Goal: Information Seeking & Learning: Find specific fact

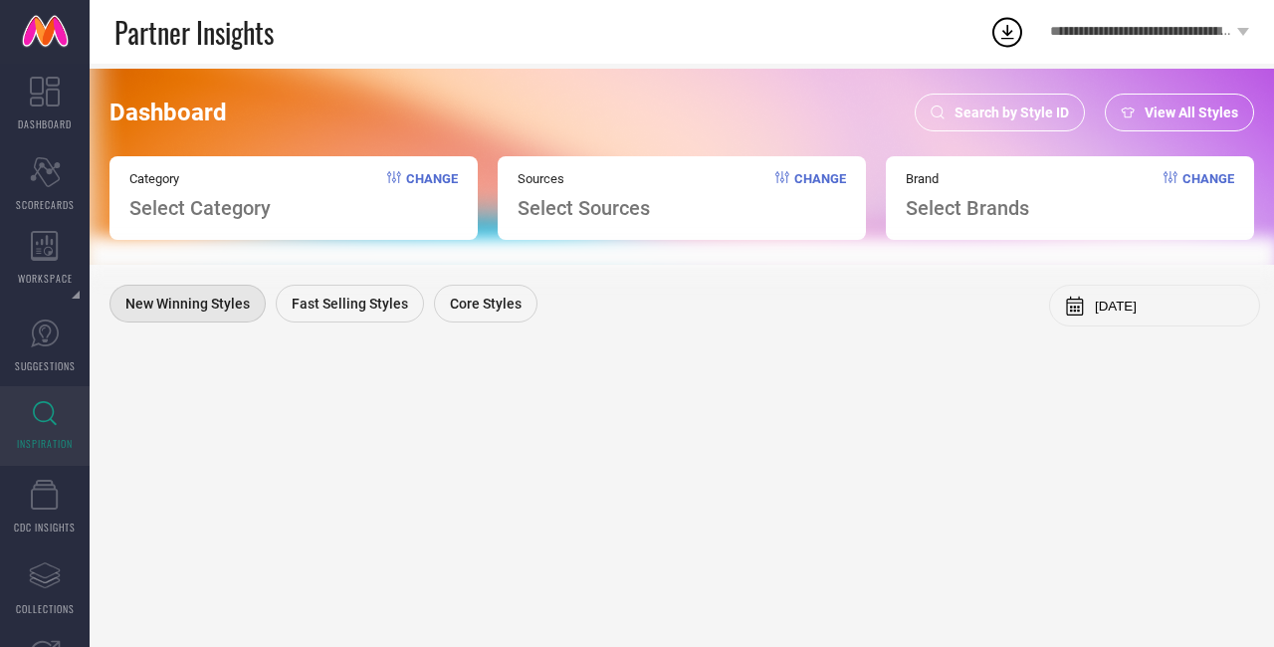
click at [56, 402] on icon at bounding box center [45, 413] width 24 height 25
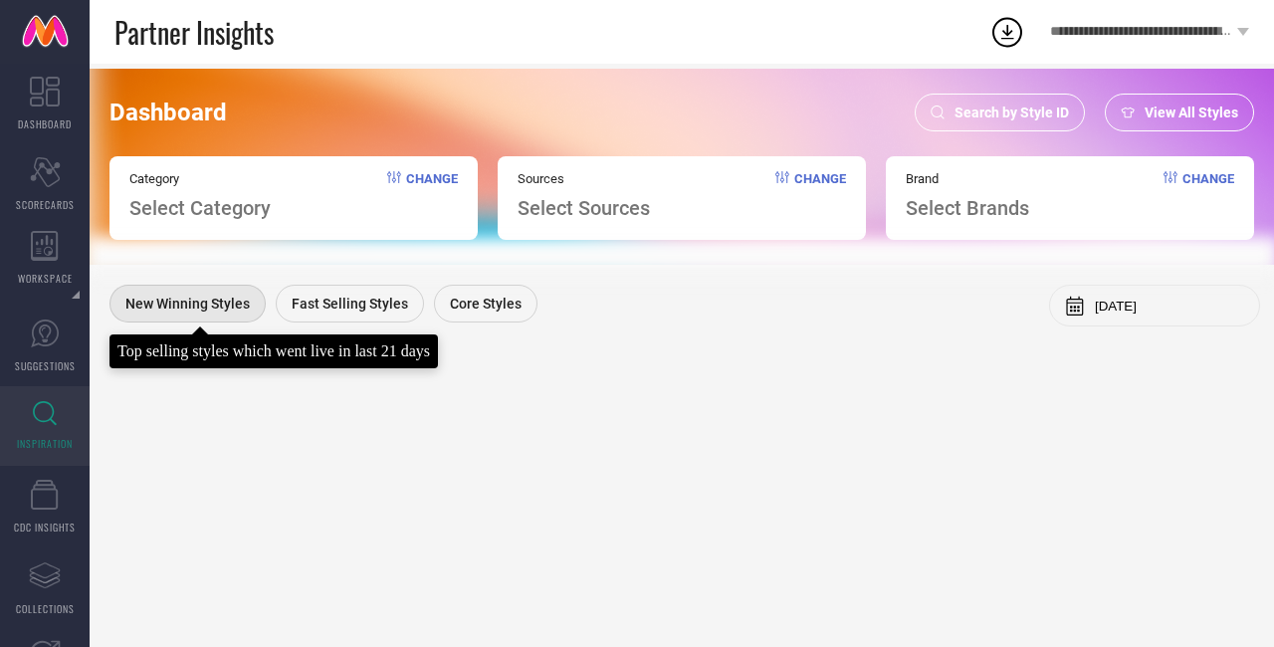
click at [176, 299] on span "New Winning Styles" at bounding box center [187, 304] width 124 height 16
click at [177, 295] on div "New Winning Styles" at bounding box center [188, 304] width 156 height 38
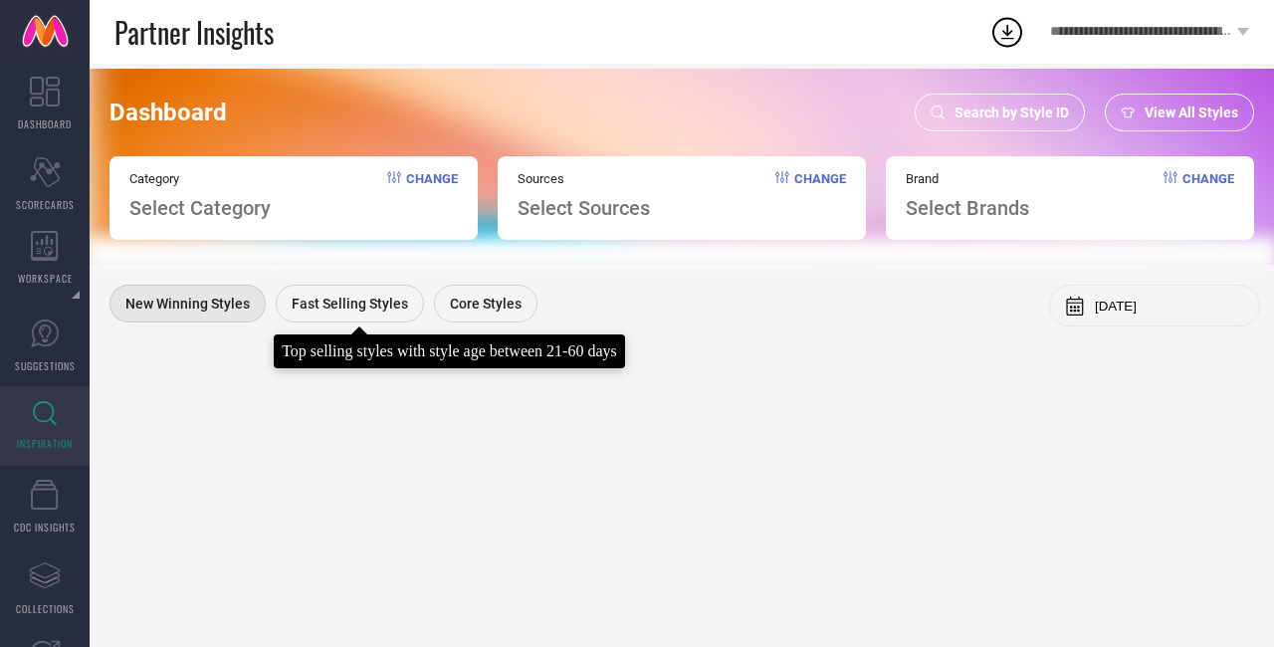
click at [321, 301] on span "Fast Selling Styles" at bounding box center [350, 304] width 116 height 16
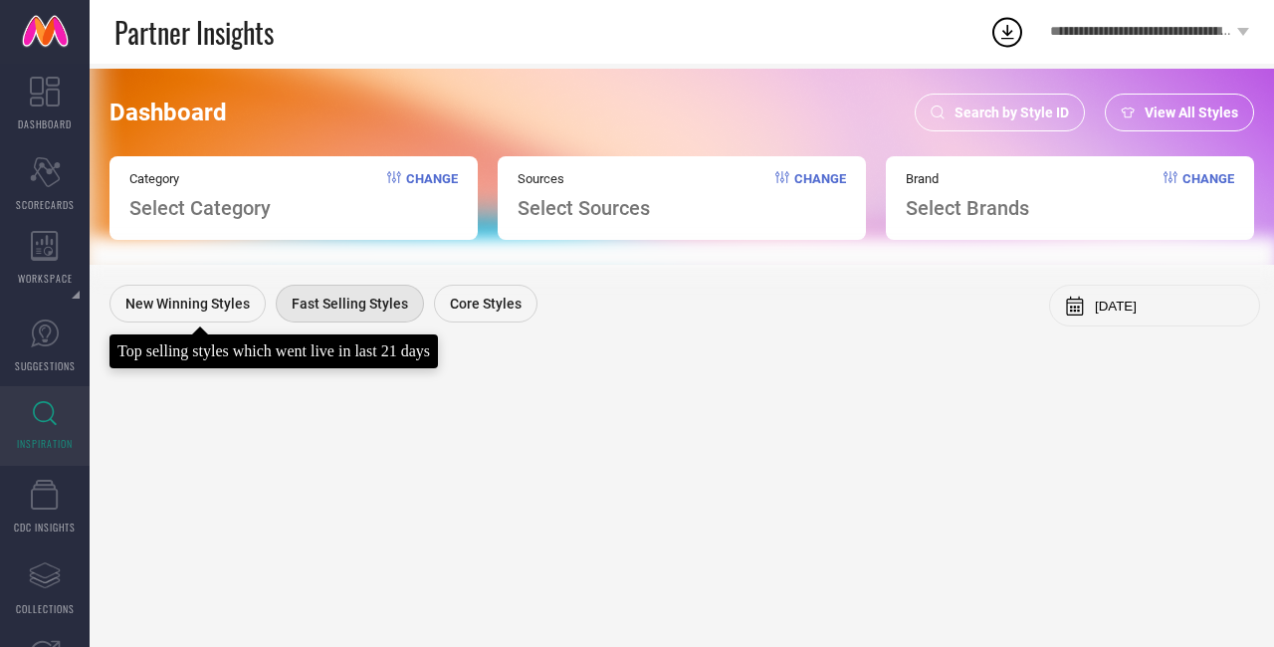
click at [221, 302] on span "New Winning Styles" at bounding box center [187, 304] width 124 height 16
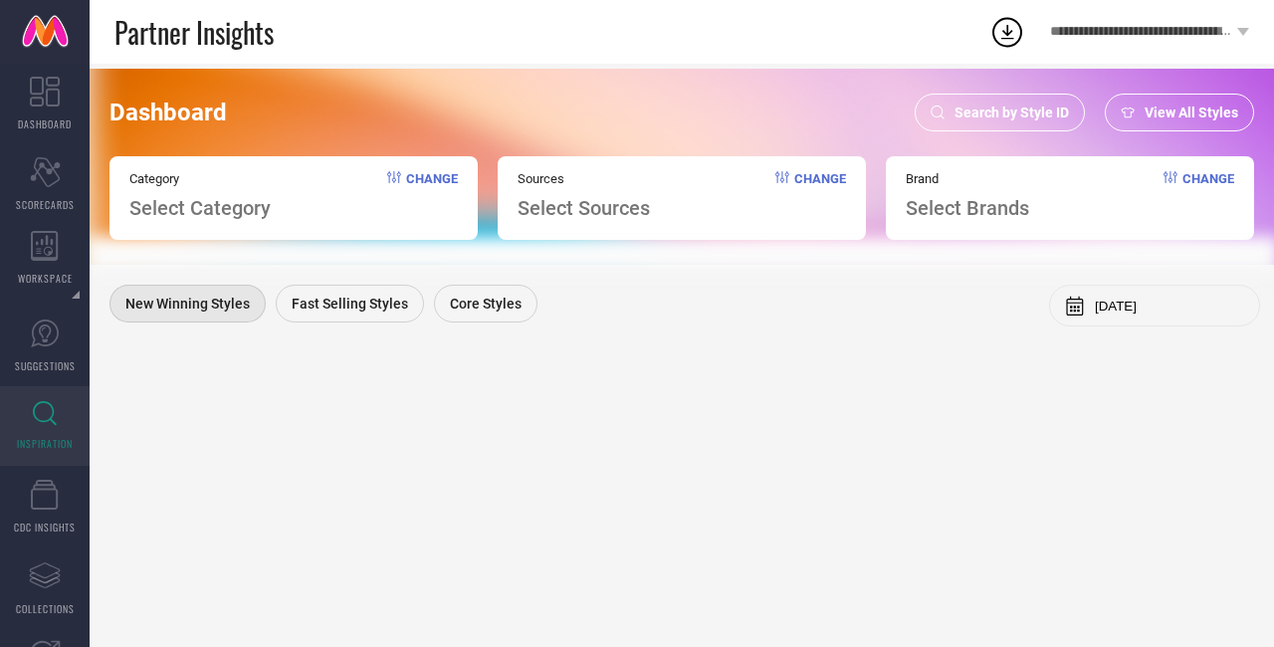
click at [424, 173] on span "Change" at bounding box center [432, 195] width 52 height 49
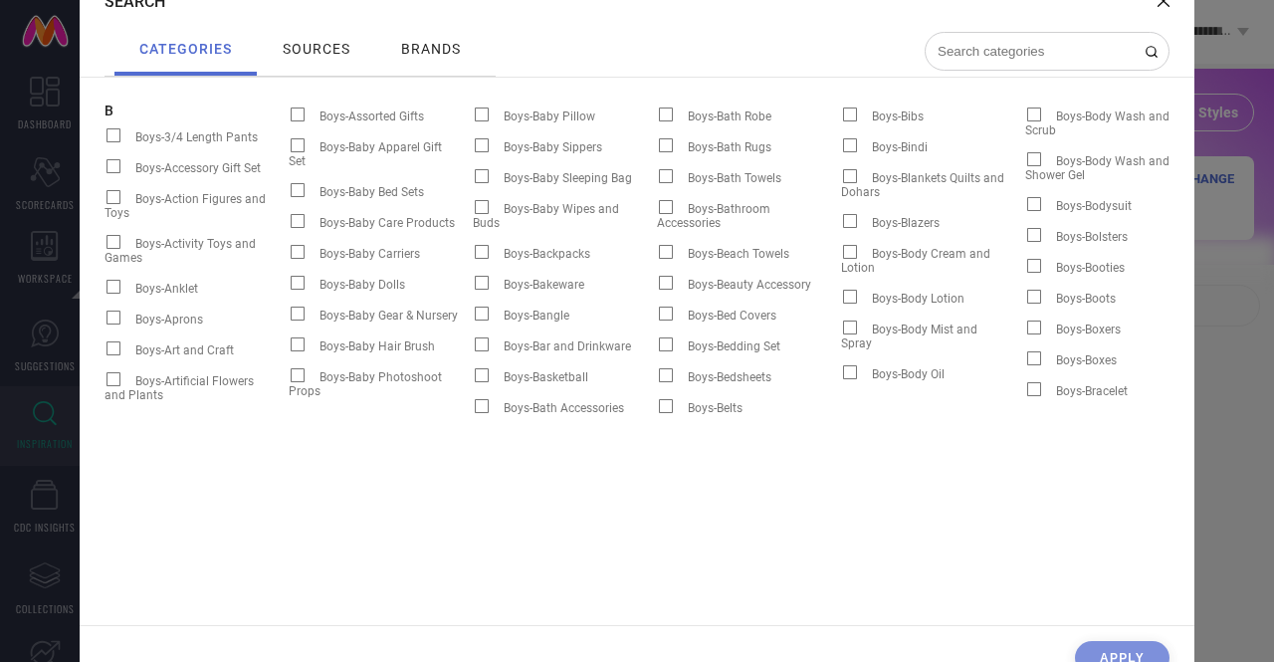
click at [1239, 428] on div "Search categories sources brands B Boys-3/4 Length Pants Boys-Accessory Gift Se…" at bounding box center [637, 331] width 1274 height 662
click at [1164, 2] on icon at bounding box center [1164, 1] width 12 height 12
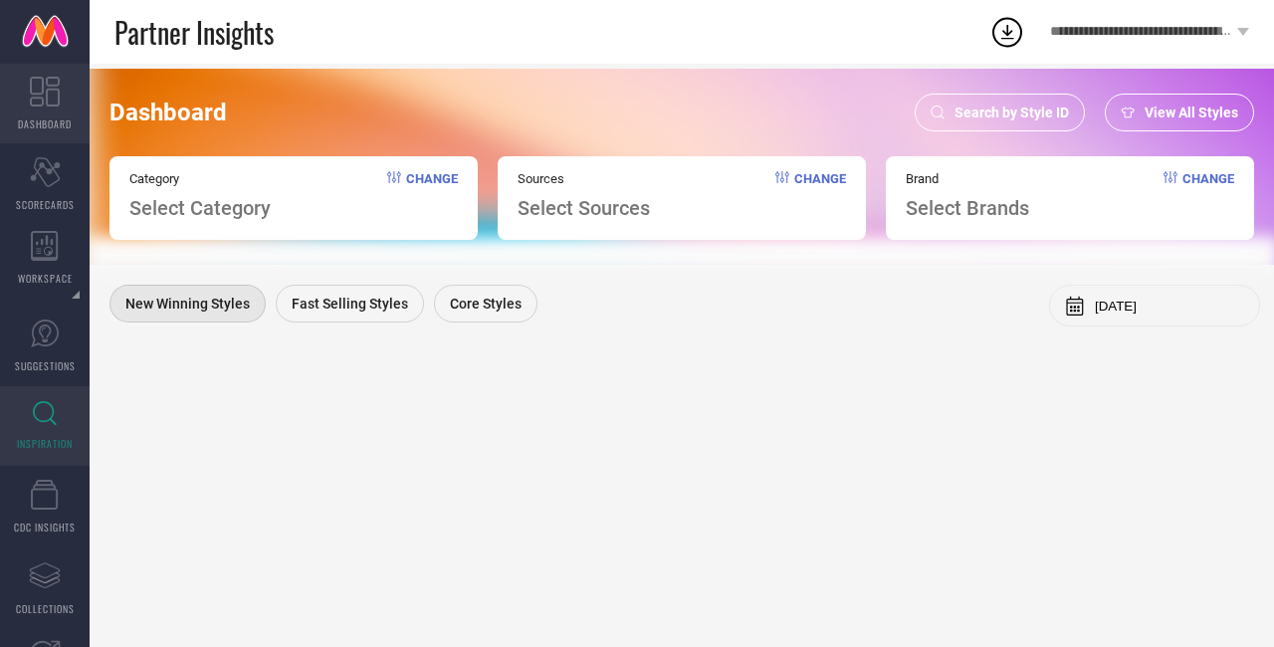
click at [60, 107] on link "DASHBOARD" at bounding box center [45, 104] width 90 height 80
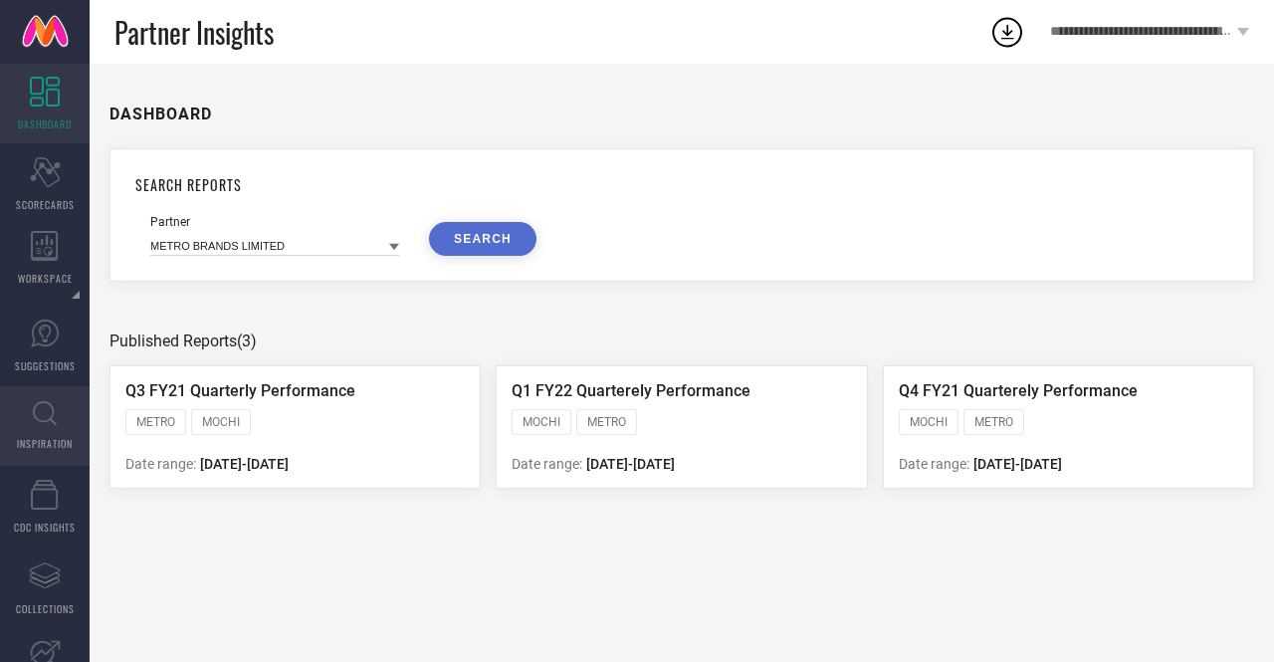
click at [62, 404] on link "INSPIRATION" at bounding box center [45, 426] width 90 height 80
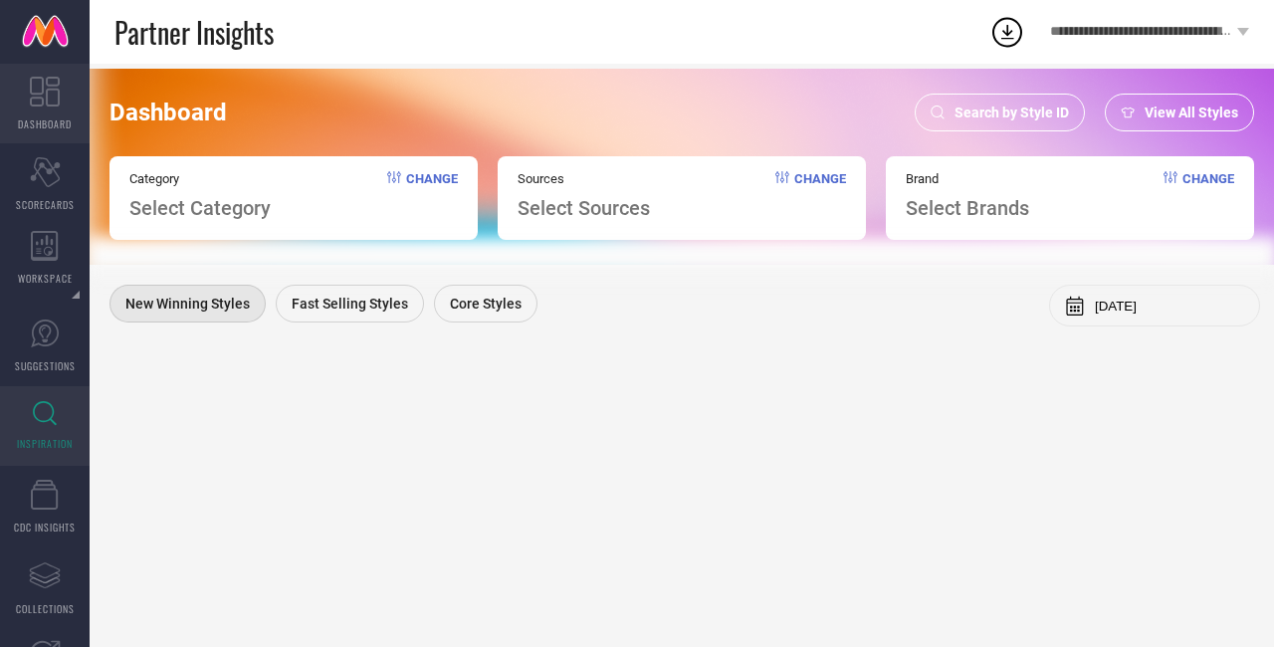
click at [40, 105] on icon at bounding box center [45, 92] width 30 height 30
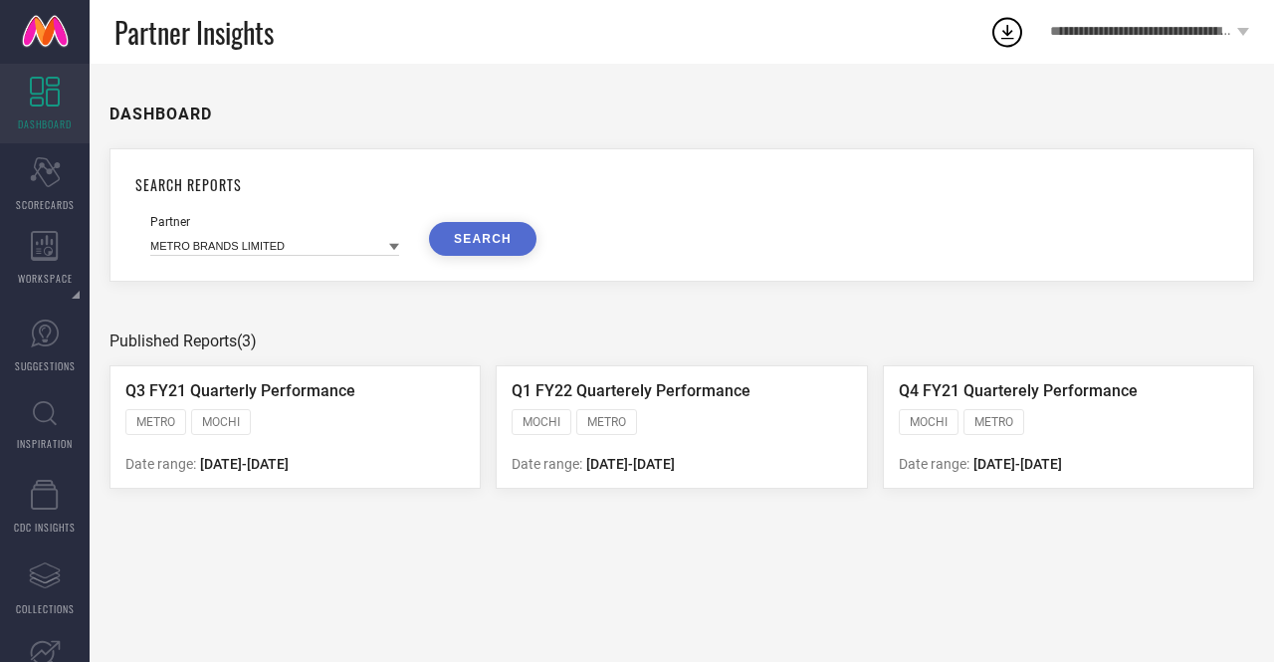
click at [392, 247] on icon at bounding box center [394, 247] width 10 height 7
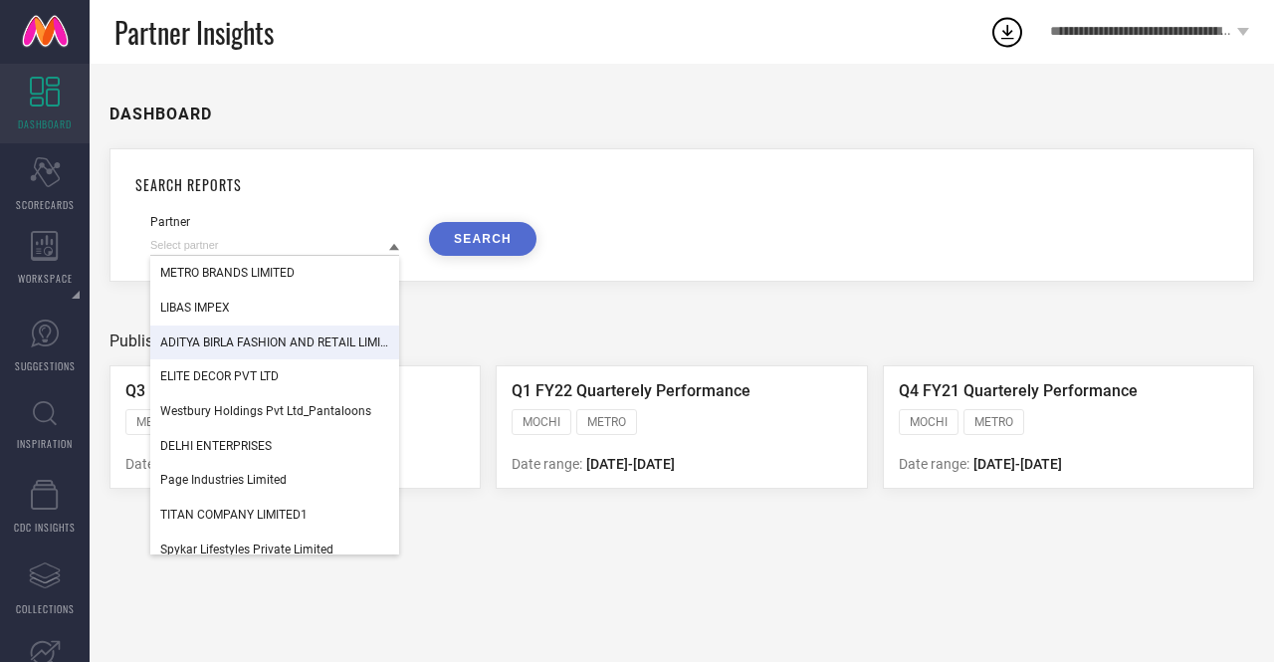
click at [329, 336] on span "ADITYA BIRLA FASHION AND RETAIL LIMITED (MADURA FASHION & LIFESTYLE DIVISION)" at bounding box center [274, 342] width 229 height 14
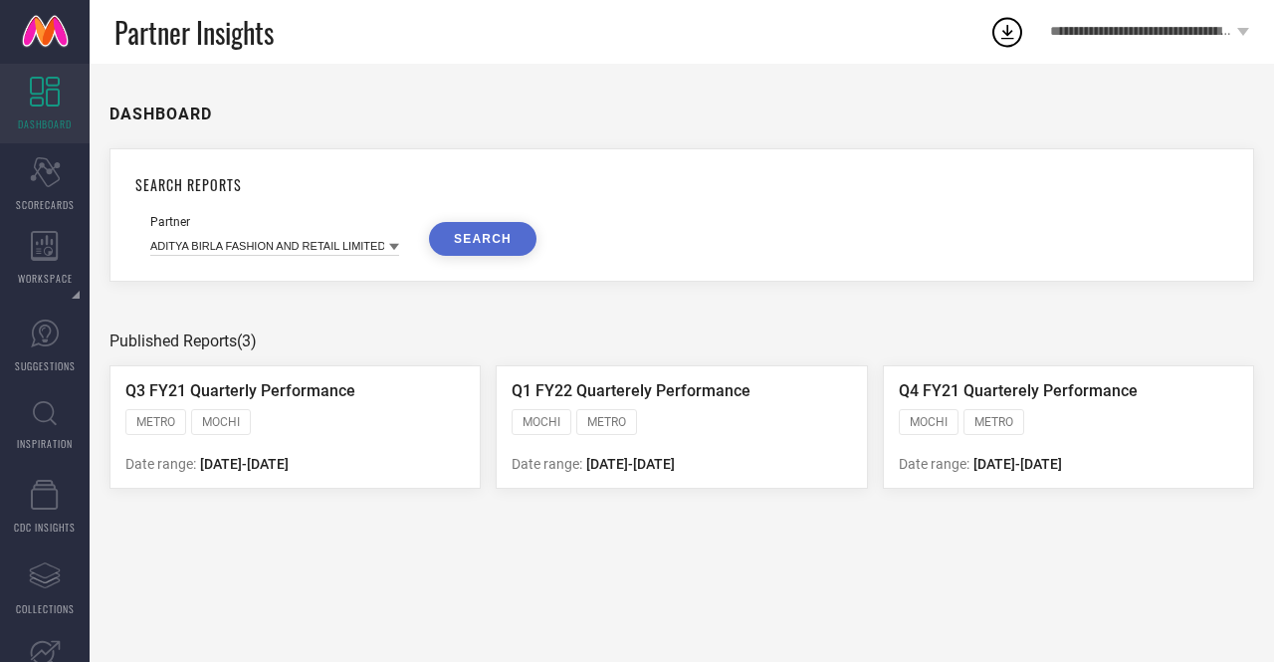
click at [457, 226] on button "SEARCH" at bounding box center [483, 239] width 108 height 34
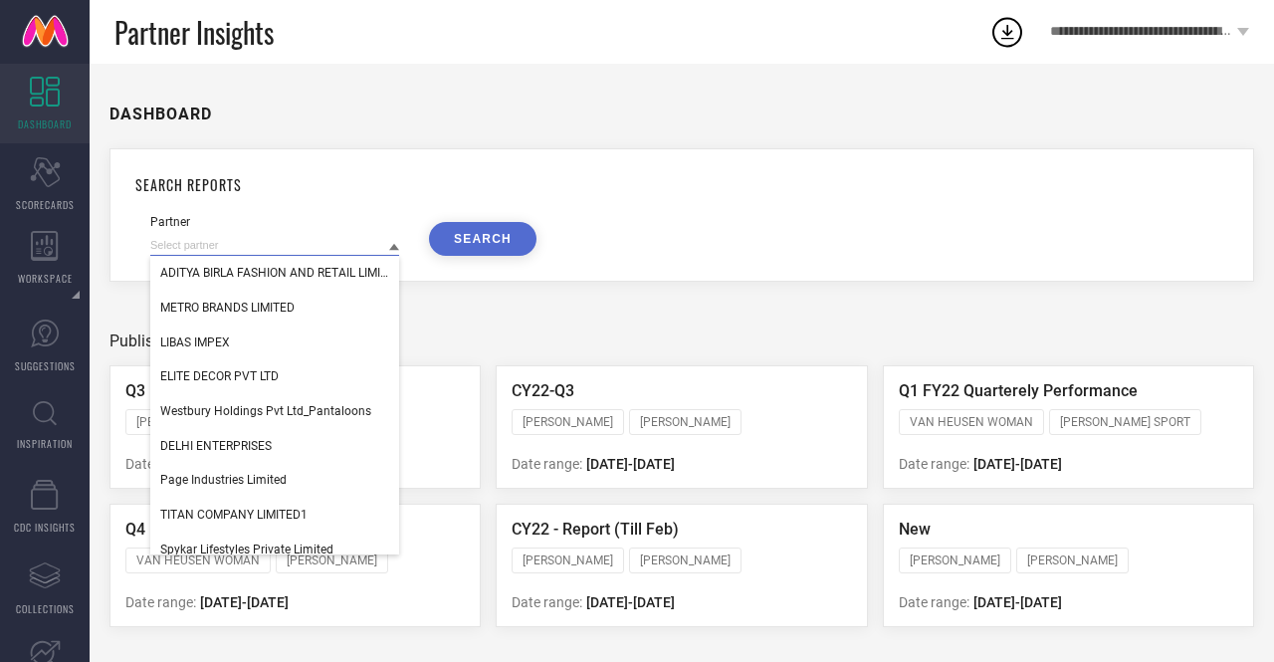
click at [387, 244] on input at bounding box center [274, 245] width 249 height 21
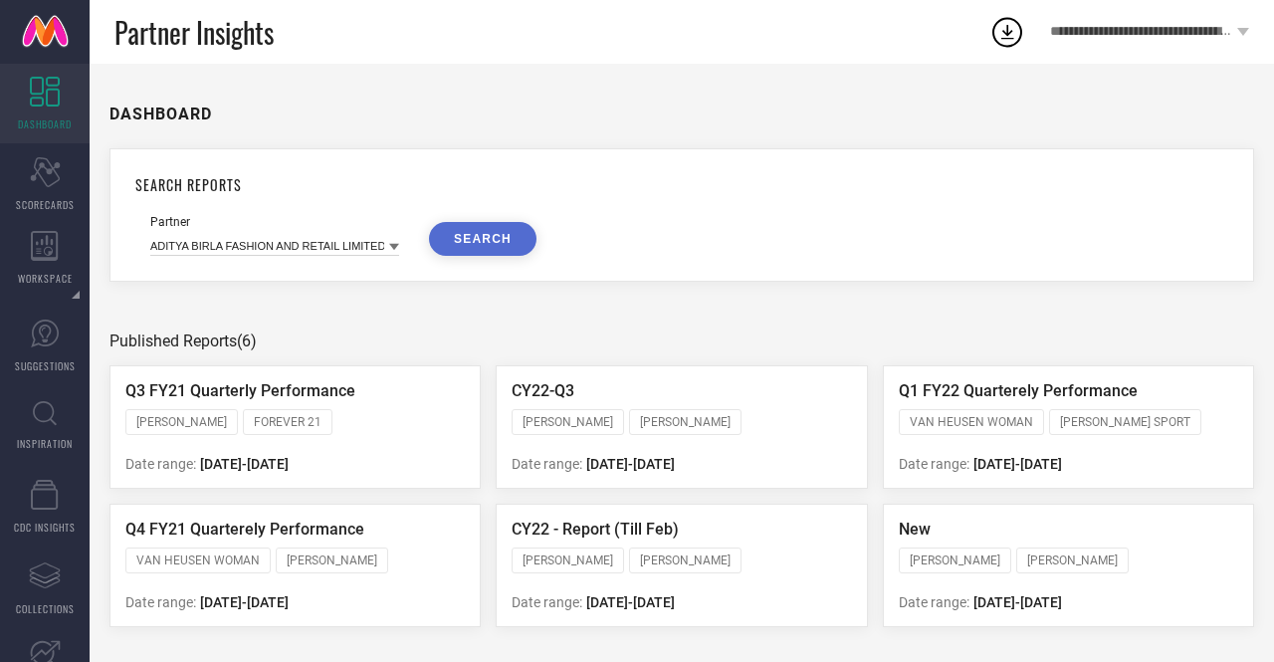
click at [389, 248] on icon at bounding box center [394, 247] width 10 height 10
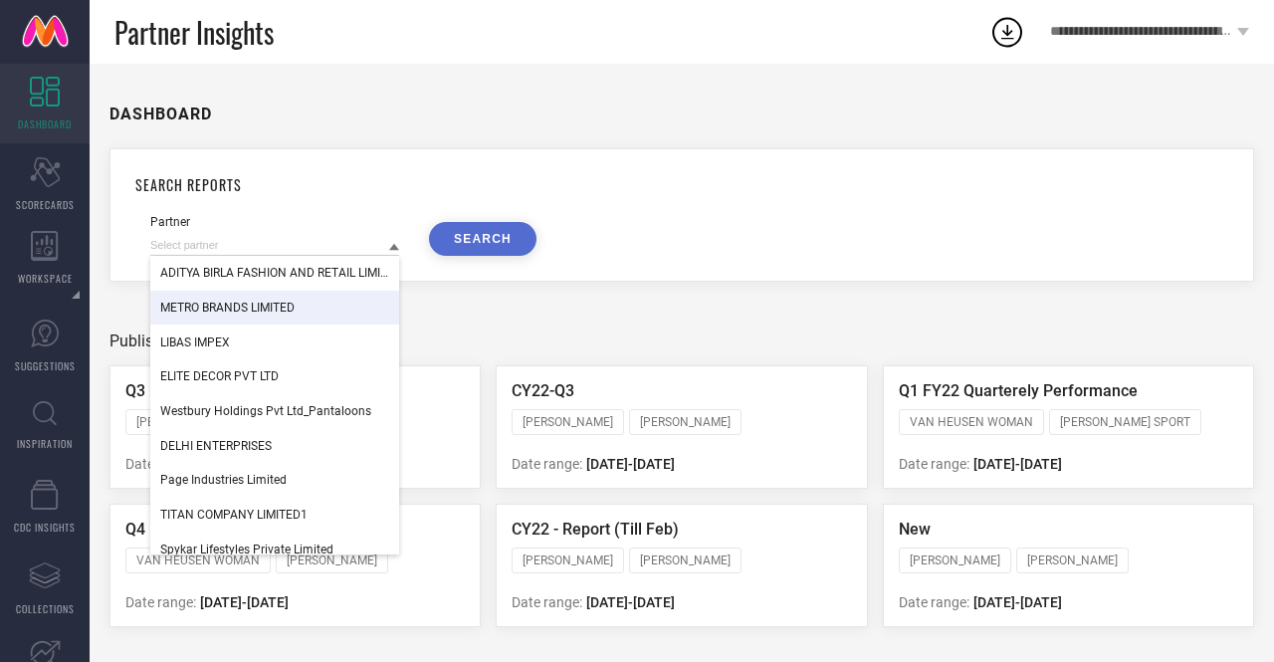
click at [358, 300] on div "METRO BRANDS LIMITED" at bounding box center [274, 308] width 249 height 34
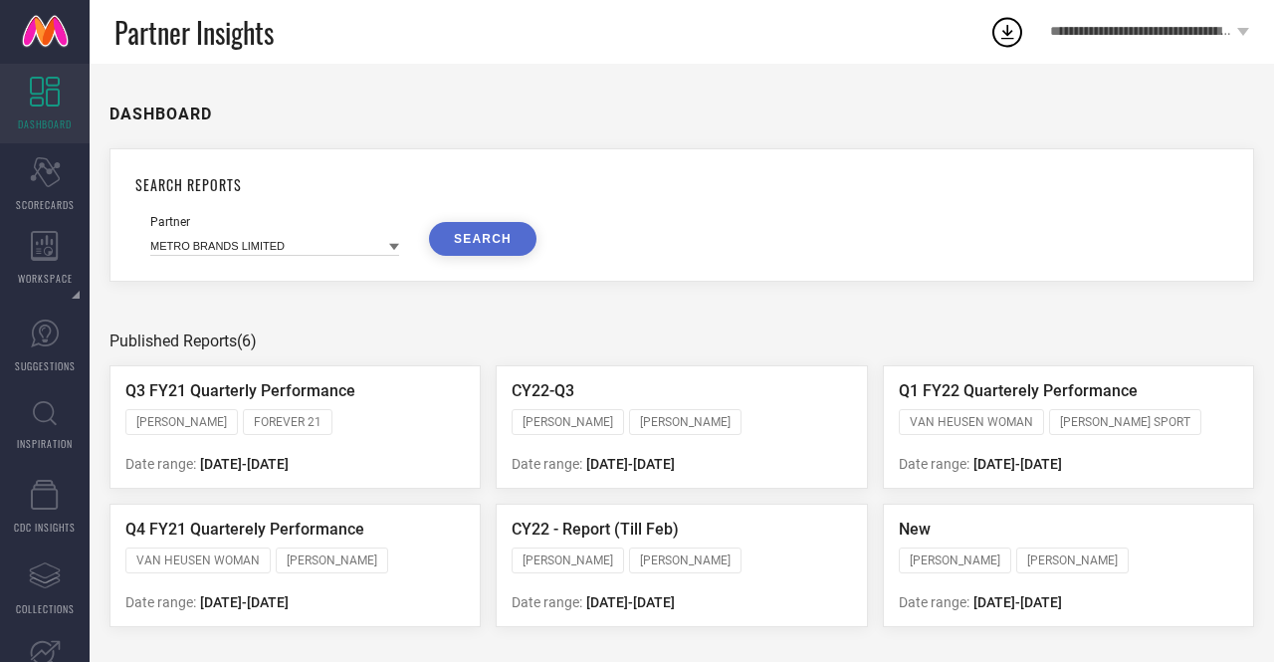
click at [468, 233] on button "SEARCH" at bounding box center [483, 239] width 108 height 34
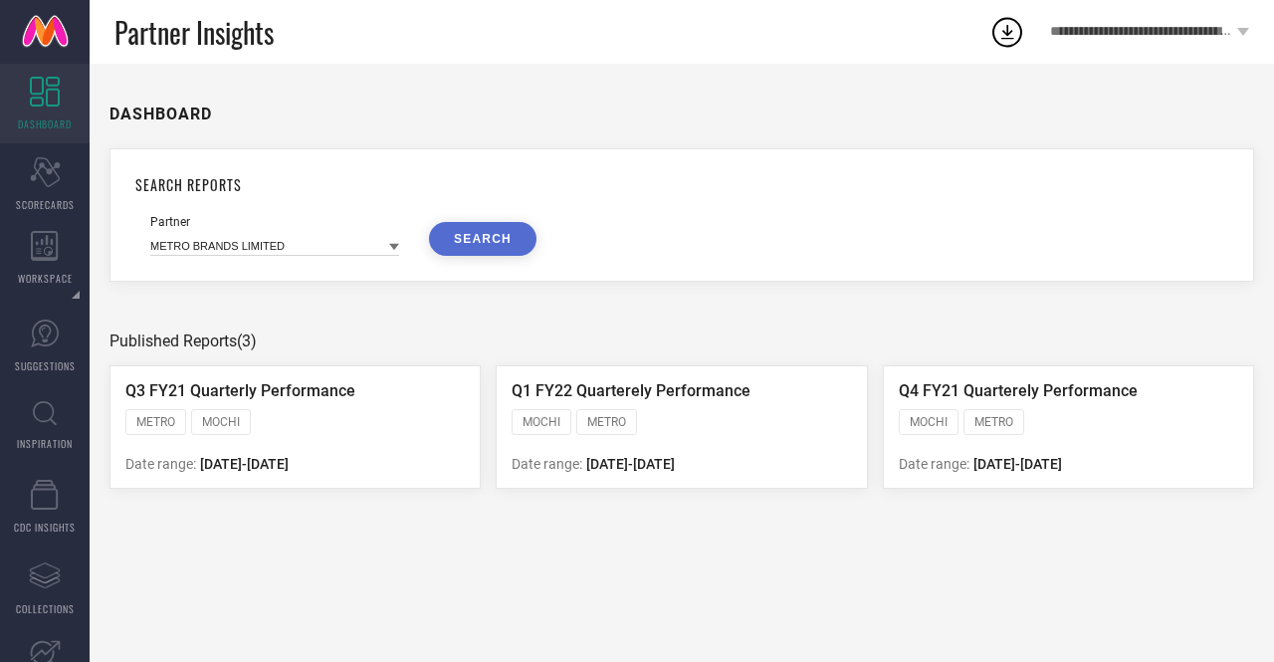
click at [420, 291] on div "DASHBOARD SEARCH REPORTS Partner METRO BRANDS LIMITED SEARCH Published Reports …" at bounding box center [682, 363] width 1185 height 598
click at [48, 182] on icon "Scorecard" at bounding box center [45, 172] width 31 height 30
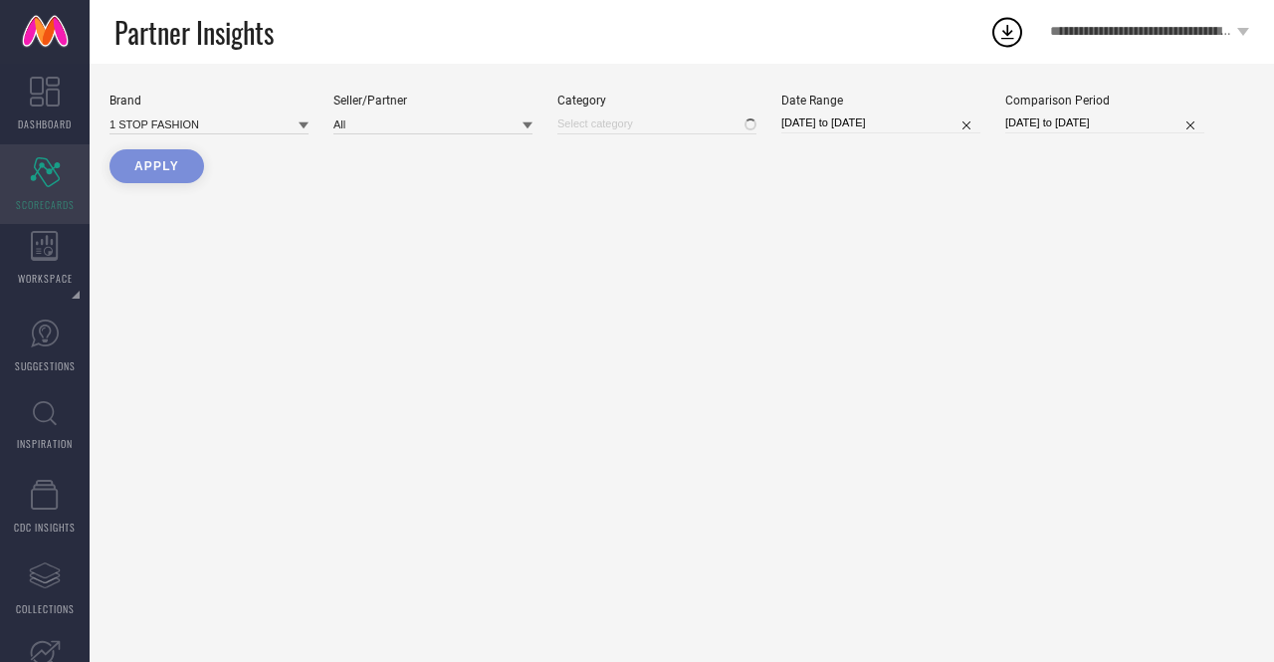
type input "All"
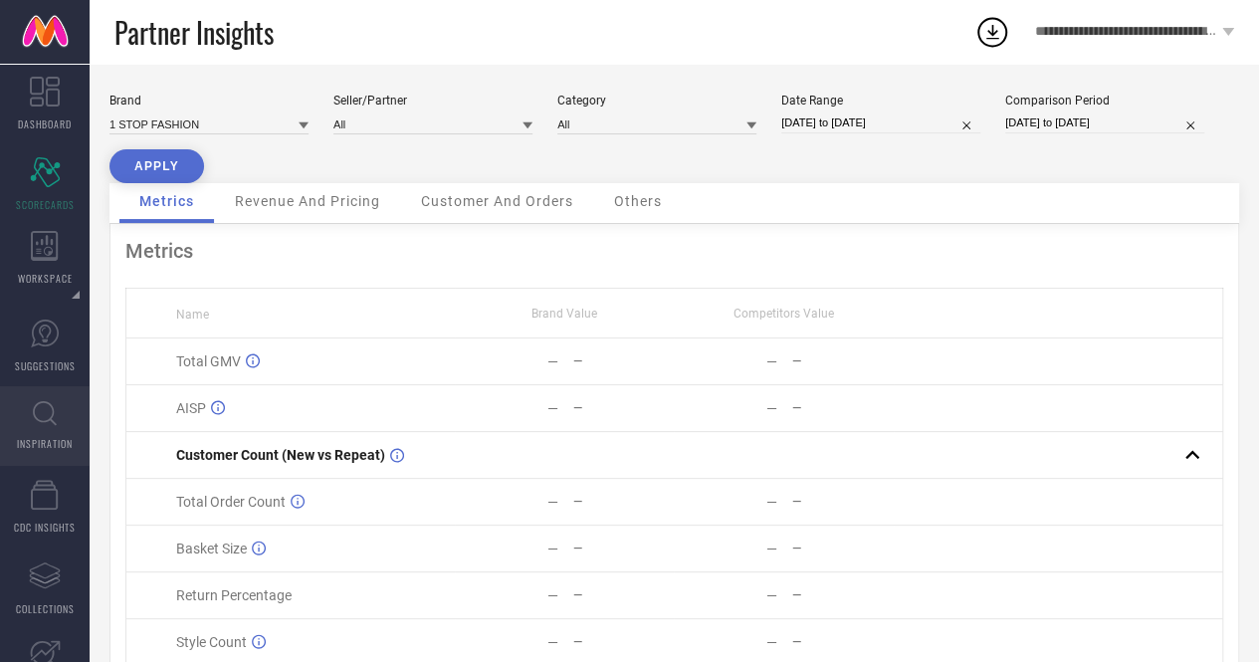
click at [48, 403] on icon at bounding box center [45, 413] width 24 height 24
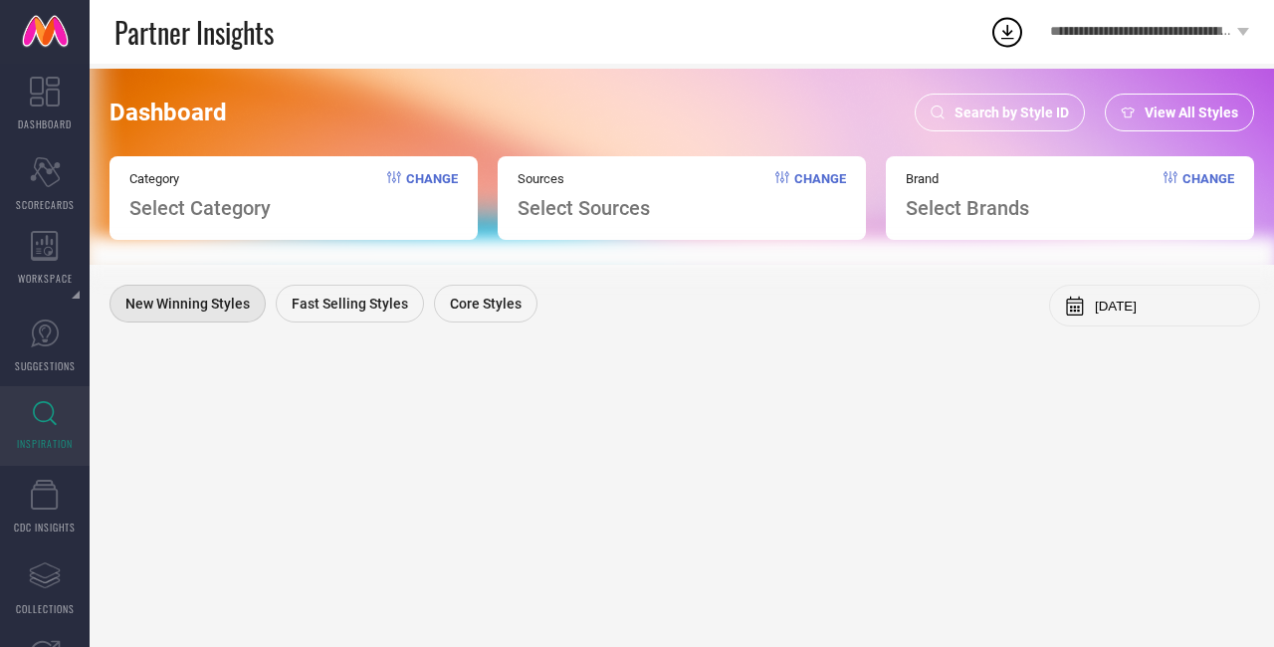
click at [1035, 109] on span "Search by Style ID" at bounding box center [1012, 113] width 114 height 16
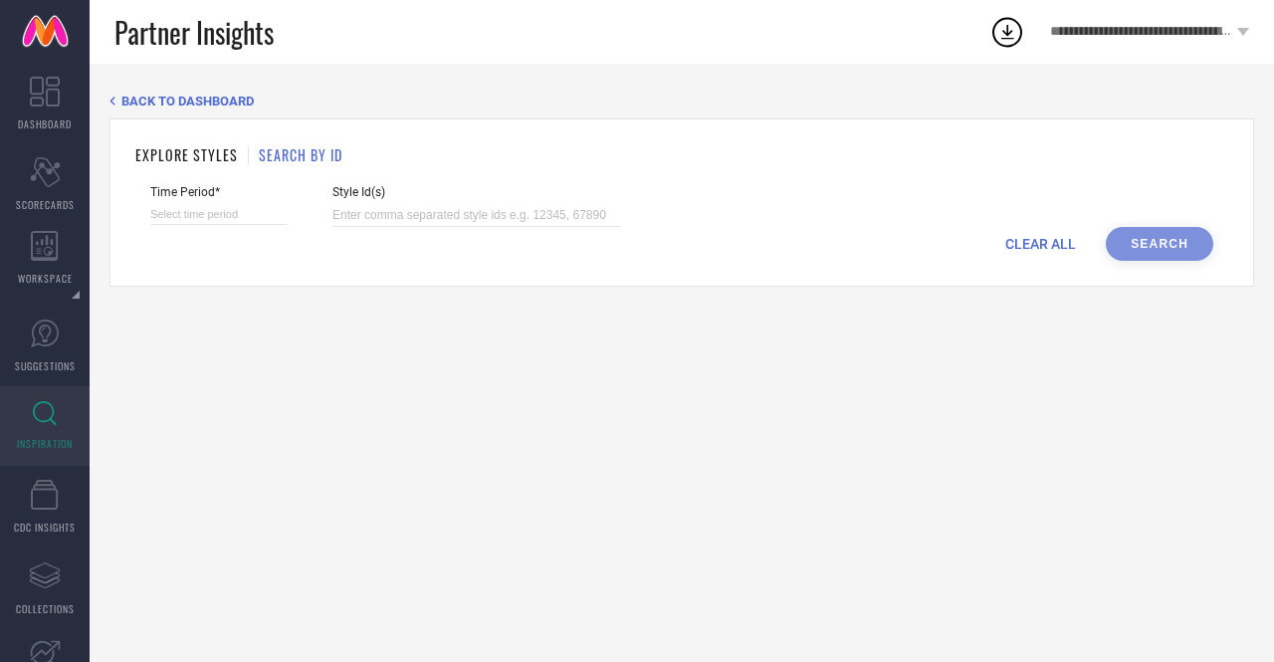
select select "7"
select select "2025"
select select "8"
select select "2025"
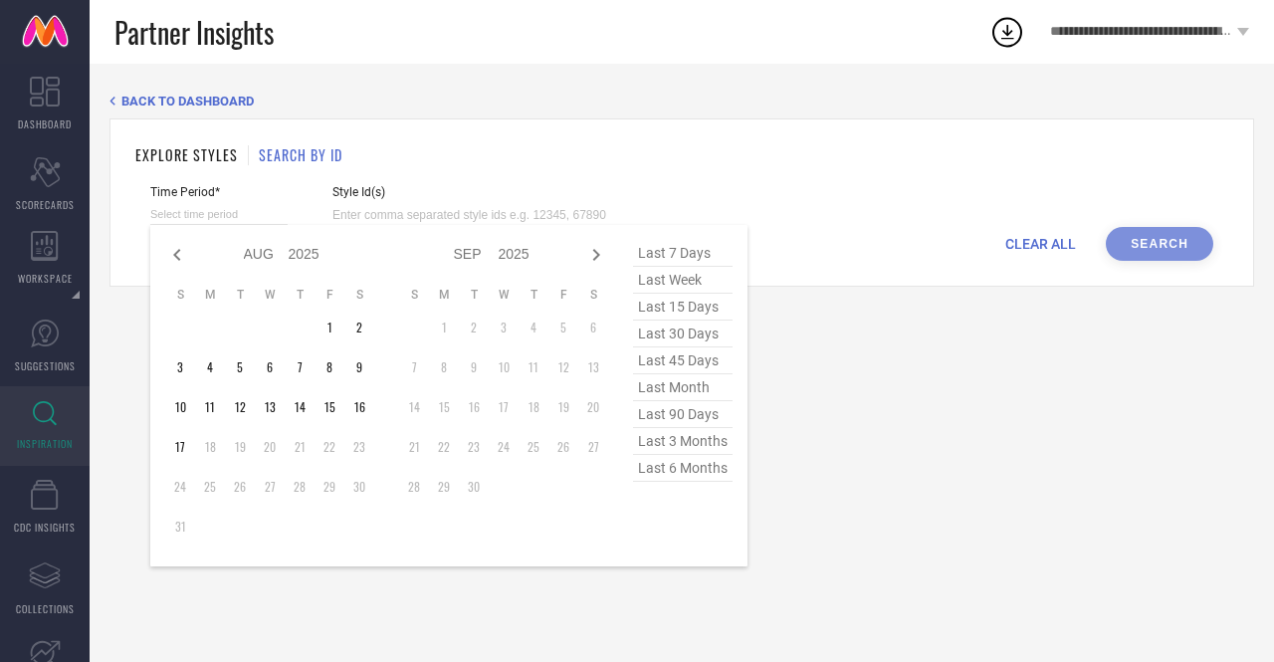
click at [239, 220] on input at bounding box center [218, 214] width 137 height 21
click at [176, 256] on icon at bounding box center [177, 255] width 24 height 24
select select "6"
select select "2025"
select select "7"
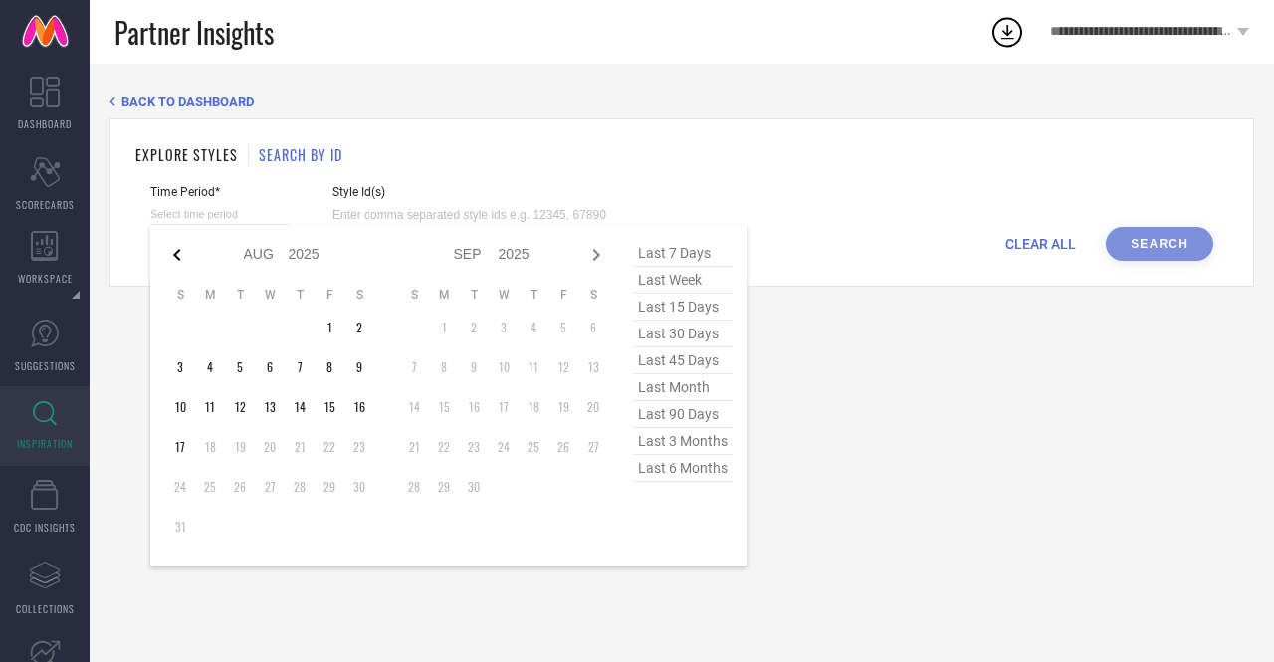
select select "2025"
click at [176, 256] on icon at bounding box center [177, 255] width 24 height 24
select select "5"
select select "2025"
select select "6"
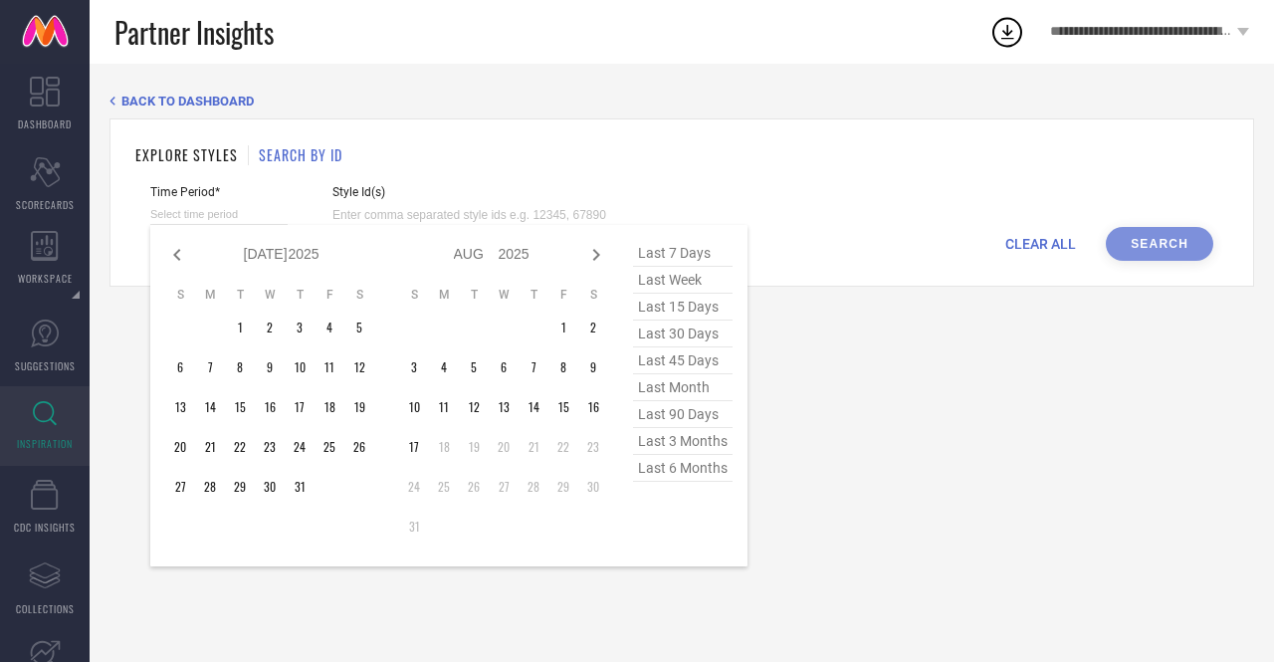
select select "2025"
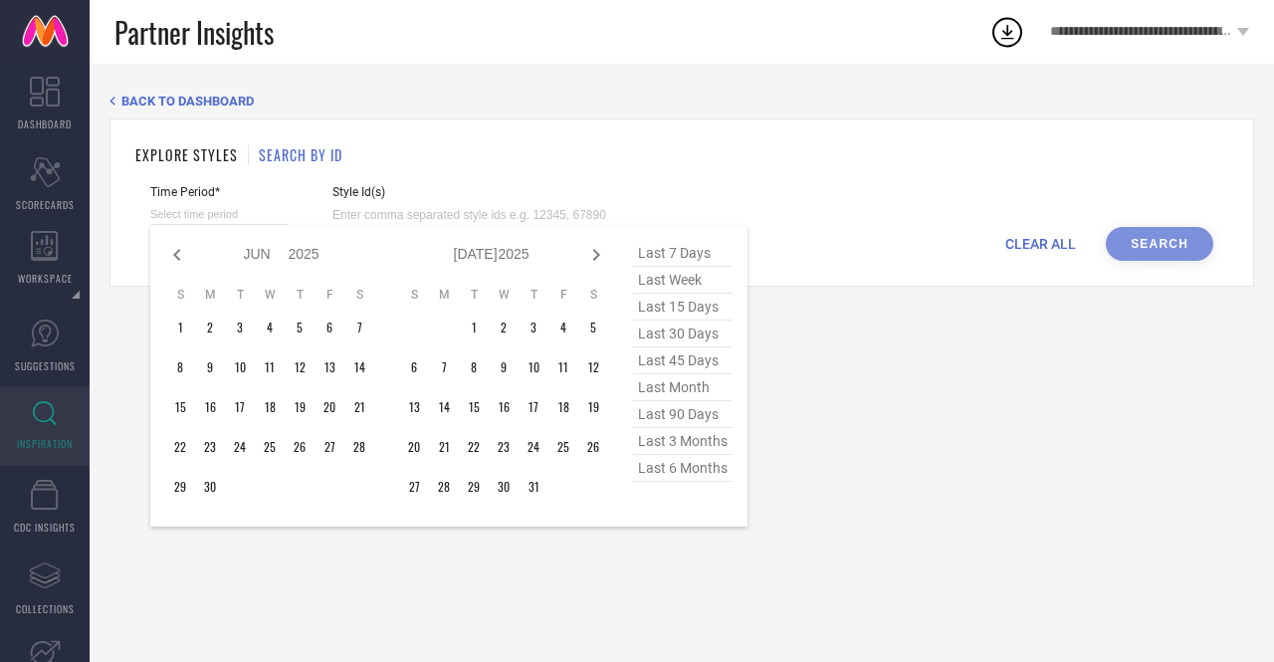
click at [176, 256] on icon at bounding box center [177, 255] width 24 height 24
select select "3"
select select "2025"
select select "4"
select select "2025"
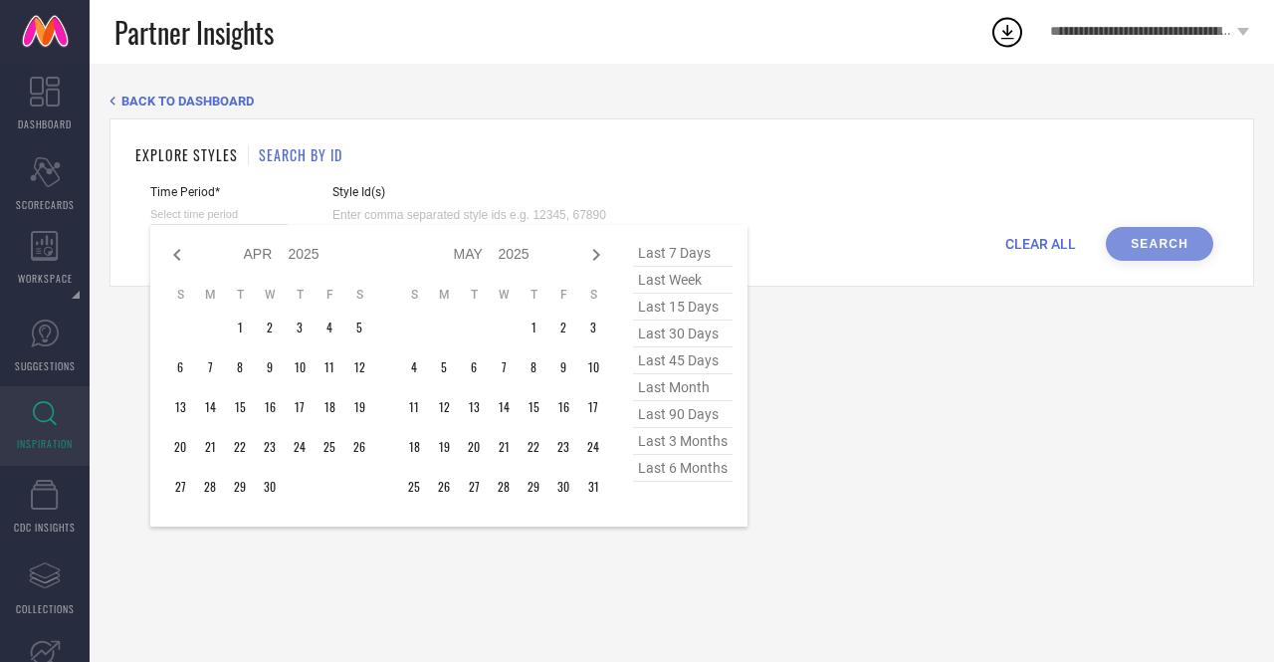
click at [176, 256] on icon at bounding box center [177, 255] width 24 height 24
select select "2"
select select "2025"
select select "3"
select select "2025"
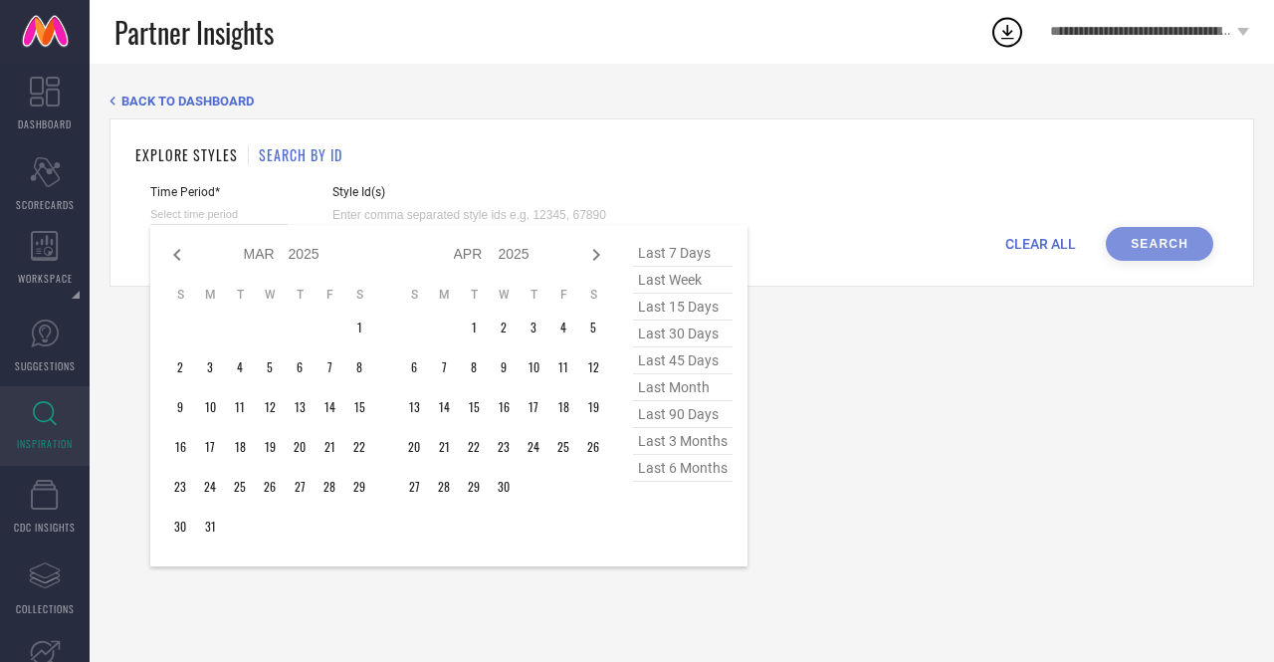
click at [176, 256] on icon at bounding box center [177, 255] width 24 height 24
select select "1"
select select "2025"
select select "2"
select select "2025"
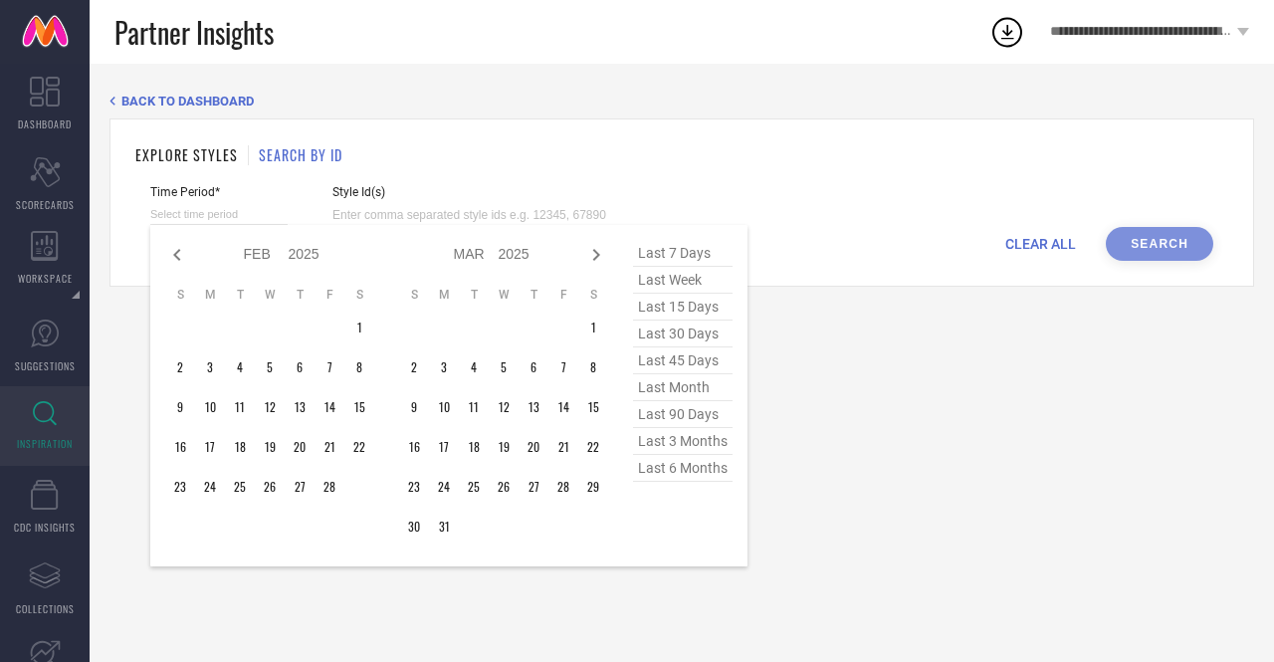
click at [176, 256] on icon at bounding box center [177, 255] width 24 height 24
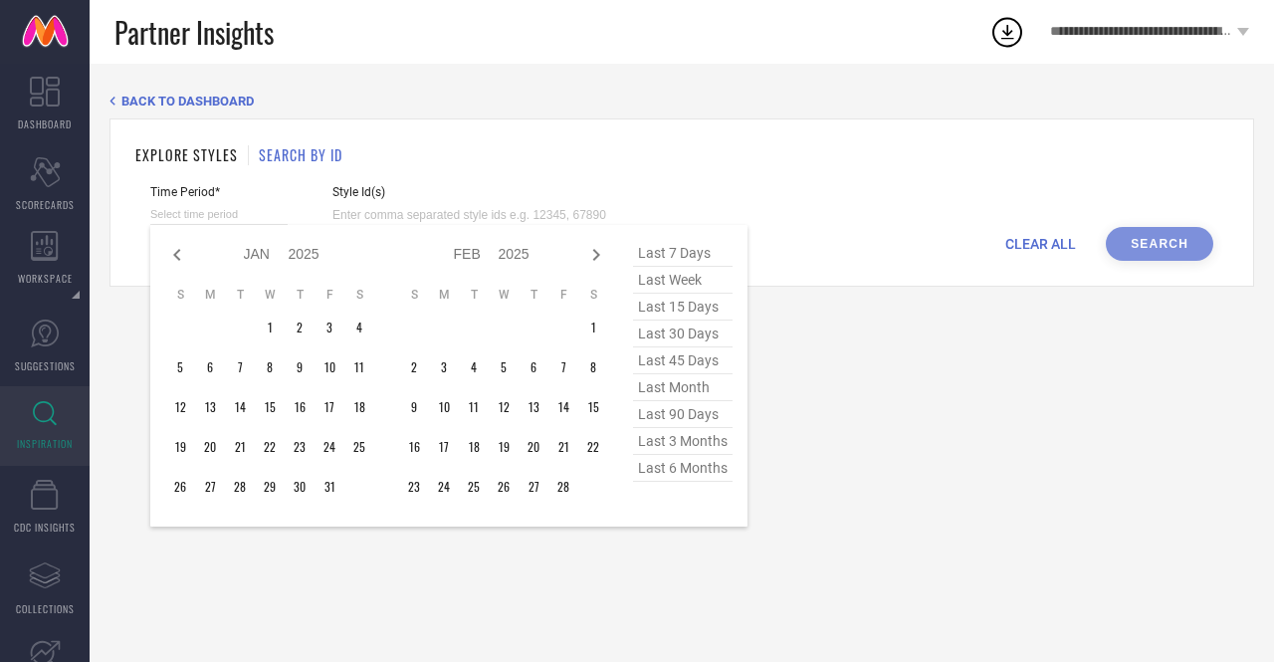
click at [176, 256] on icon at bounding box center [177, 255] width 24 height 24
select select "11"
select select "2024"
select select "2025"
click at [176, 256] on icon at bounding box center [177, 255] width 24 height 24
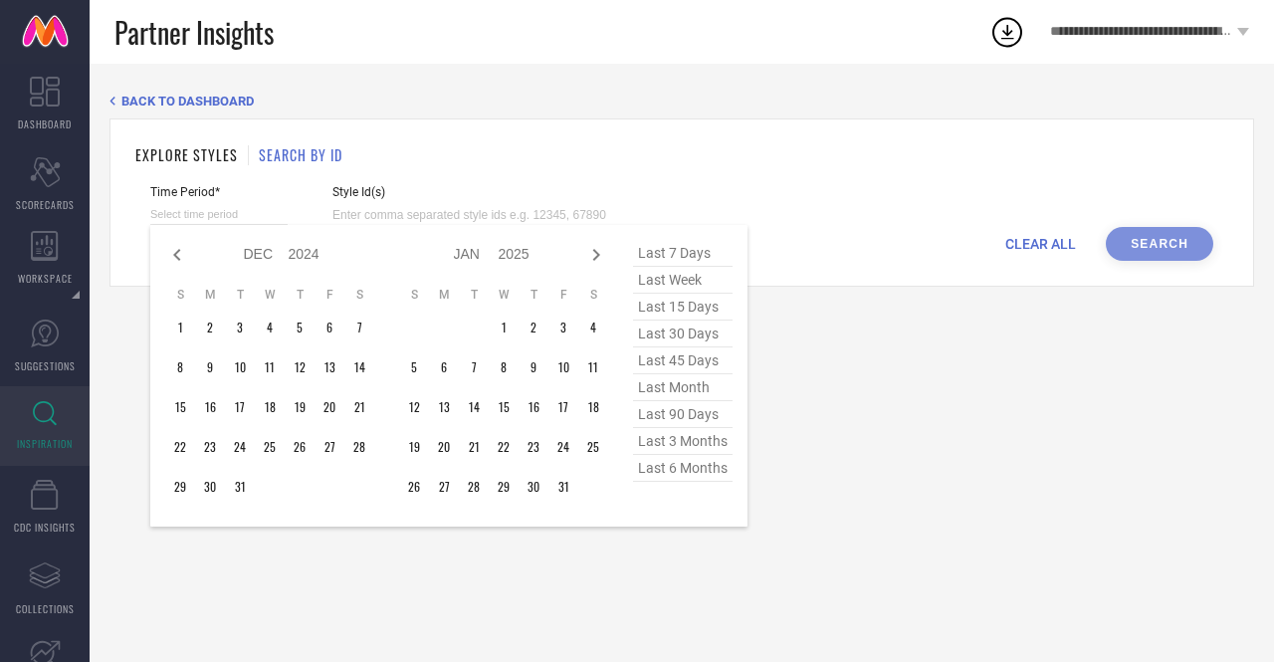
select select "10"
select select "2024"
select select "11"
select select "2024"
click at [176, 256] on icon at bounding box center [177, 255] width 24 height 24
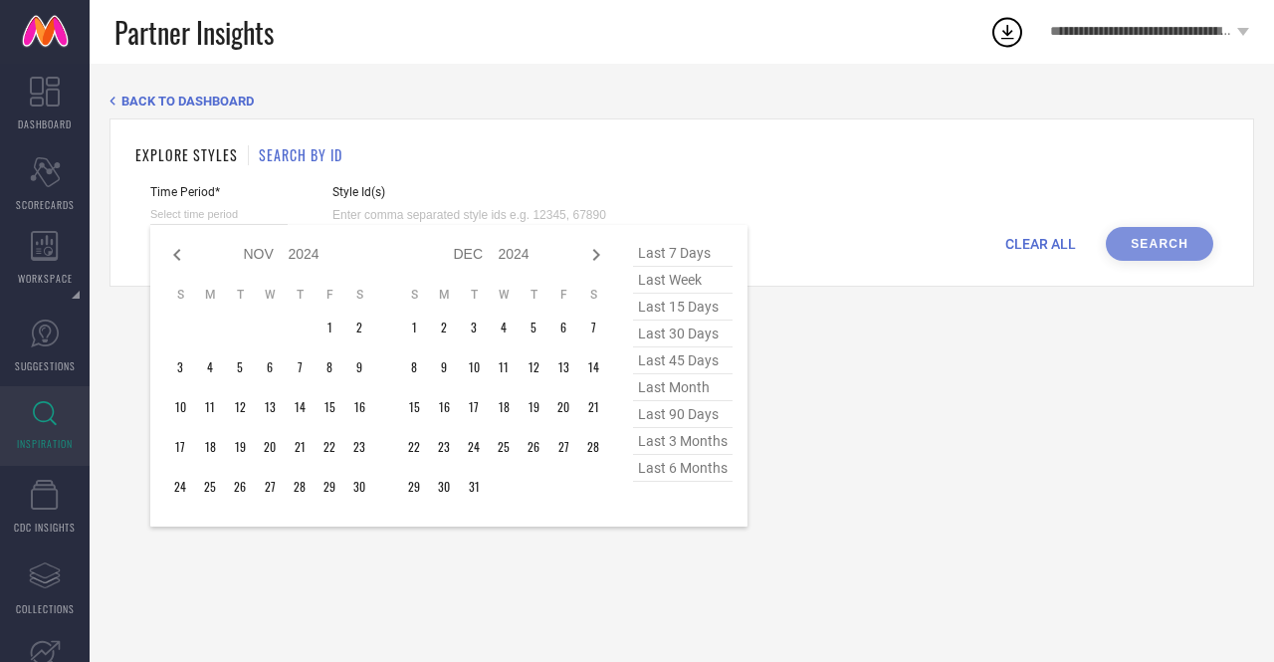
select select "8"
select select "2024"
select select "9"
select select "2024"
click at [176, 256] on icon at bounding box center [177, 255] width 24 height 24
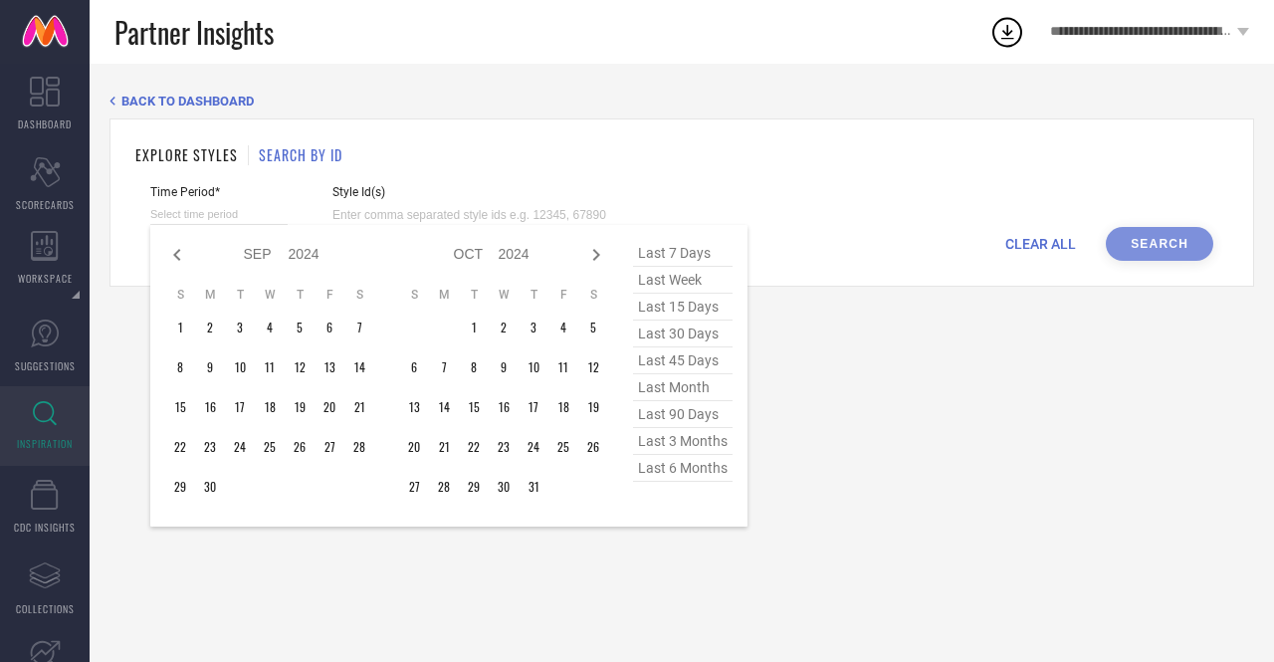
select select "7"
select select "2024"
select select "8"
select select "2024"
click at [176, 256] on icon at bounding box center [177, 255] width 24 height 24
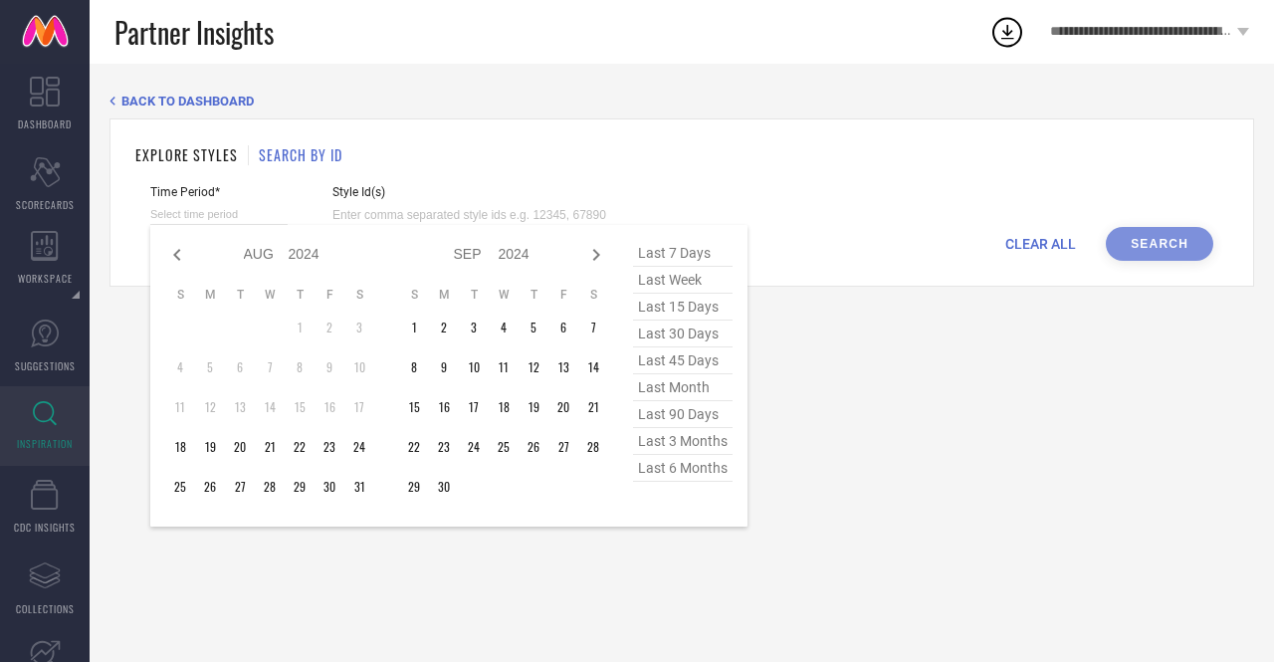
select select "6"
select select "2024"
select select "7"
select select "2024"
click at [591, 258] on icon at bounding box center [596, 255] width 24 height 24
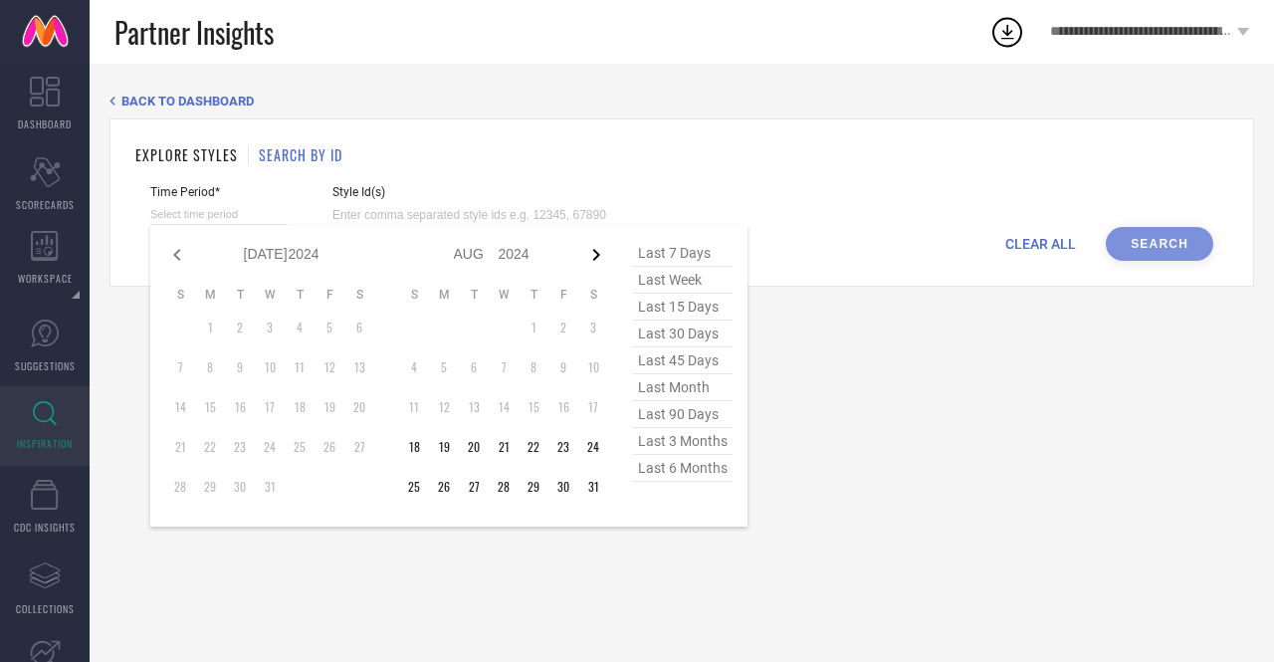
select select "7"
select select "2024"
select select "8"
select select "2024"
click at [591, 258] on icon at bounding box center [596, 255] width 24 height 24
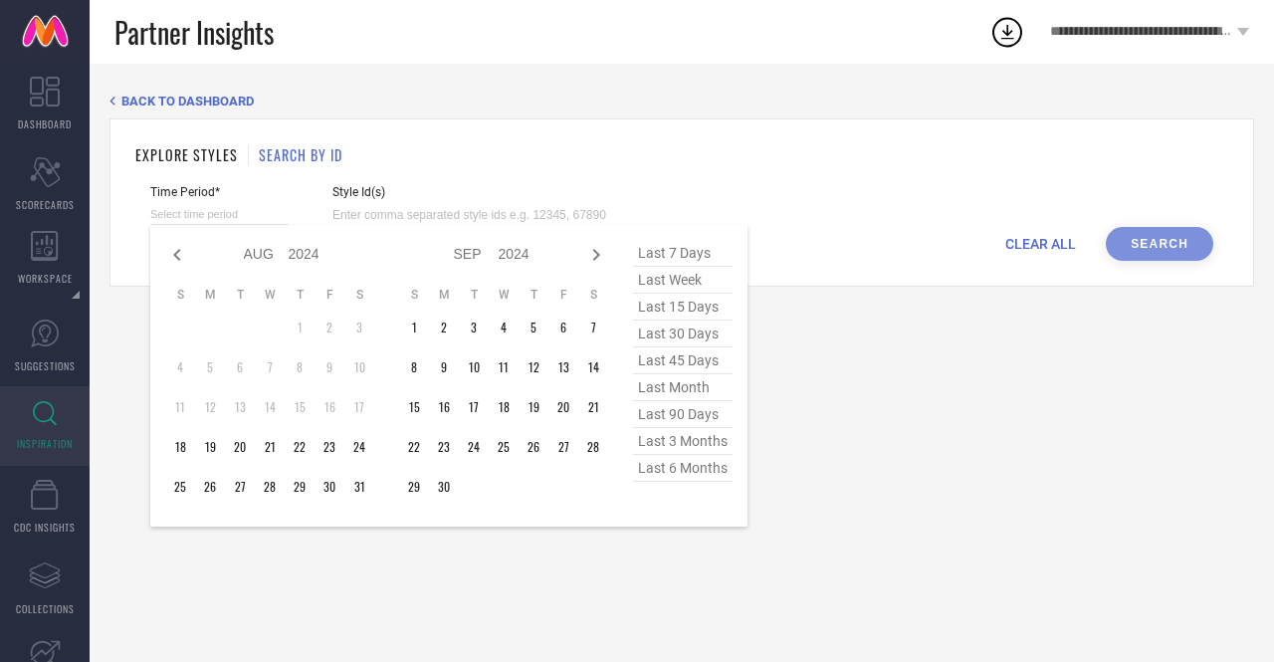
select select "8"
select select "2024"
select select "9"
select select "2024"
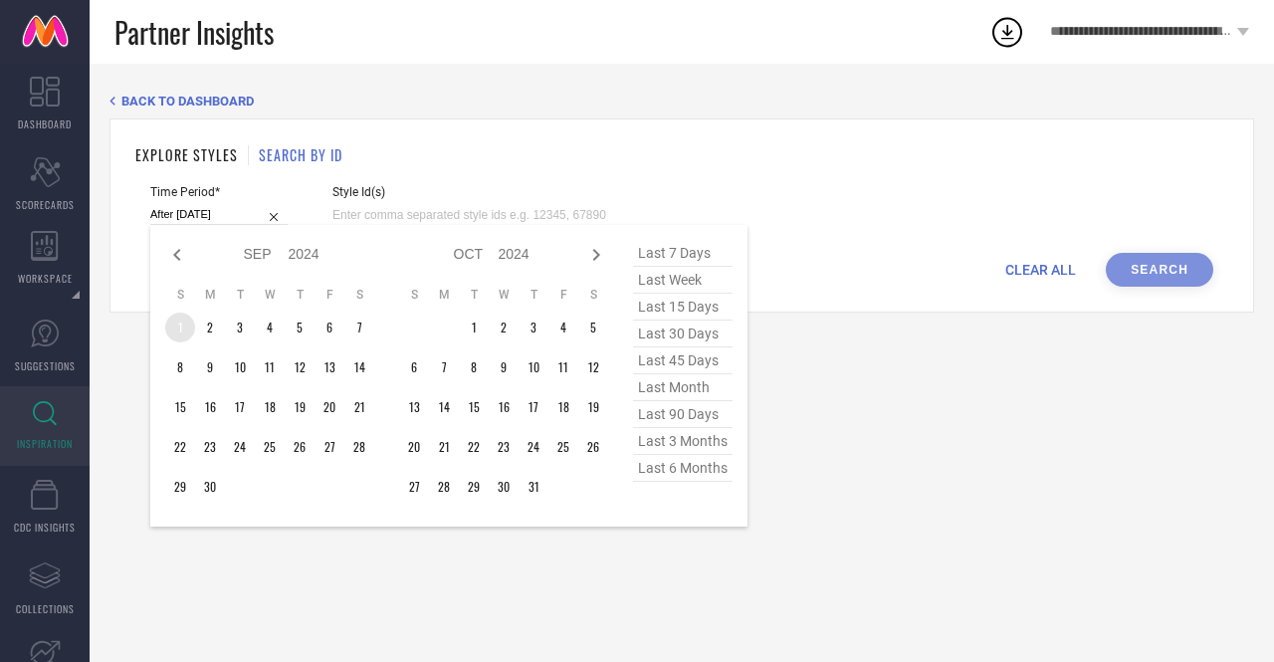
click at [181, 331] on td "1" at bounding box center [180, 328] width 30 height 30
type input "[DATE] to [DATE]"
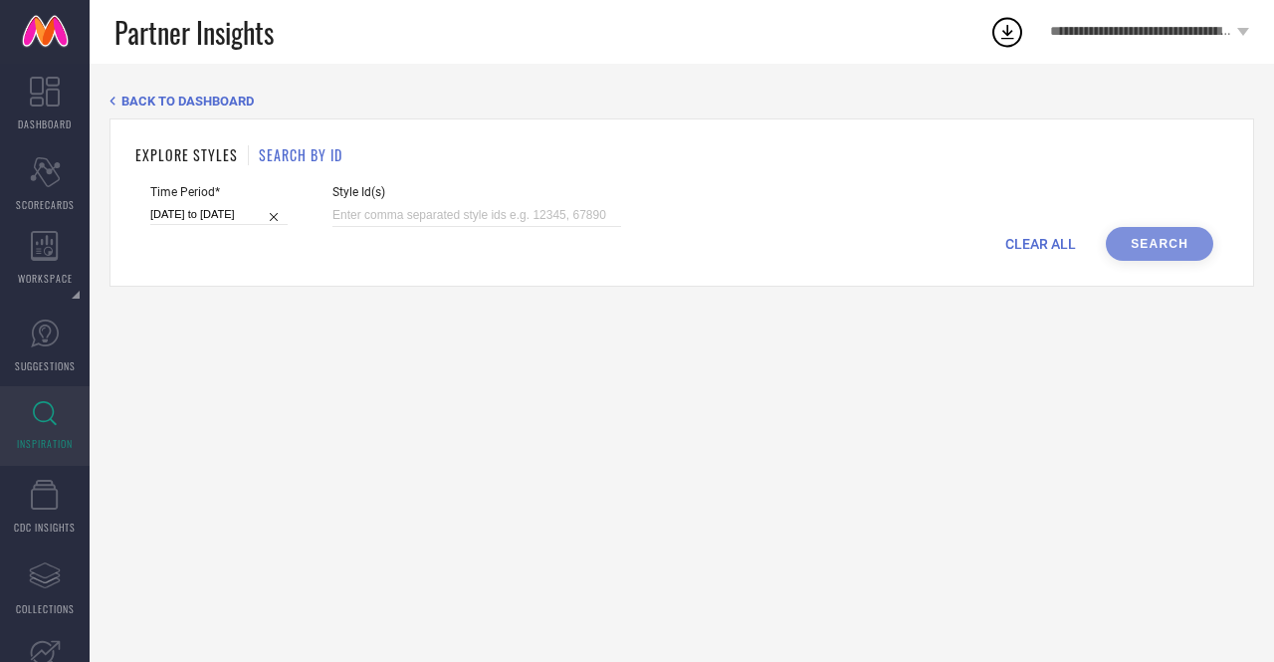
select select "8"
select select "2024"
select select "9"
select select "2024"
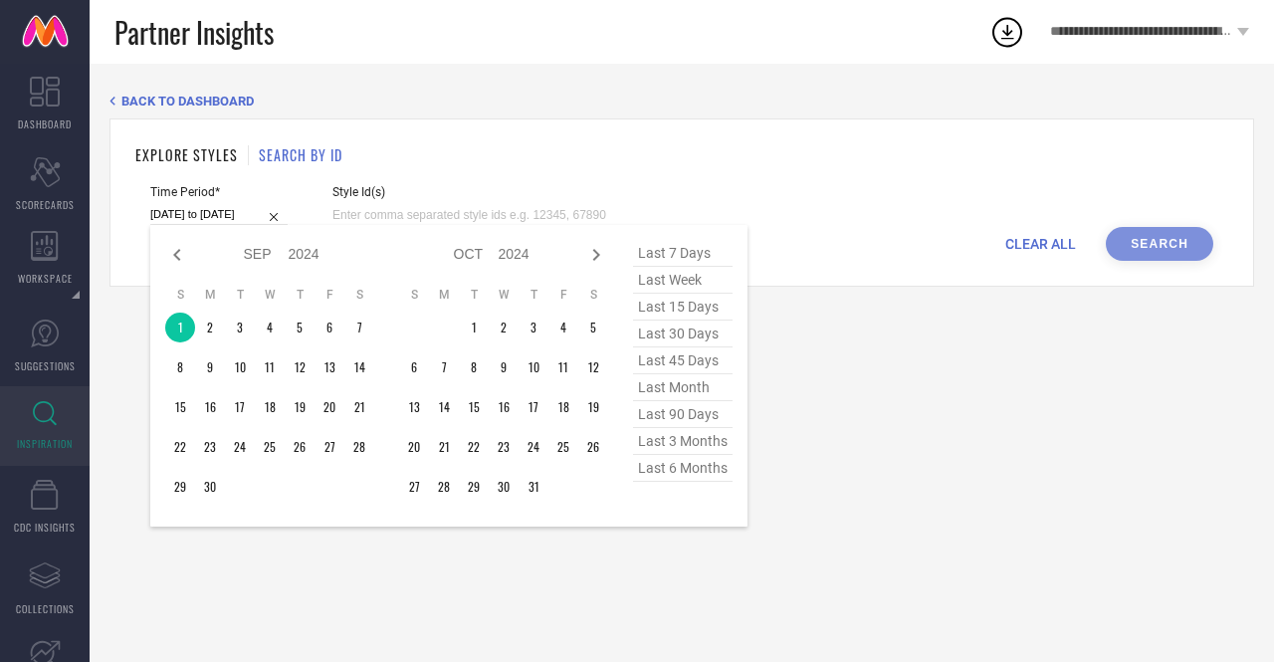
click at [256, 218] on input "[DATE] to [DATE]" at bounding box center [218, 214] width 137 height 21
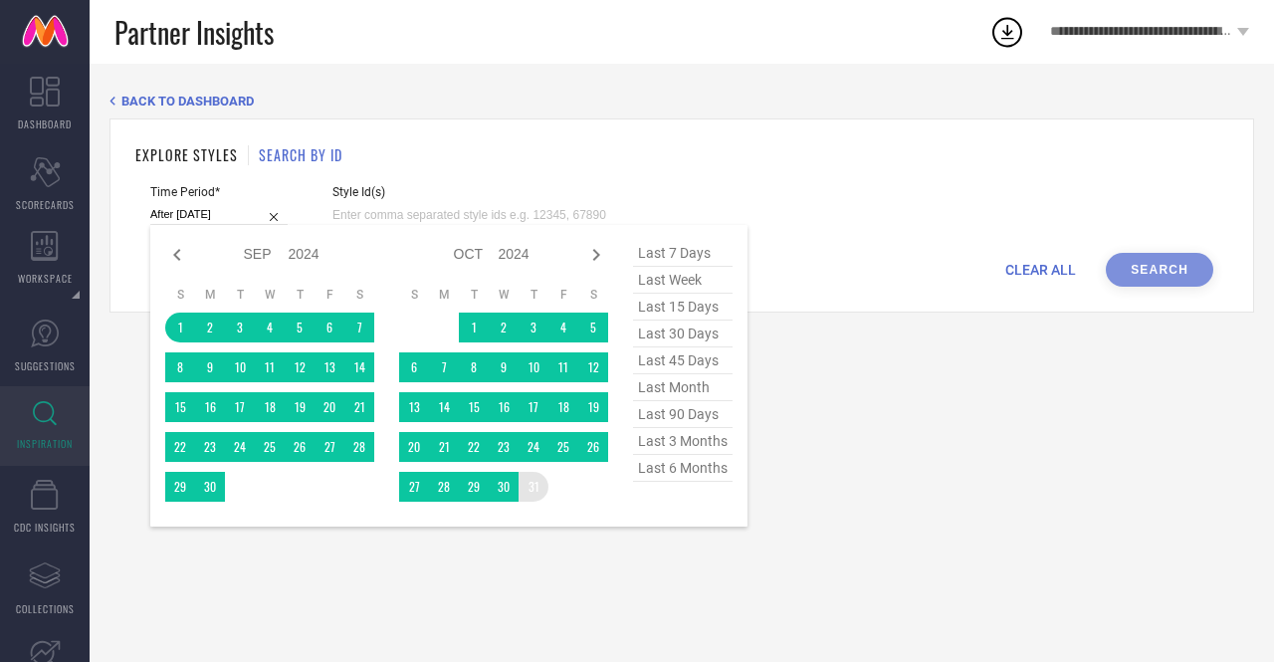
drag, startPoint x: 177, startPoint y: 331, endPoint x: 545, endPoint y: 488, distance: 399.6
click at [545, 488] on div "Jan Feb Mar Apr May Jun [DATE] Aug Sep Oct Nov [DATE] 2015 2016 2017 2018 2019 …" at bounding box center [386, 376] width 443 height 272
type input "[DATE] to [DATE]"
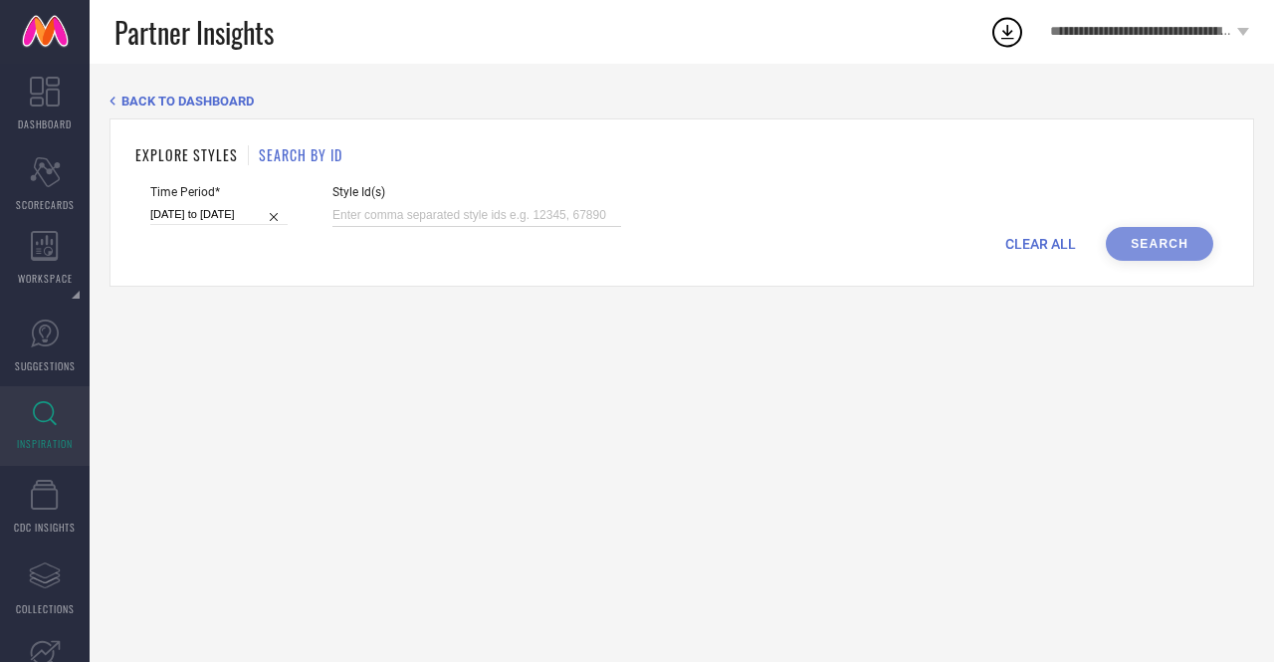
click at [460, 214] on input at bounding box center [477, 215] width 289 height 23
paste input "20303354 25631814 25631830 25631834 25809916 25810758 25838170 26856424 2701157…"
type input "20303354 25631814 25631830 25631834 25809916 25810758 25838170 26856424 2701157…"
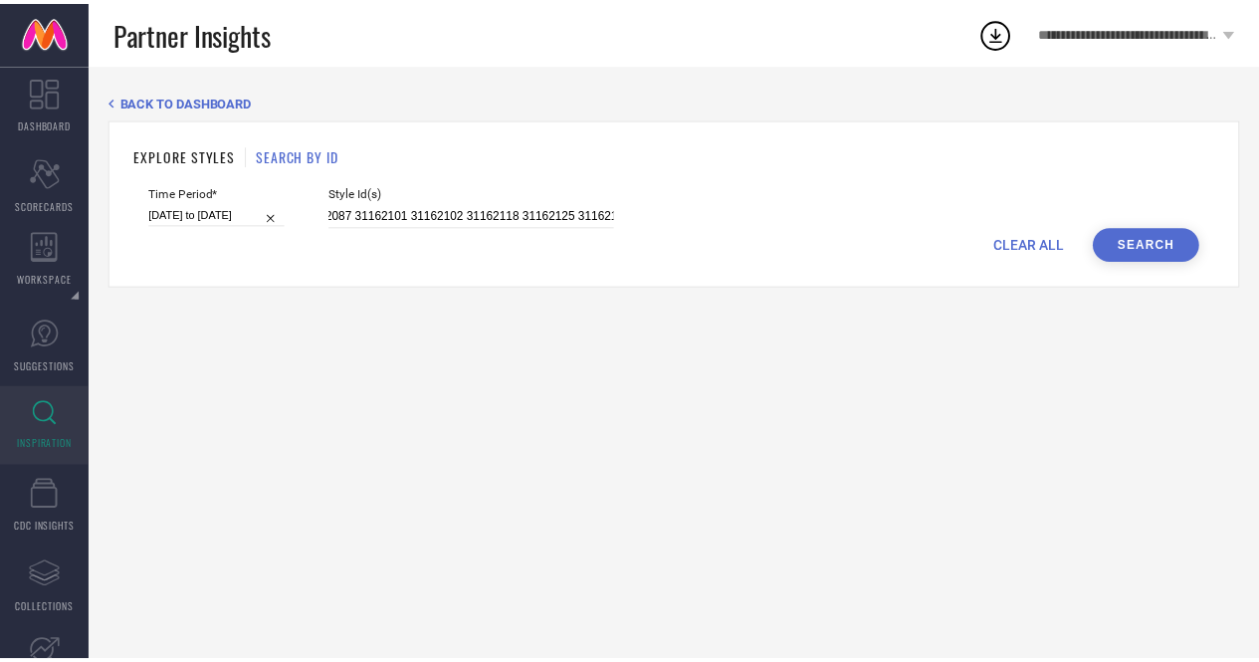
scroll to position [0, 0]
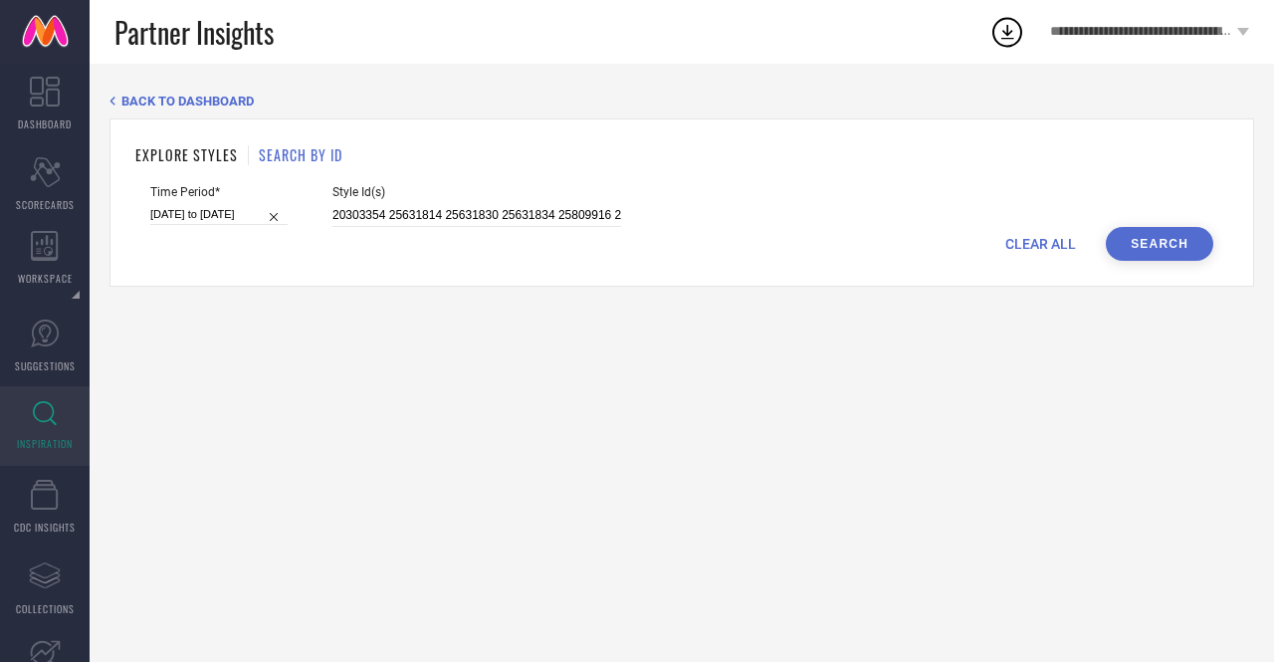
click at [1155, 251] on button "Search" at bounding box center [1160, 244] width 108 height 34
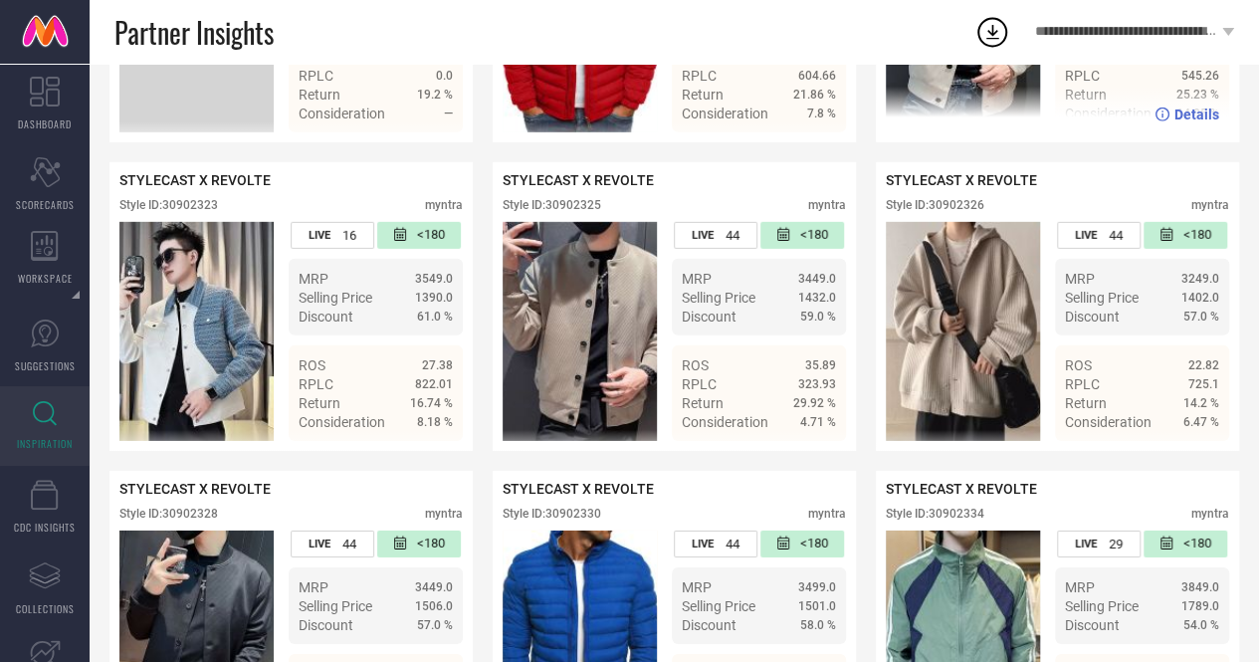
scroll to position [2963, 0]
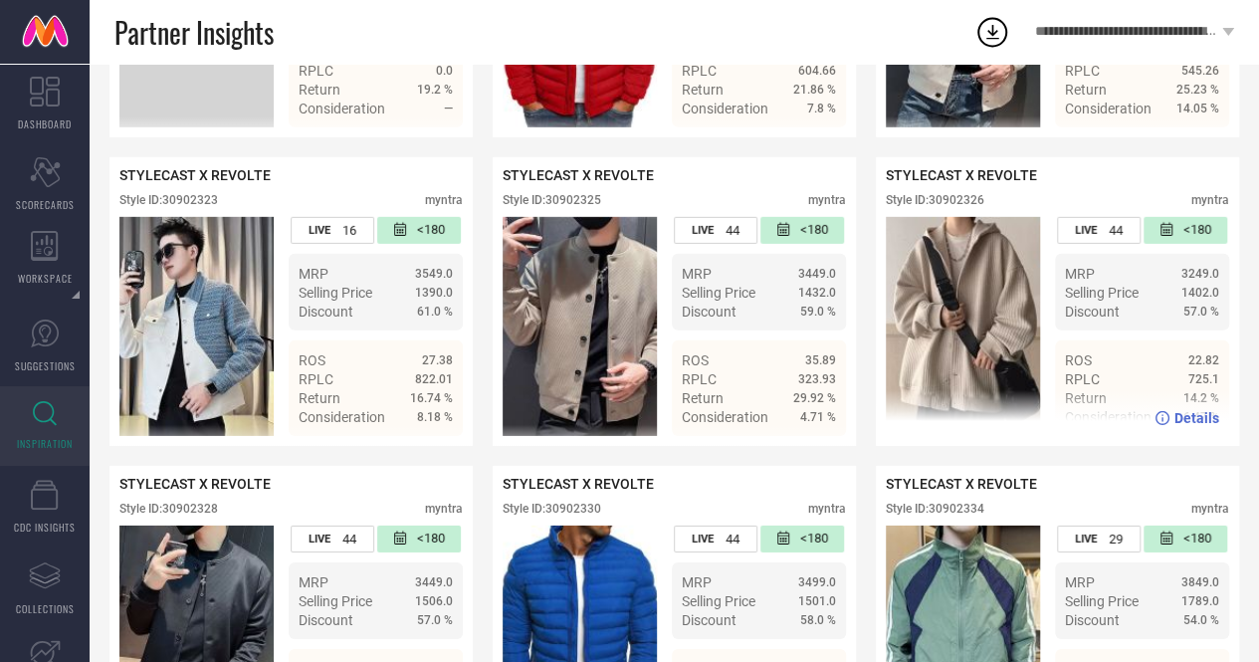
click at [962, 207] on div "Style ID: 30902326" at bounding box center [935, 200] width 99 height 14
copy div "30902326"
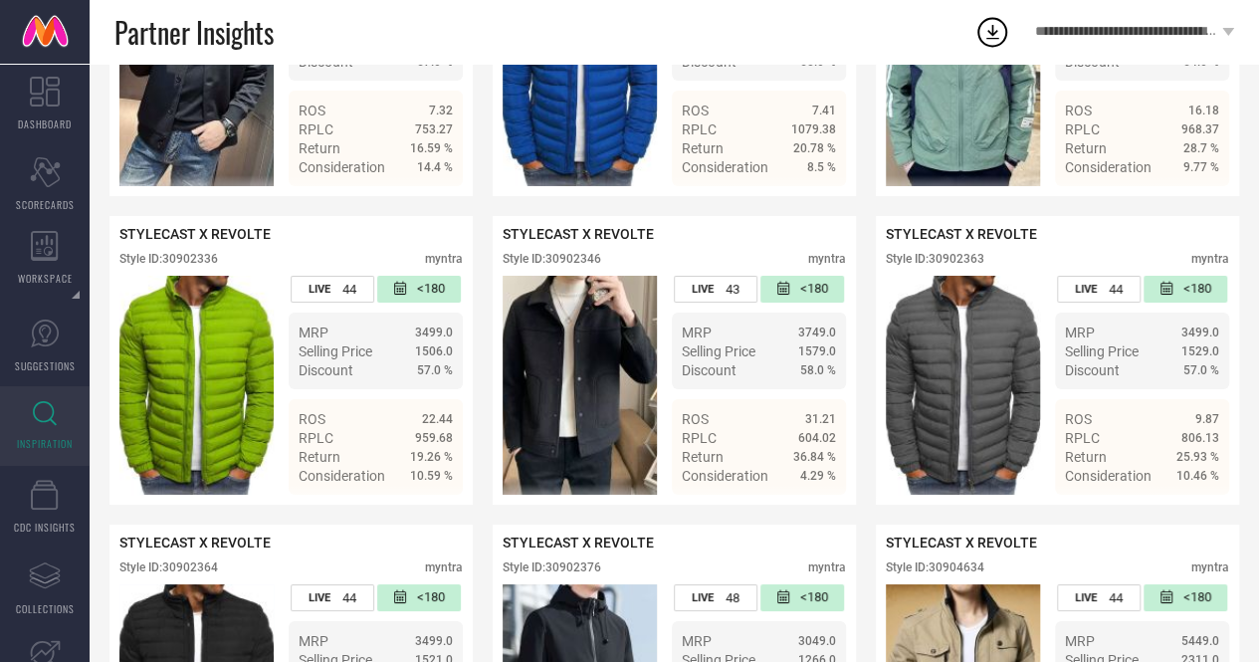
scroll to position [3529, 0]
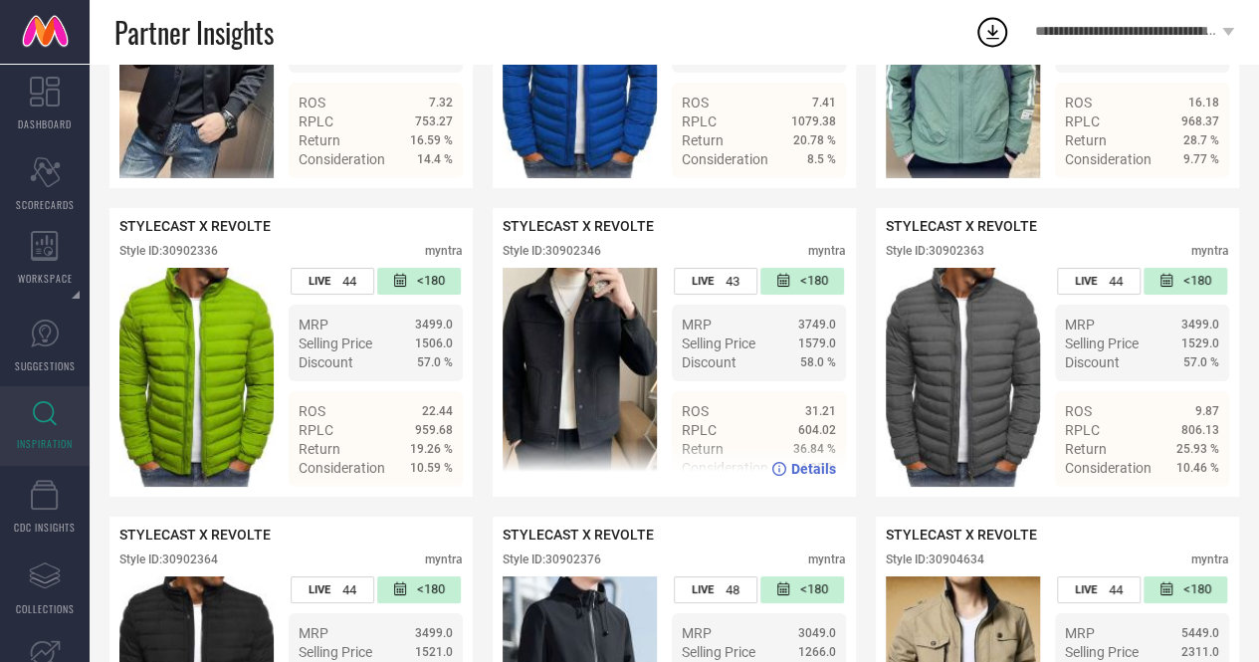
click at [572, 258] on div "Style ID: 30902346" at bounding box center [552, 251] width 99 height 14
copy div "30902346"
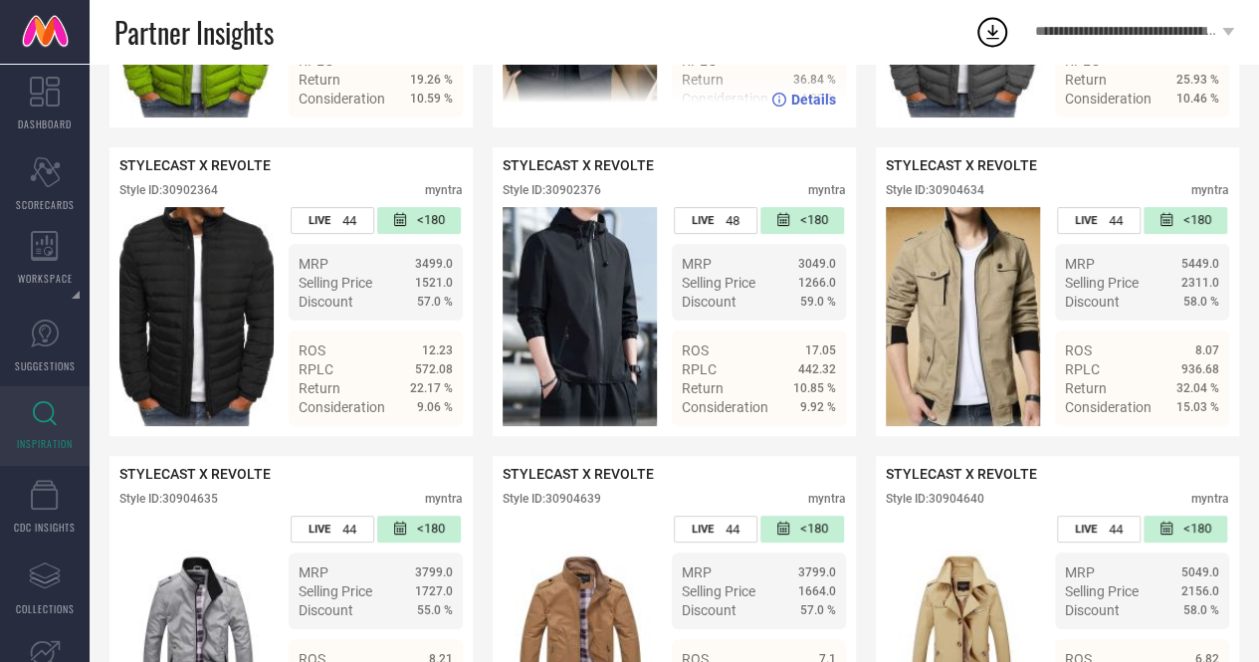
scroll to position [3900, 0]
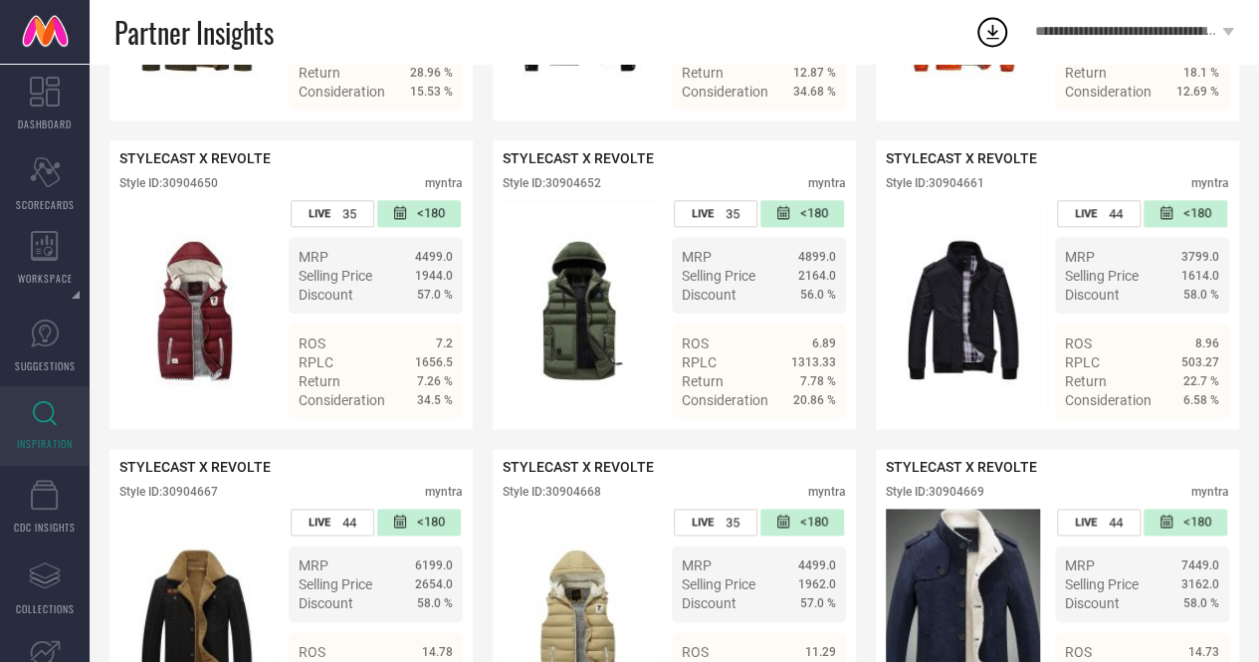
scroll to position [4826, 0]
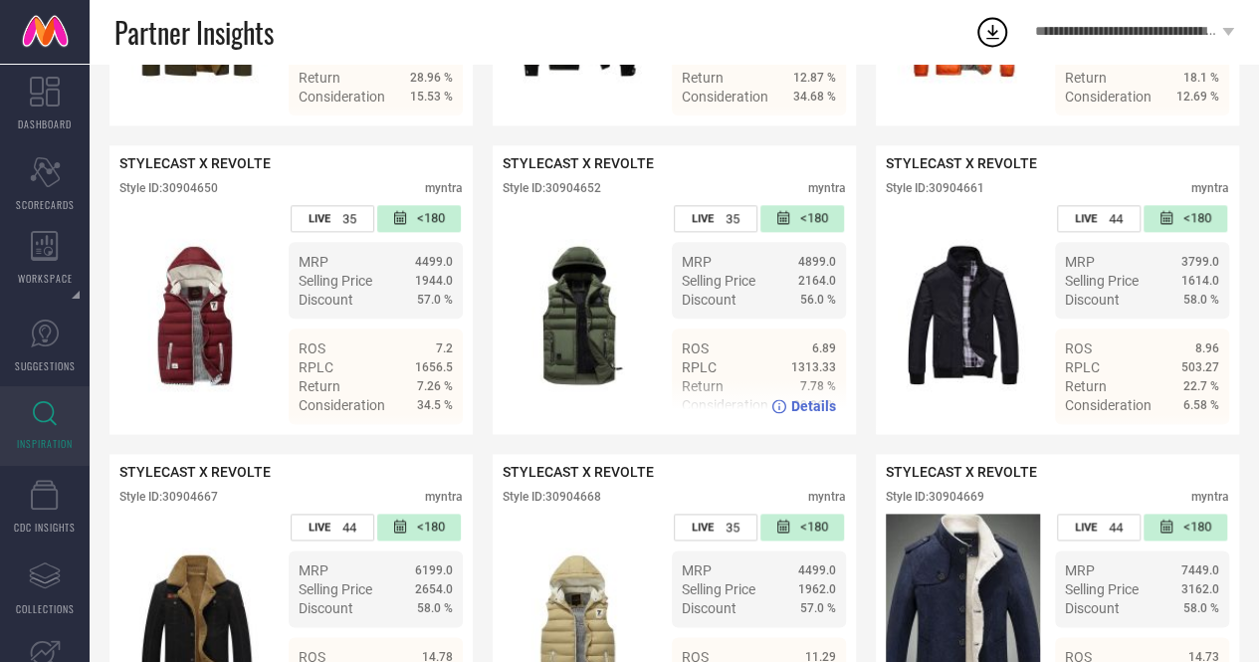
click at [574, 195] on div "Style ID: 30904652" at bounding box center [552, 188] width 99 height 14
copy div "30904652"
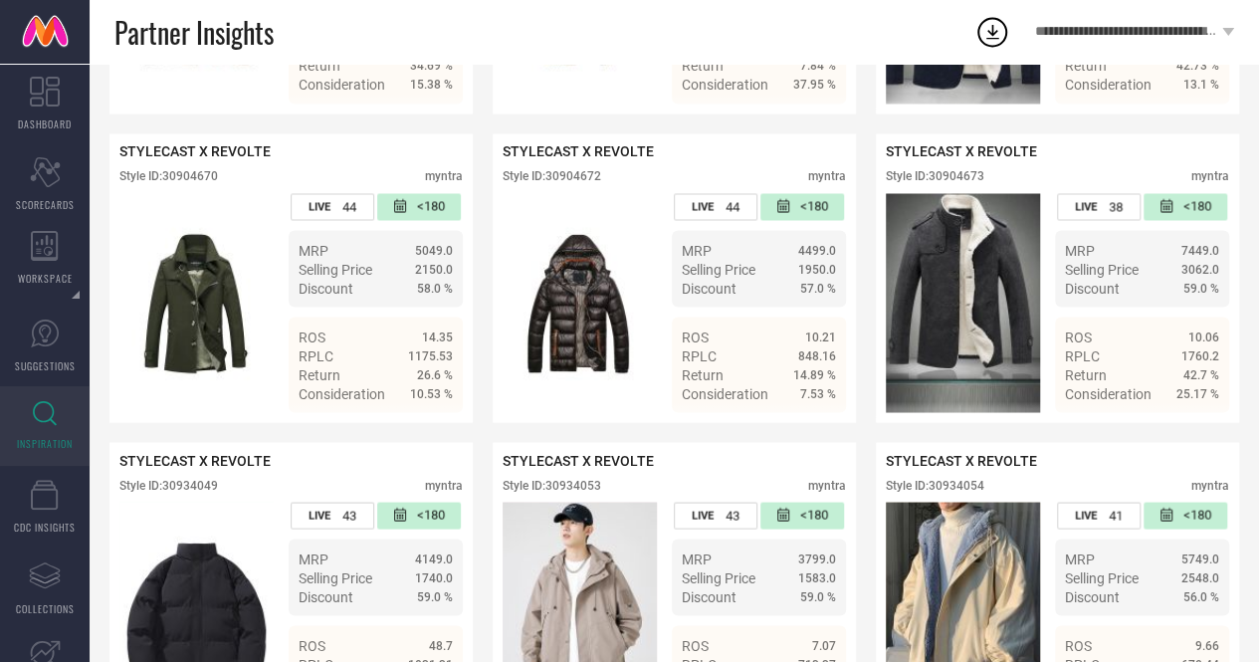
scroll to position [5459, 0]
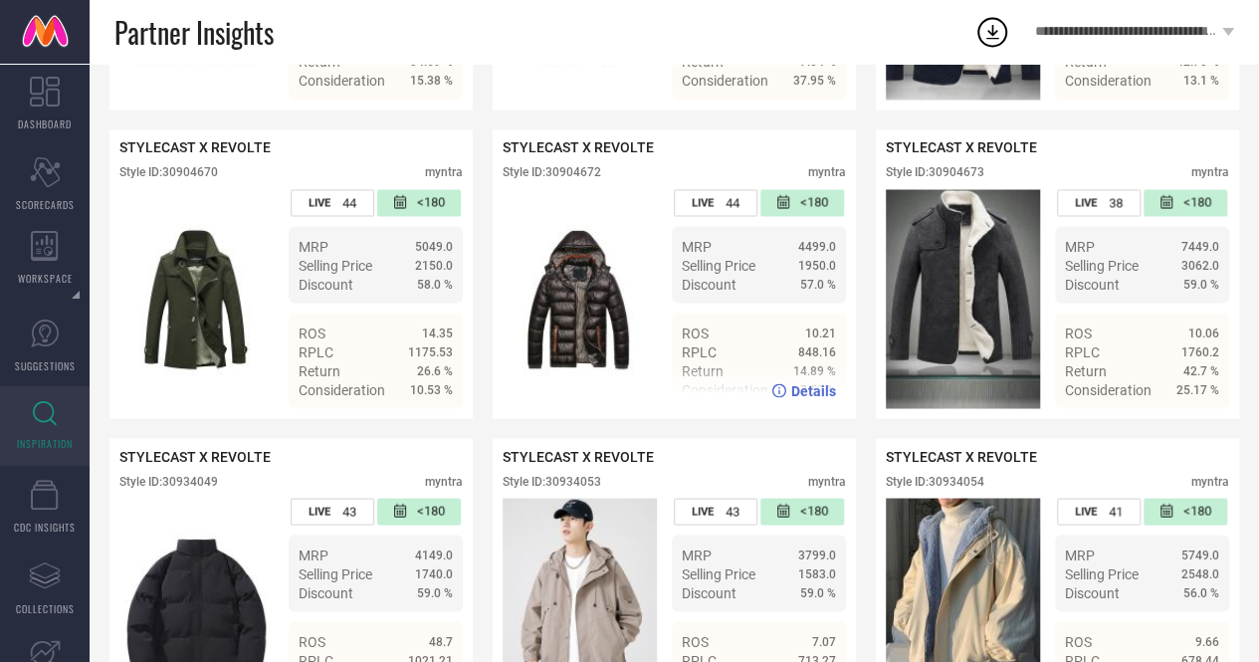
click at [569, 179] on div "Style ID: 30904672" at bounding box center [552, 172] width 99 height 14
copy div "30904672"
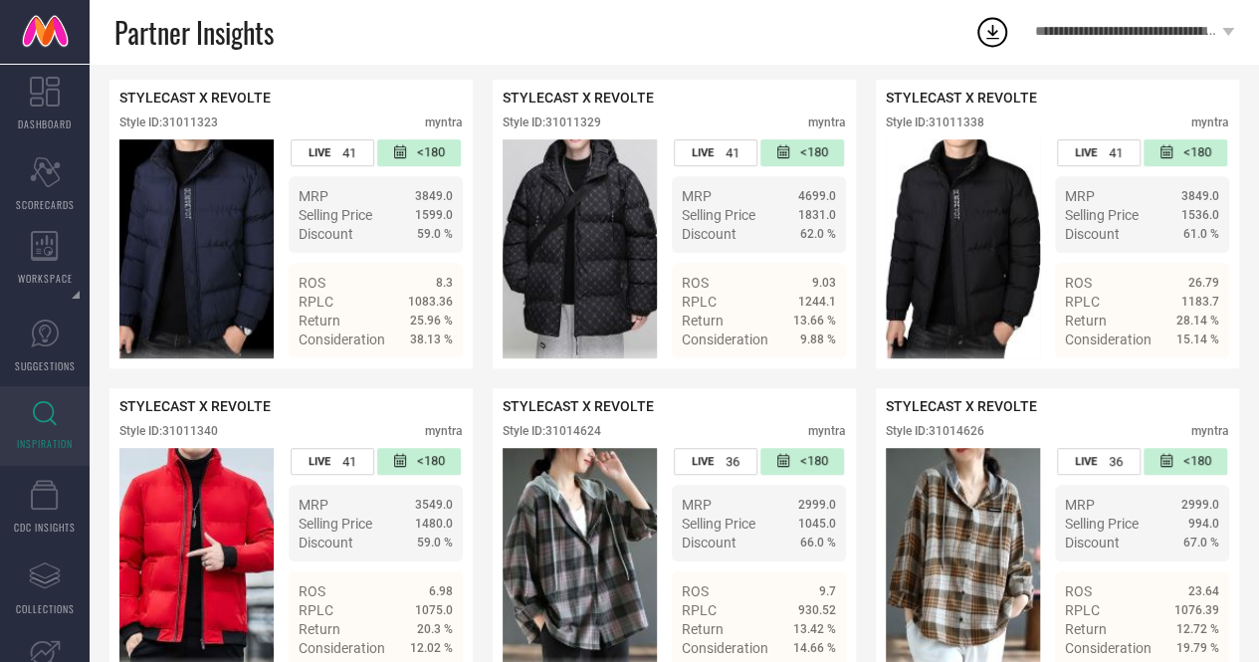
scroll to position [7989, 0]
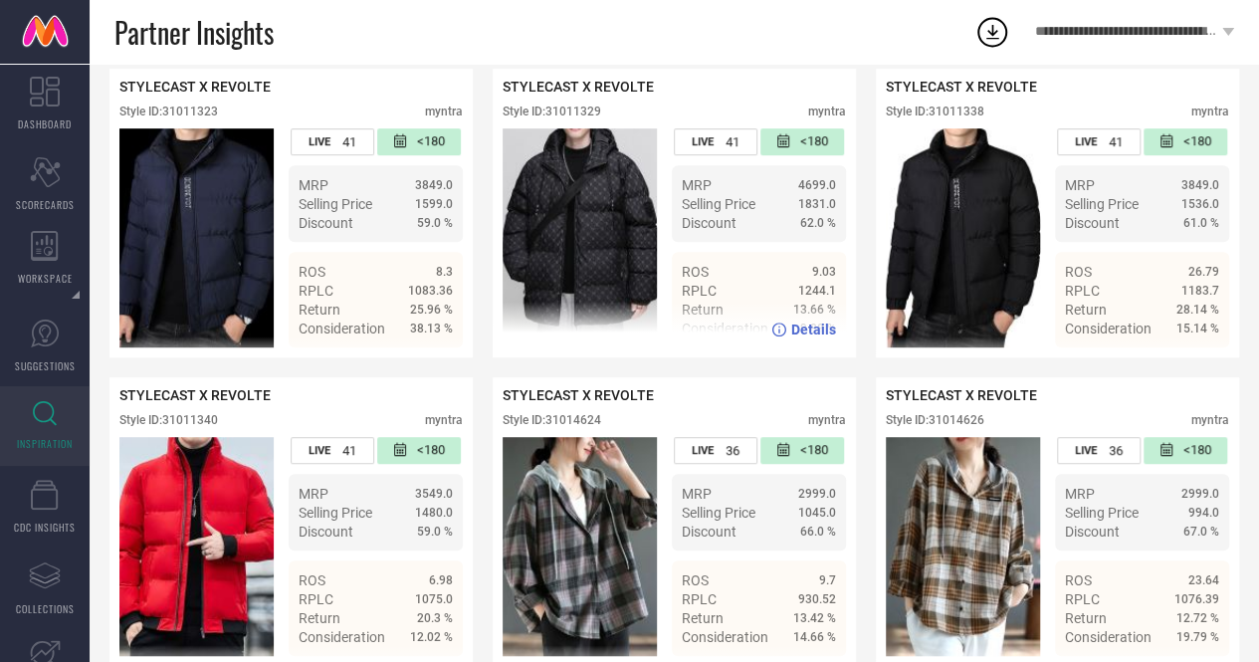
click at [571, 118] on div "Style ID: 31011329" at bounding box center [552, 112] width 99 height 14
copy div "31011329"
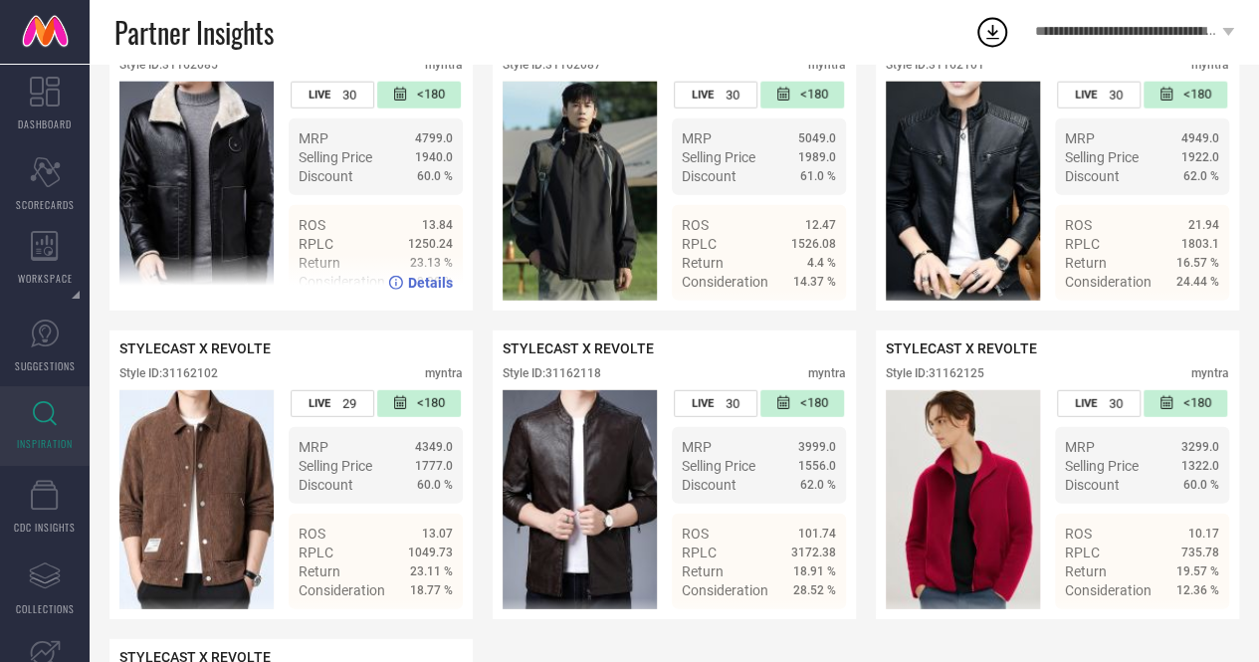
scroll to position [10182, 0]
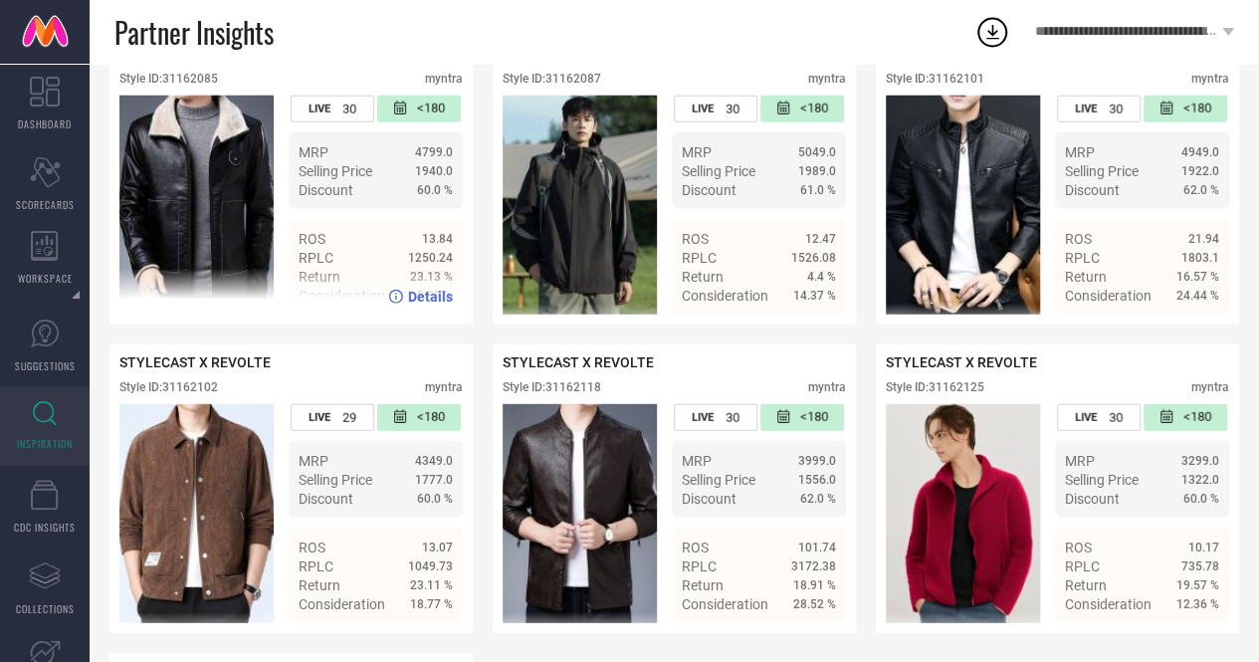
click at [197, 86] on div "Style ID: 31162085" at bounding box center [168, 79] width 99 height 14
copy div "31162085"
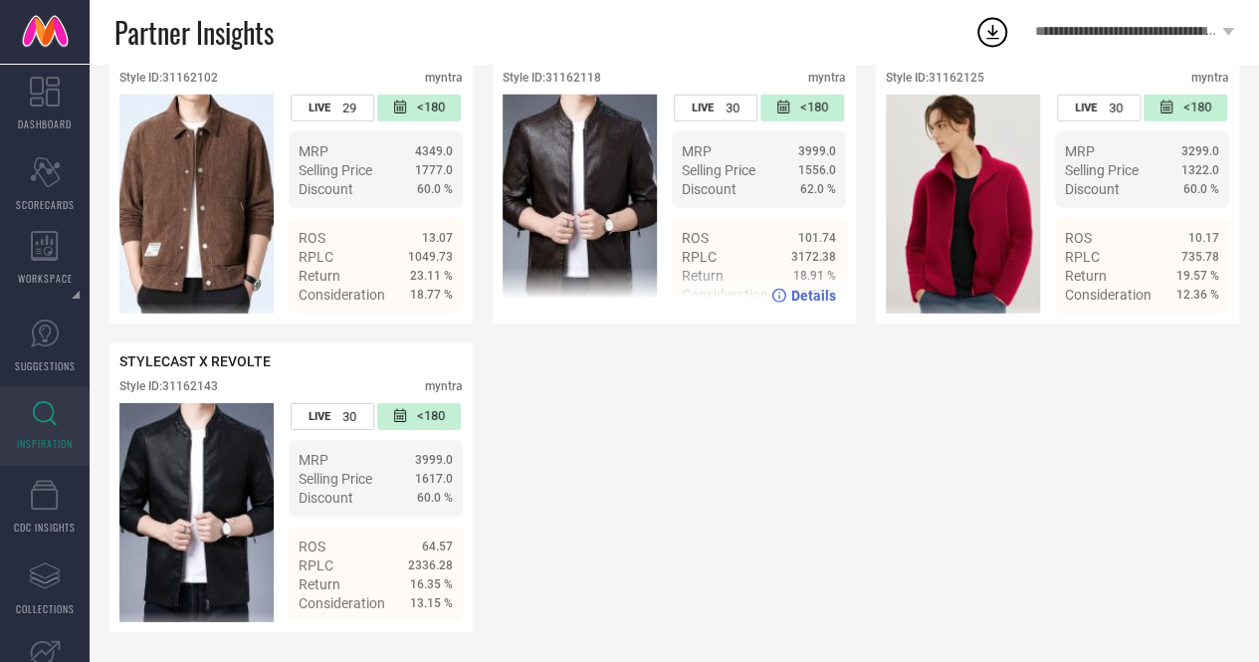
scroll to position [10532, 0]
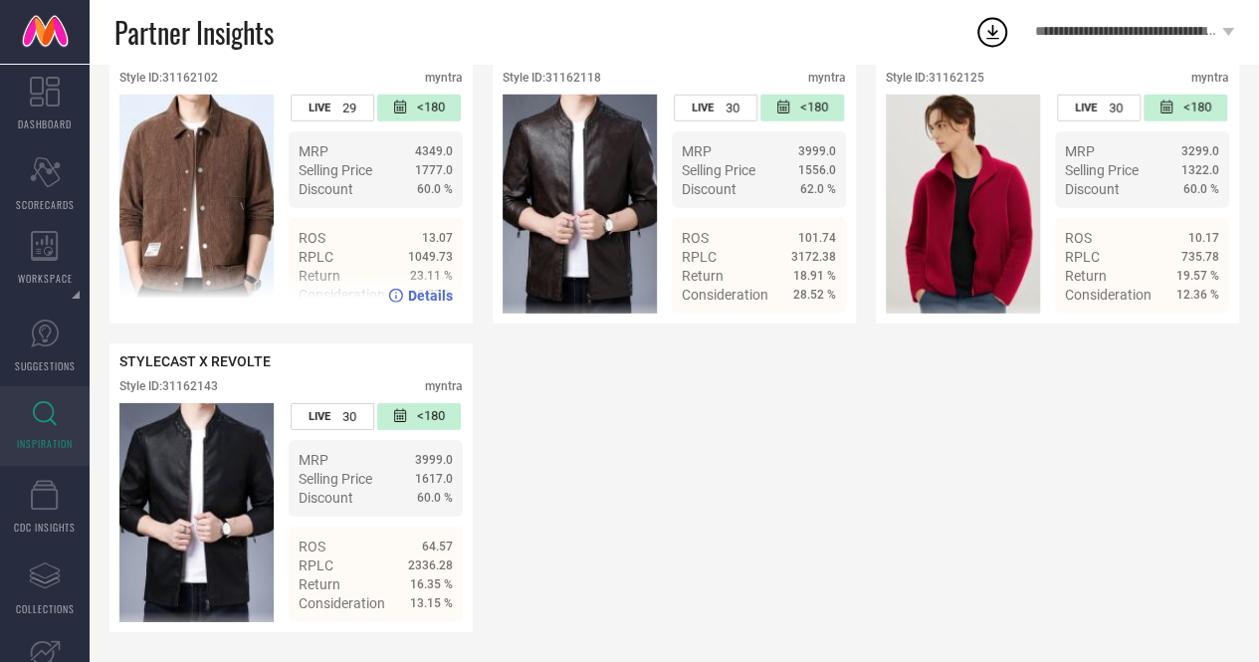
click at [187, 85] on div "Style ID: 31162102" at bounding box center [168, 78] width 99 height 14
copy div "31162102"
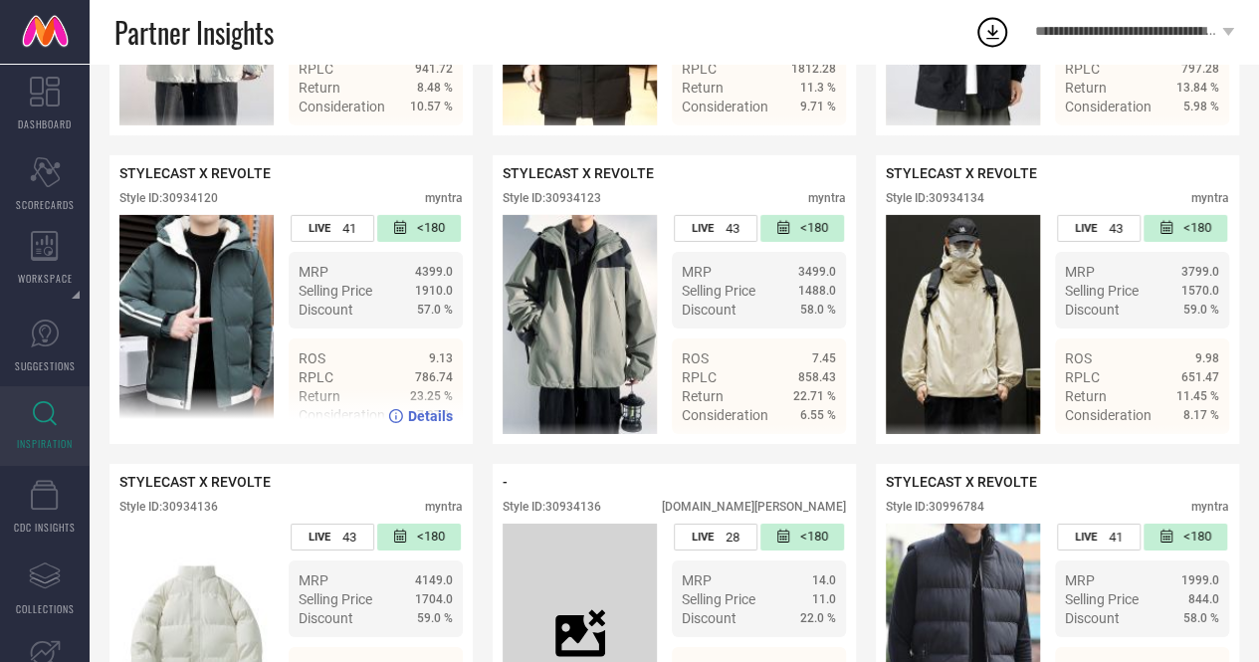
scroll to position [6978, 0]
click at [190, 204] on div "Style ID: 30934120" at bounding box center [168, 197] width 99 height 14
copy div "30934120"
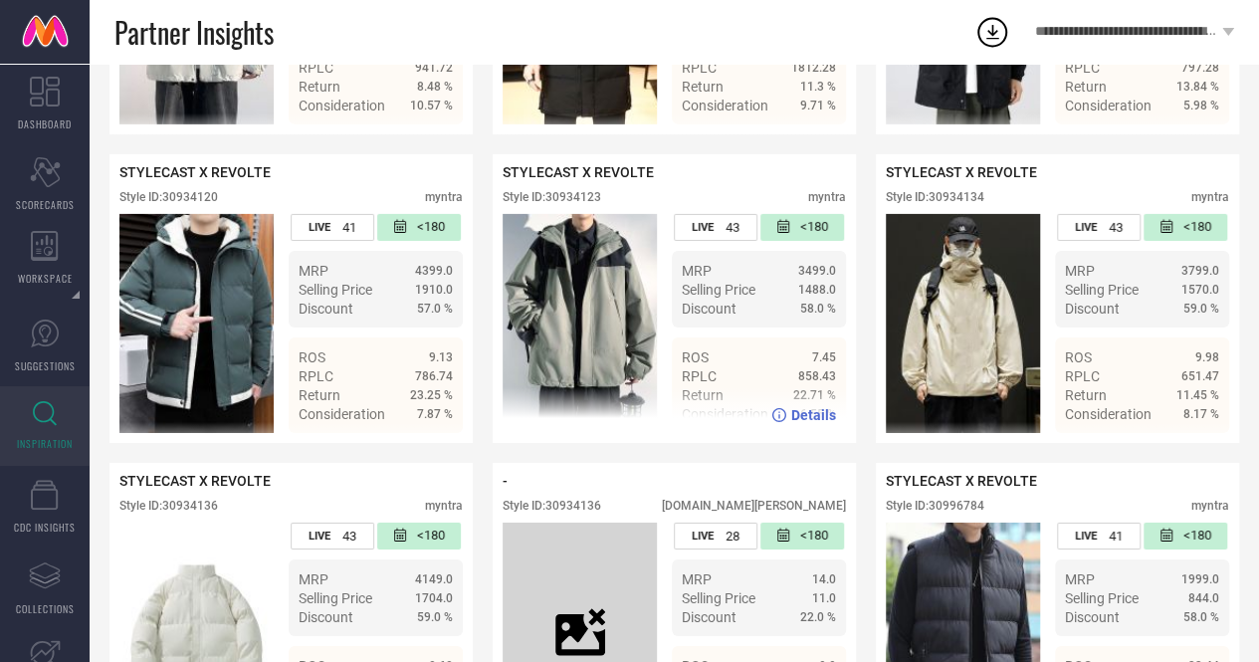
click at [773, 316] on div "58.0 %" at bounding box center [792, 309] width 90 height 14
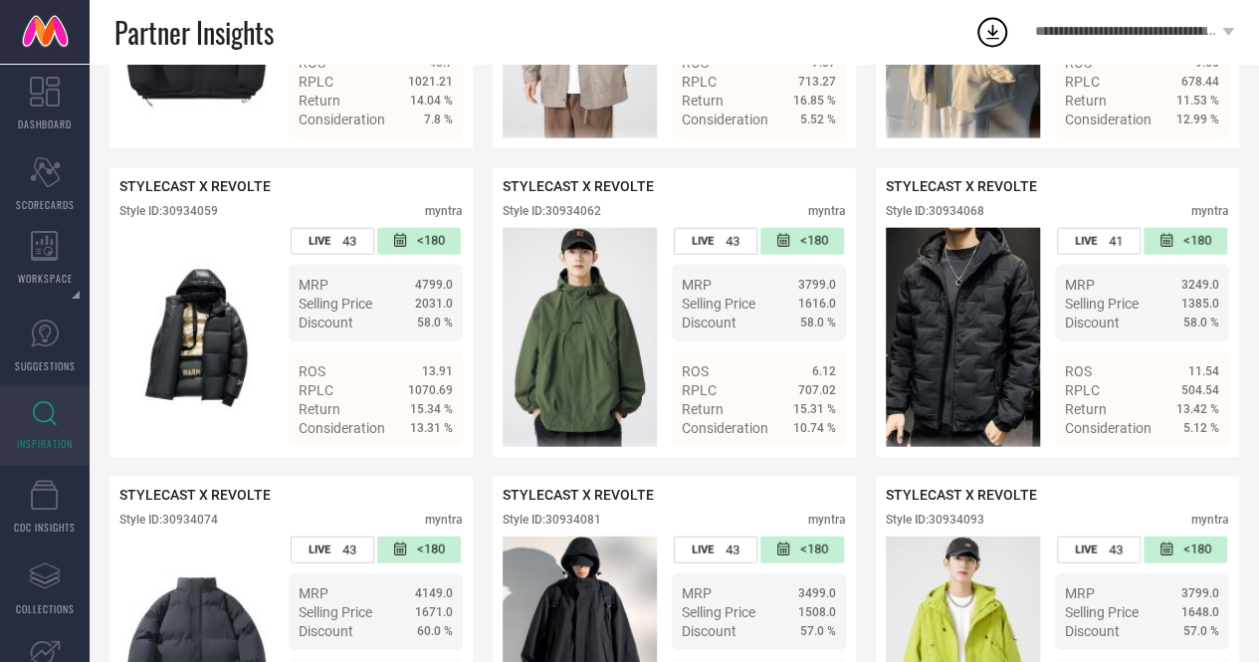
scroll to position [6041, 0]
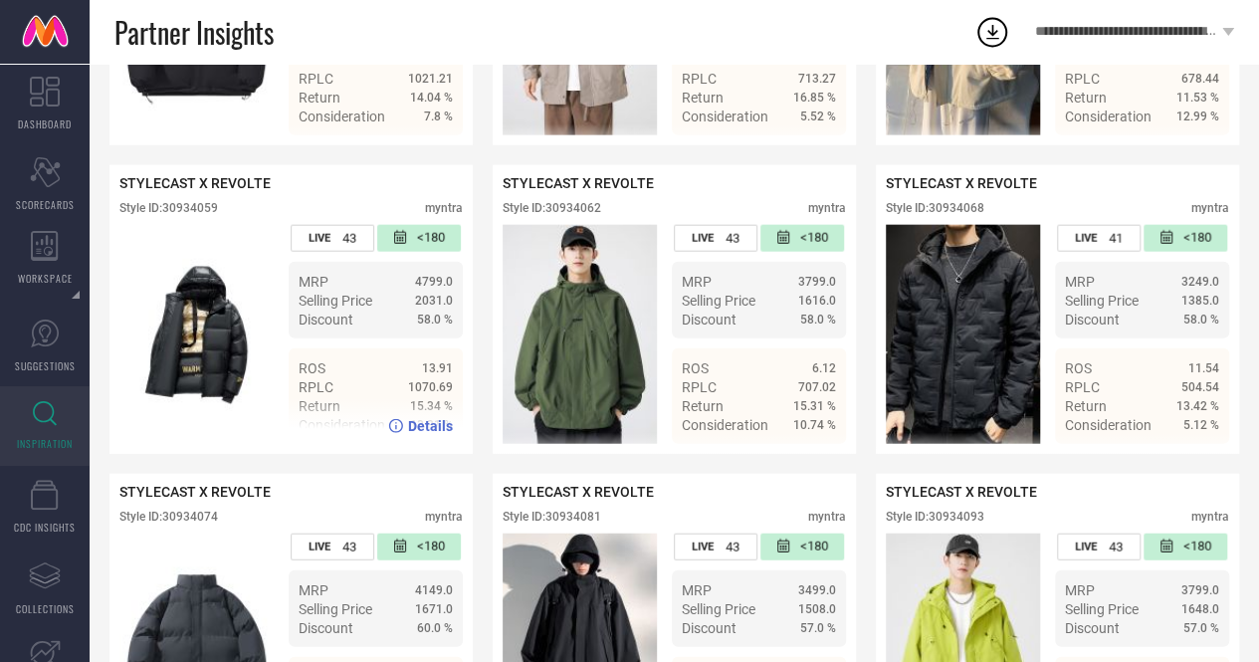
click at [207, 215] on div "Style ID: 30934059" at bounding box center [168, 208] width 99 height 14
copy div "30934059"
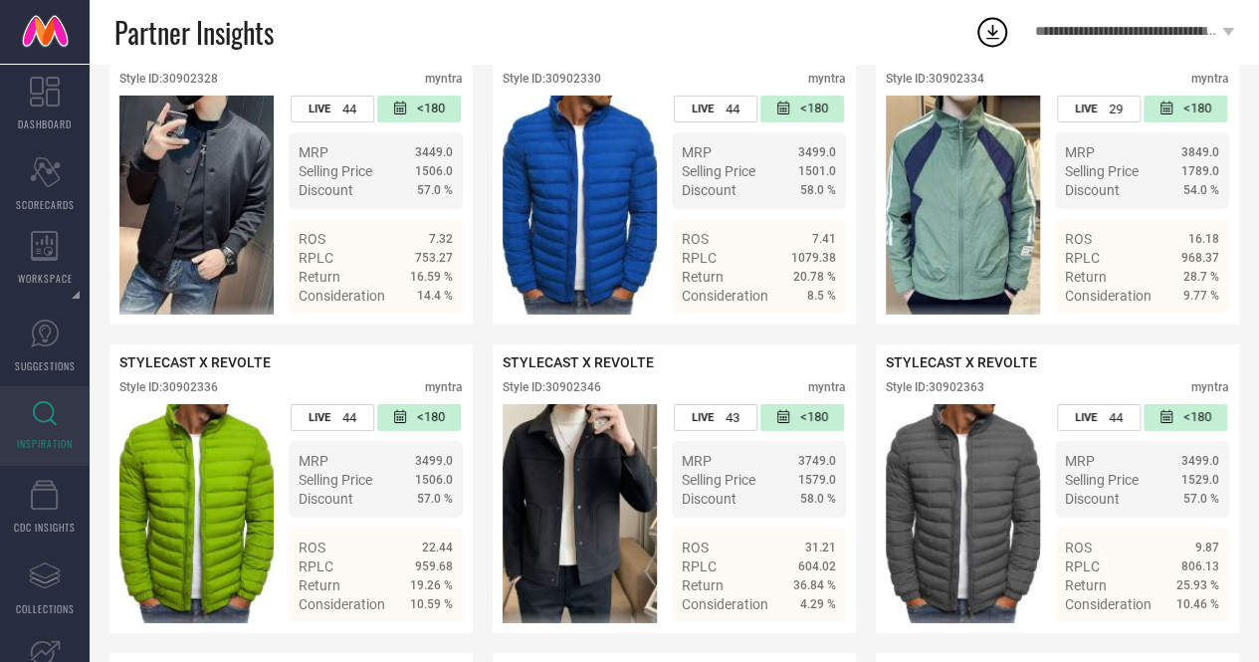
scroll to position [3399, 0]
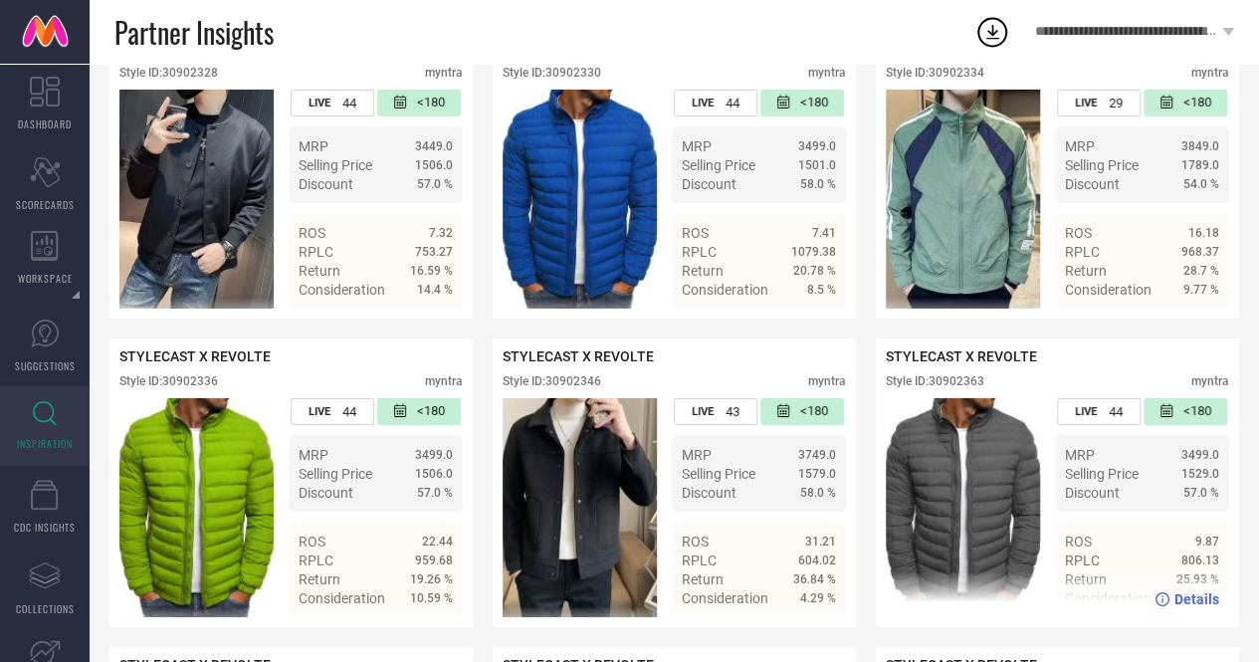
click at [949, 388] on div "Style ID: 30902363" at bounding box center [935, 381] width 99 height 14
copy div "30902363"
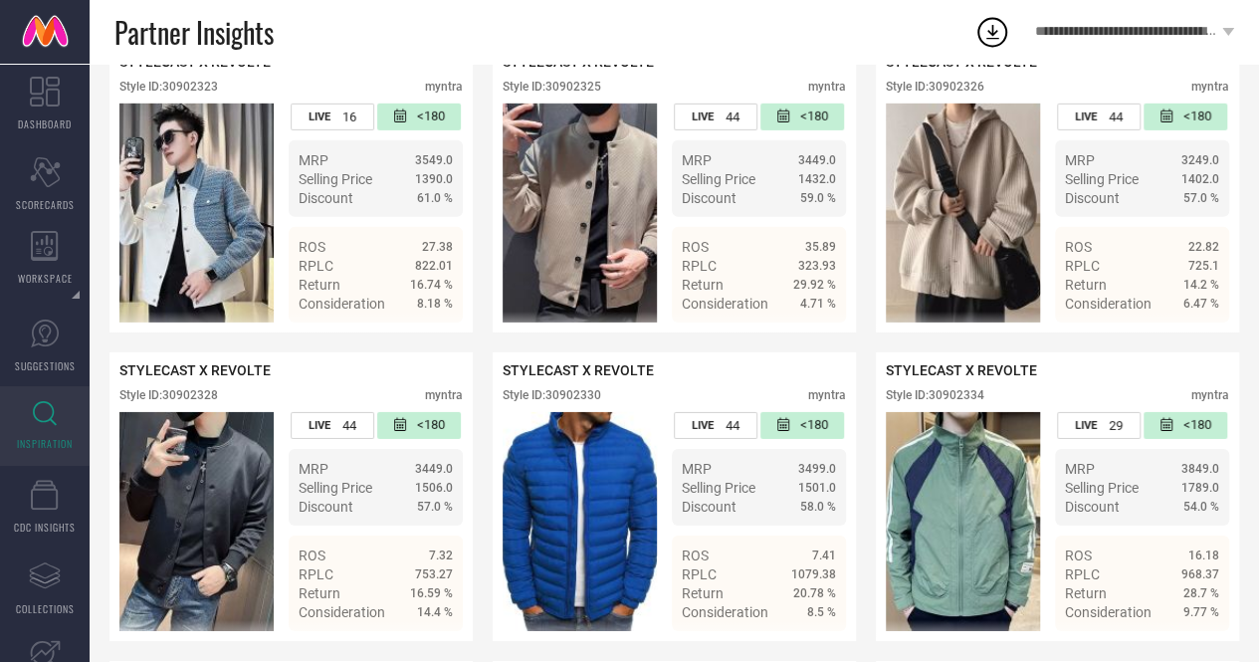
scroll to position [3077, 0]
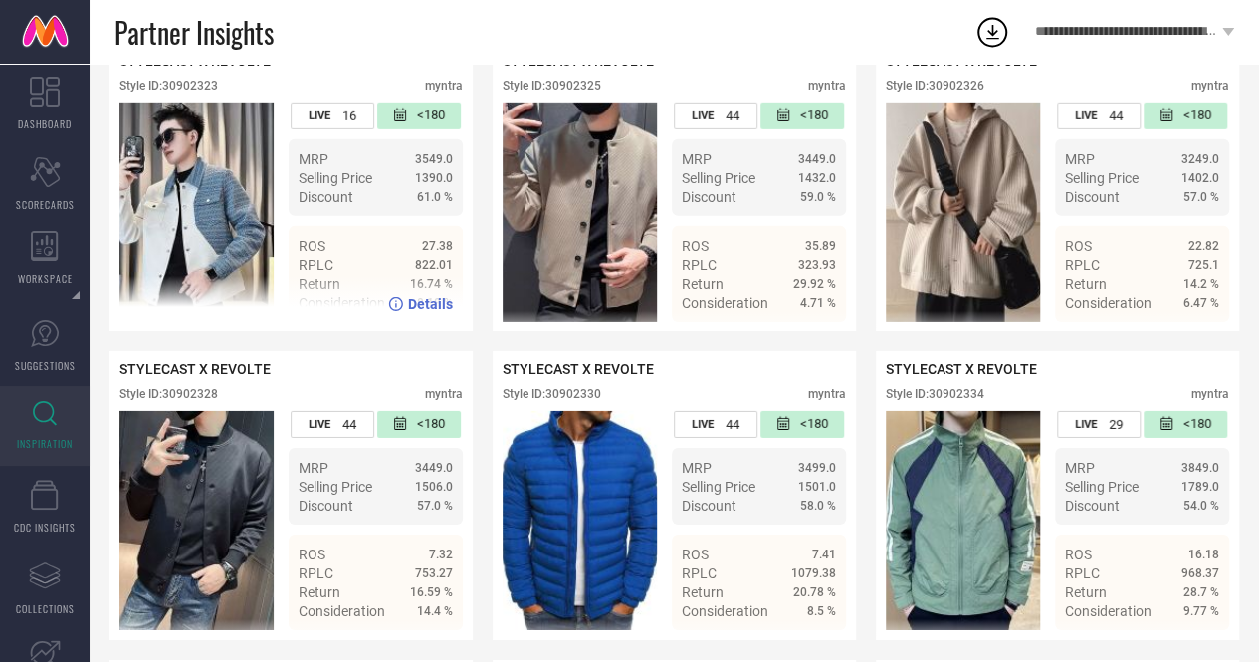
click at [207, 93] on div "Style ID: 30902323" at bounding box center [168, 86] width 99 height 14
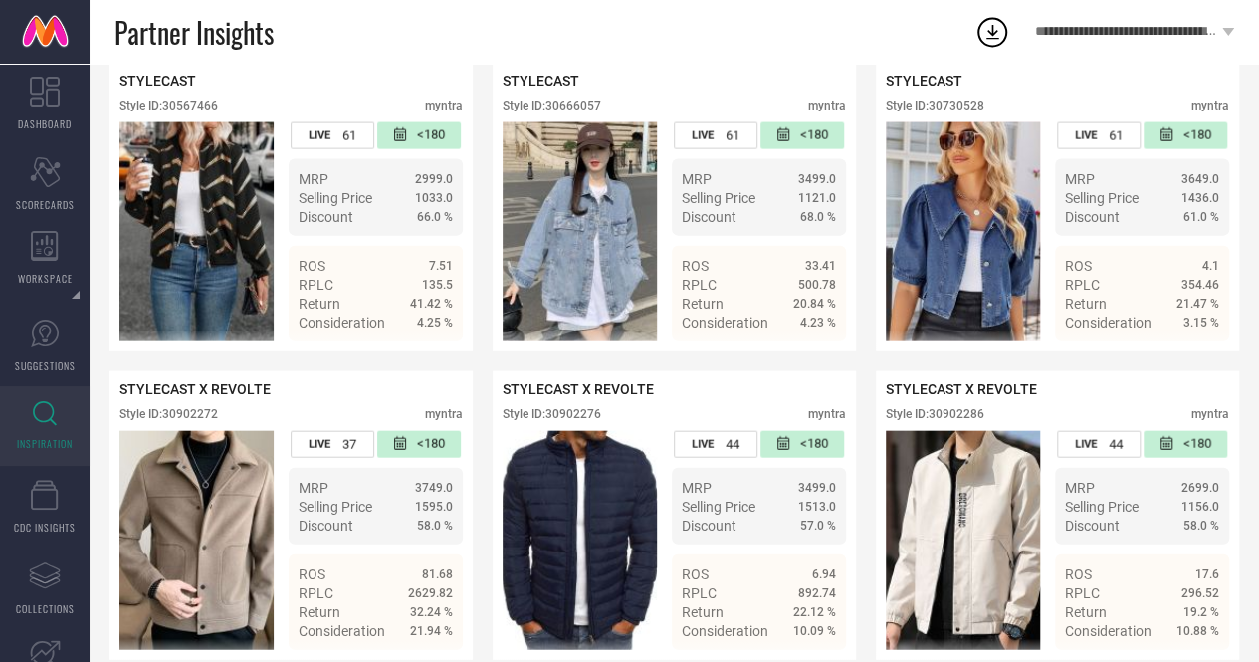
scroll to position [2116, 0]
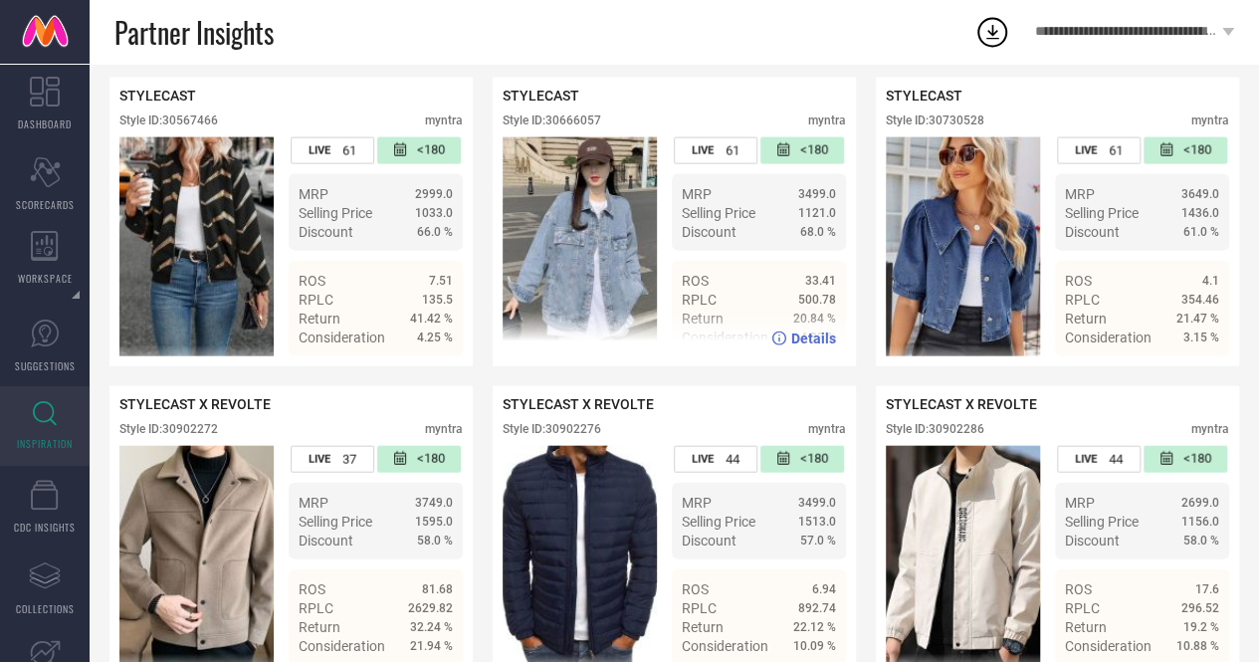
click at [579, 127] on div "Style ID: 30666057" at bounding box center [552, 120] width 99 height 14
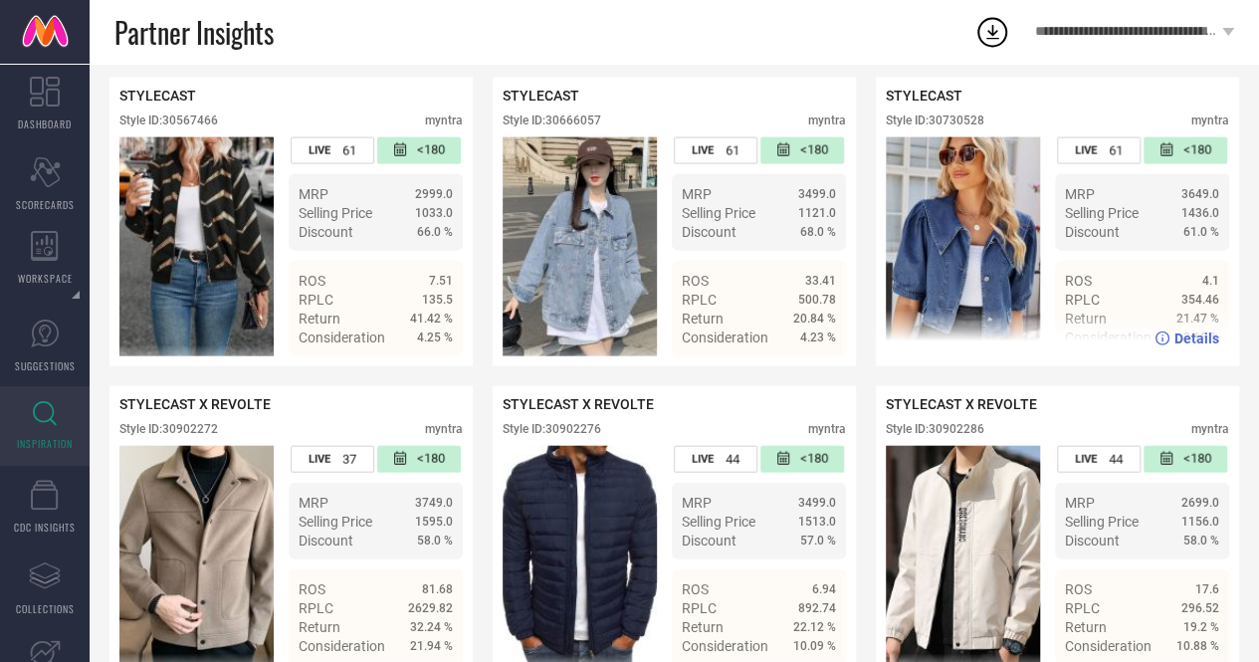
click at [954, 127] on div "Style ID: 30730528" at bounding box center [935, 120] width 99 height 14
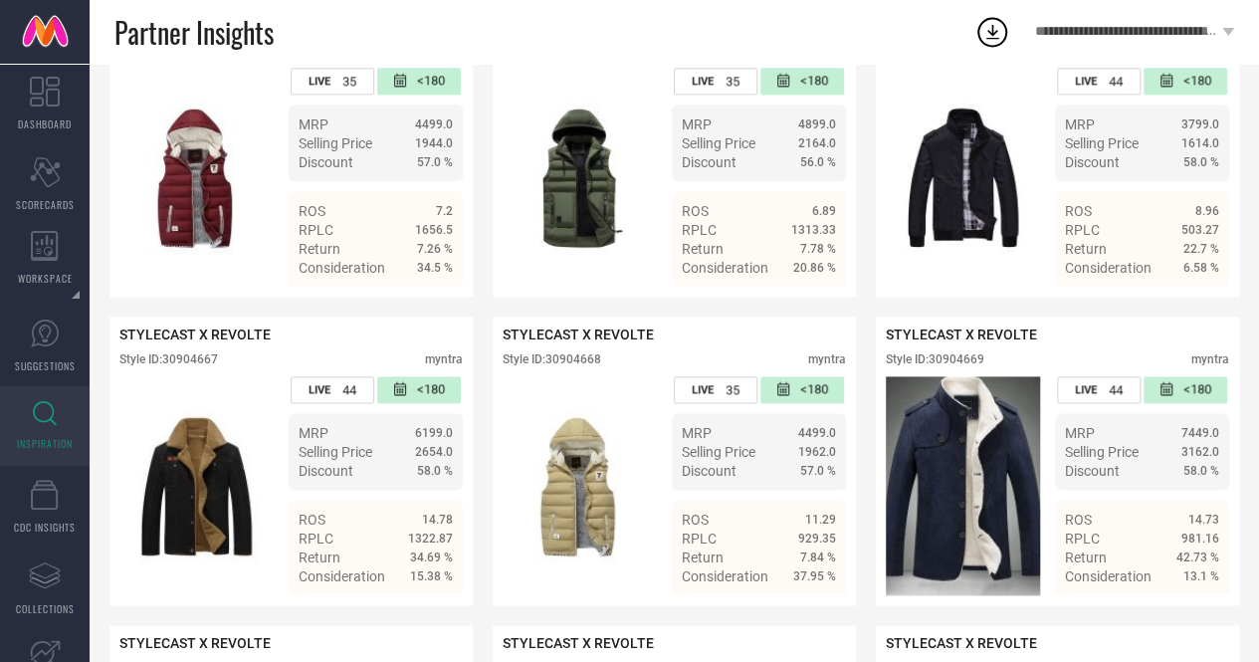
scroll to position [4955, 0]
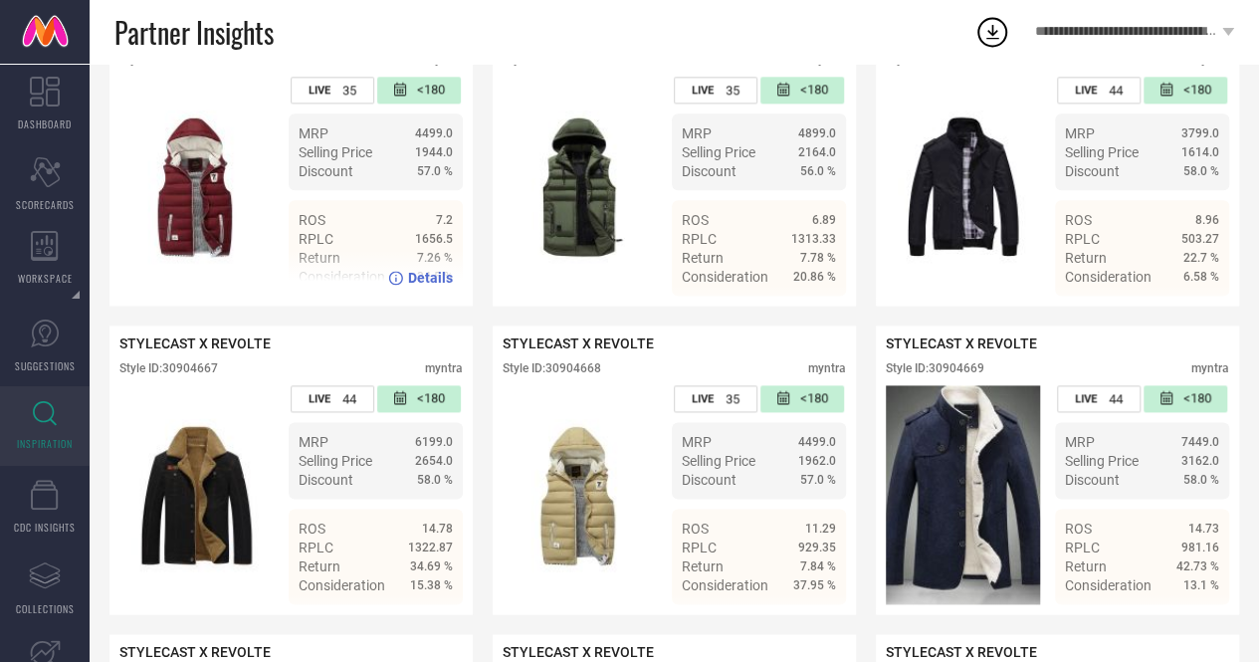
click at [191, 67] on div "Style ID: 30904650" at bounding box center [168, 60] width 99 height 14
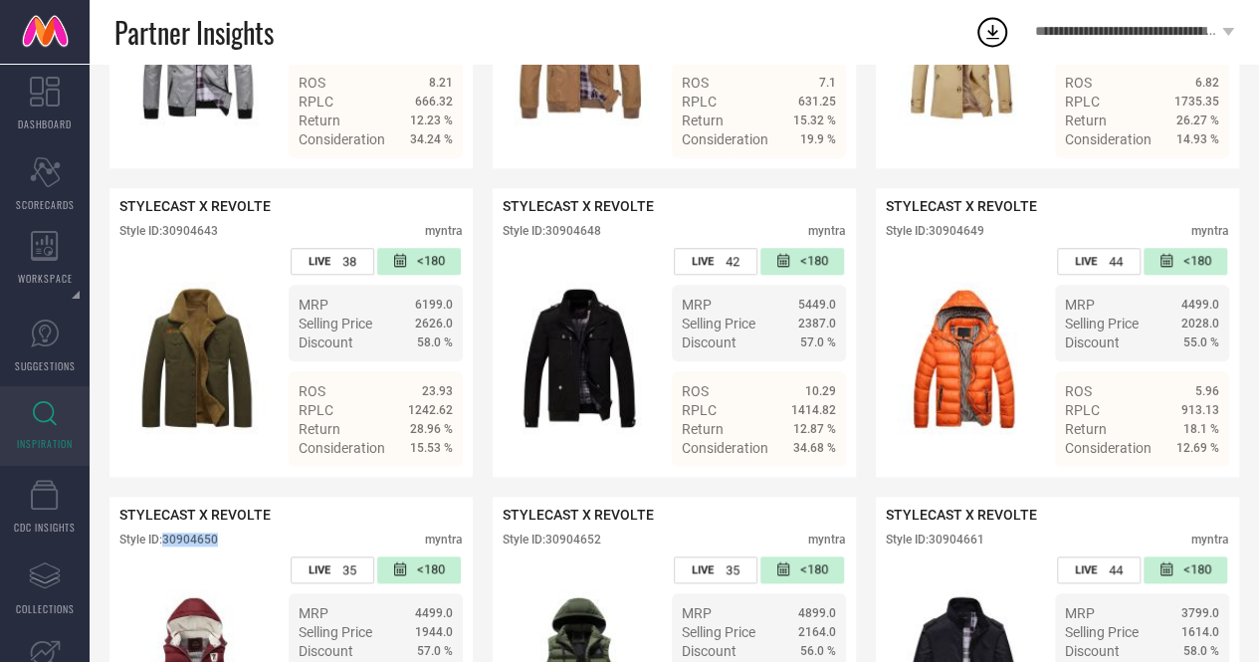
scroll to position [4322, 0]
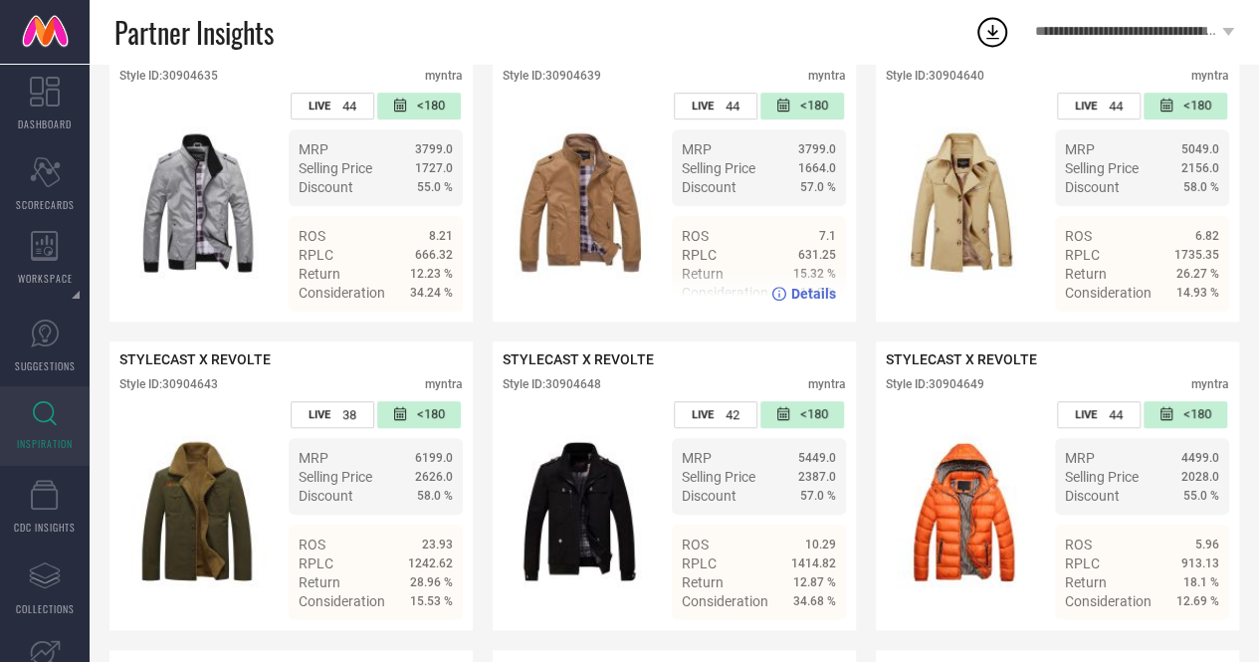
click at [583, 83] on div "Style ID: 30904639" at bounding box center [552, 76] width 99 height 14
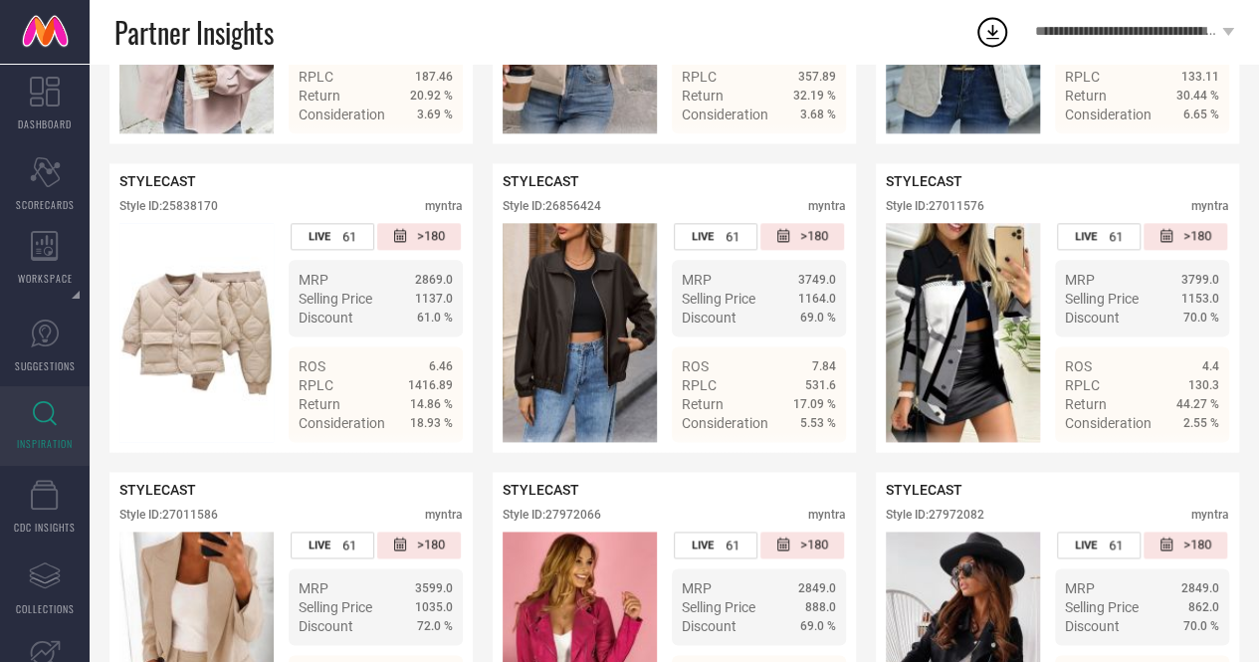
scroll to position [1104, 0]
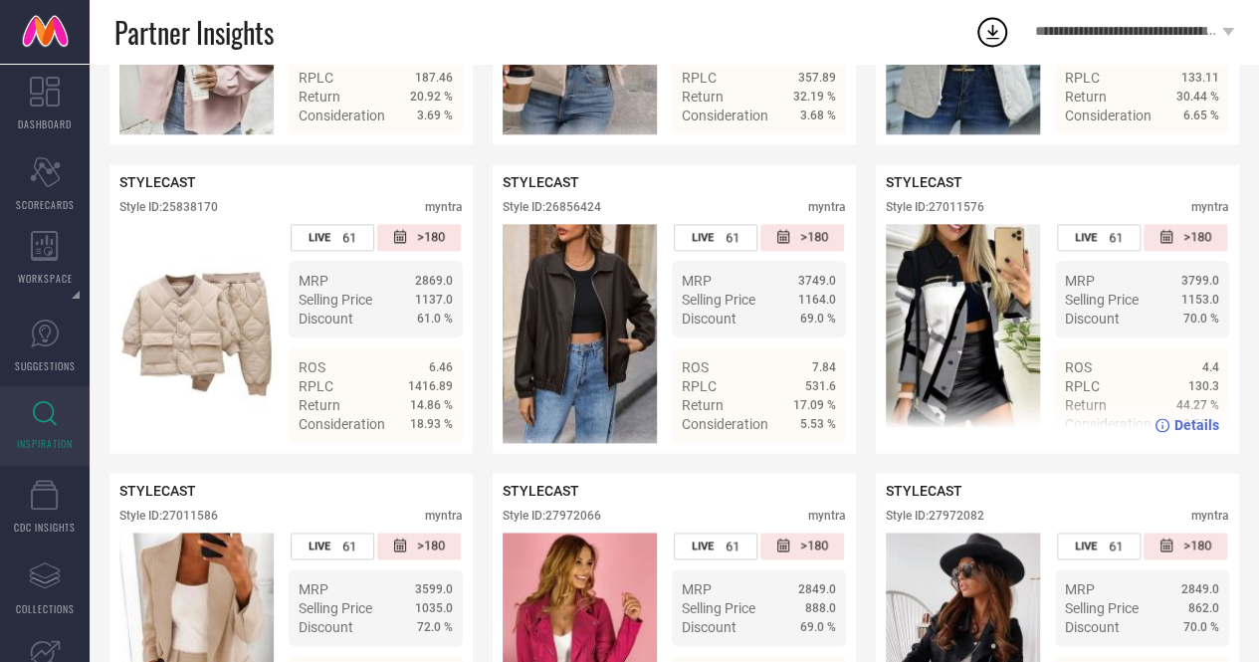
click at [963, 214] on div "Style ID: 27011576" at bounding box center [935, 207] width 99 height 14
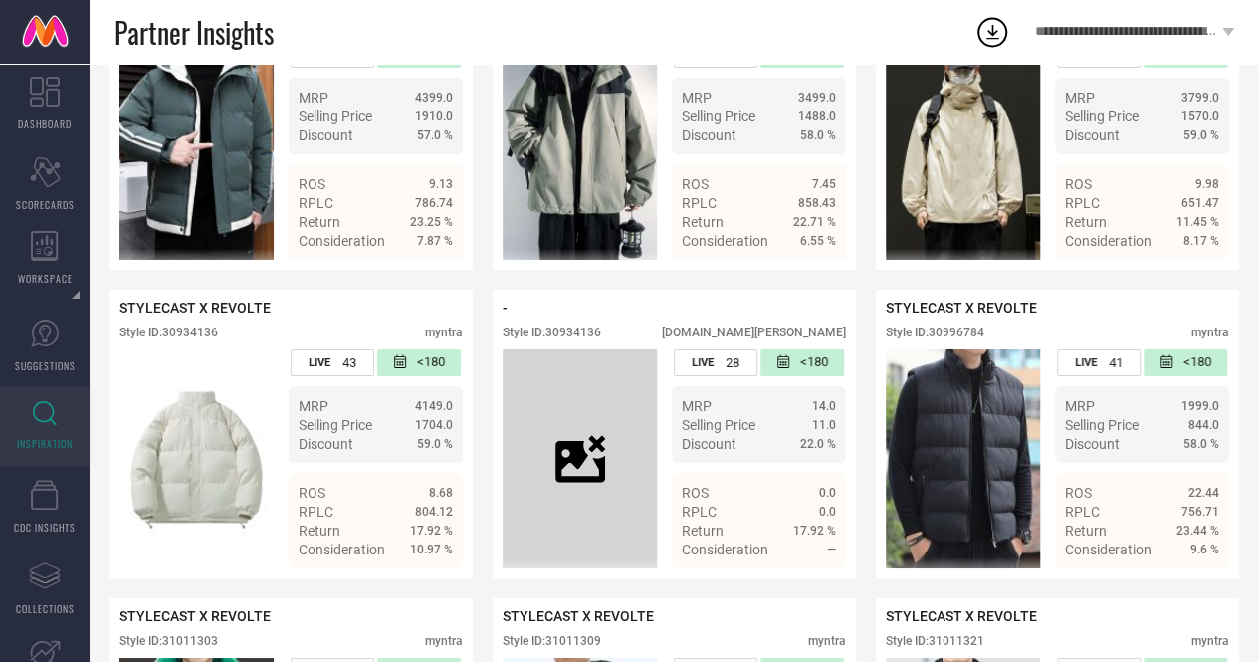
scroll to position [7152, 0]
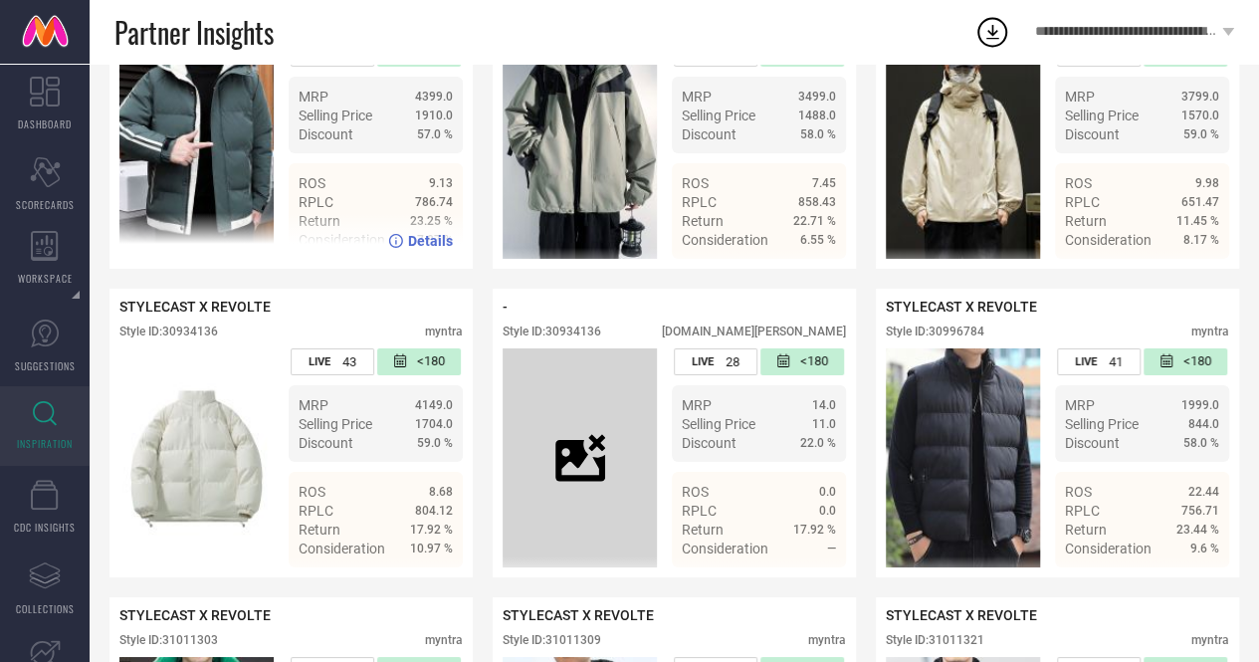
click at [194, 30] on div "Style ID: 30934120" at bounding box center [168, 23] width 99 height 14
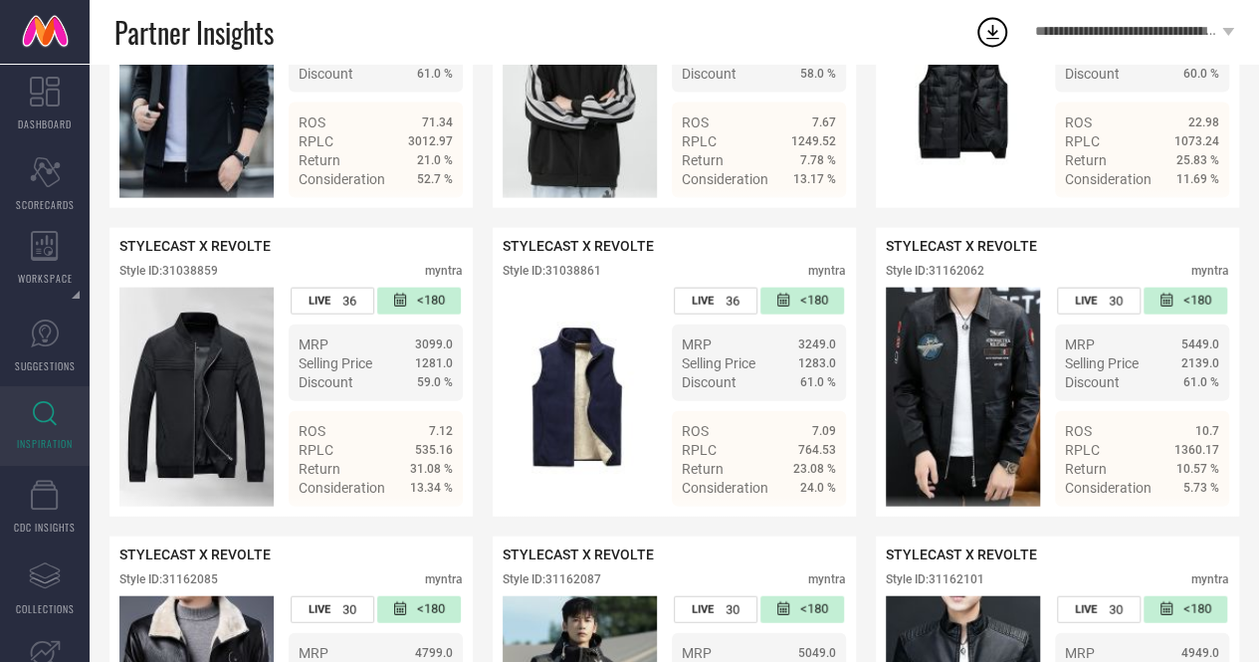
scroll to position [9716, 0]
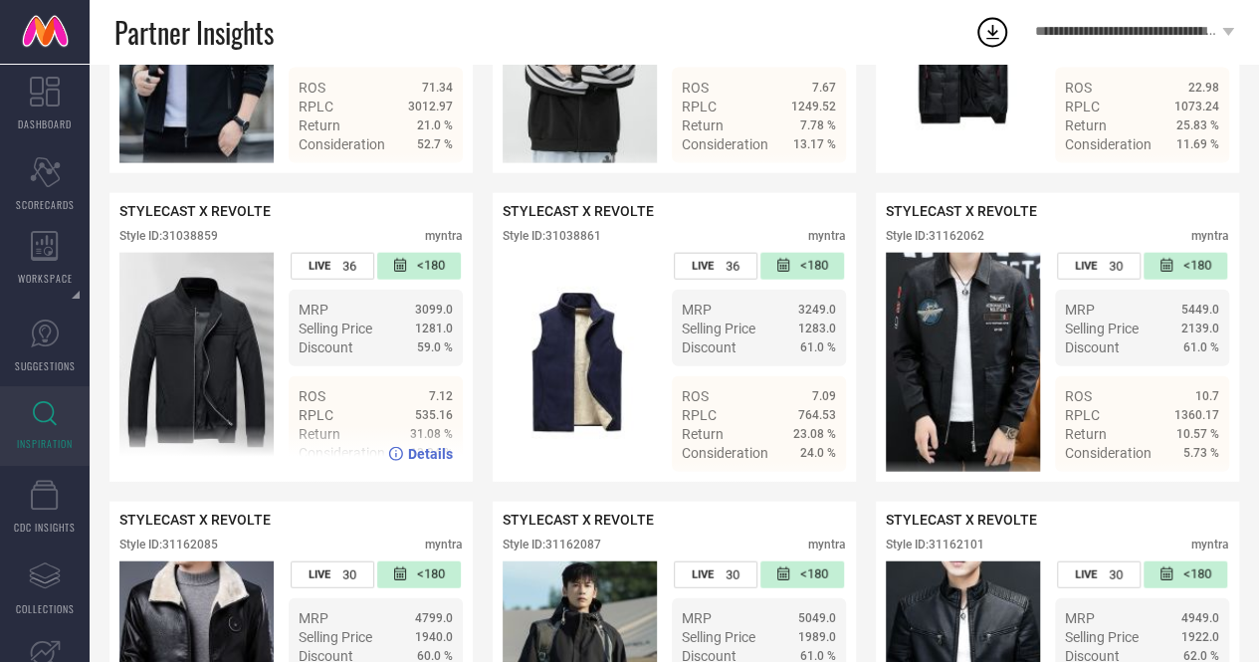
click at [207, 243] on div "Style ID: 31038859" at bounding box center [168, 236] width 99 height 14
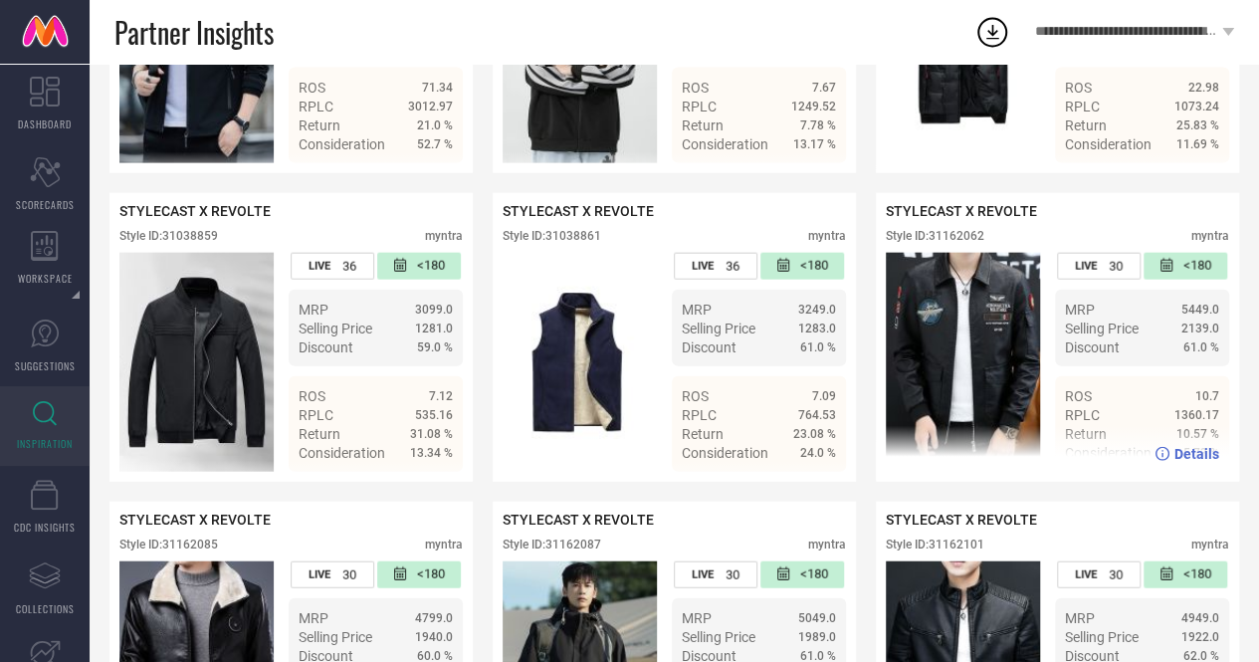
click at [1111, 366] on ul "MRP 5449.0 Selling Price 2139.0 Discount 61.0 %" at bounding box center [1142, 328] width 174 height 77
click at [965, 243] on div "Style ID: 31162062" at bounding box center [935, 236] width 99 height 14
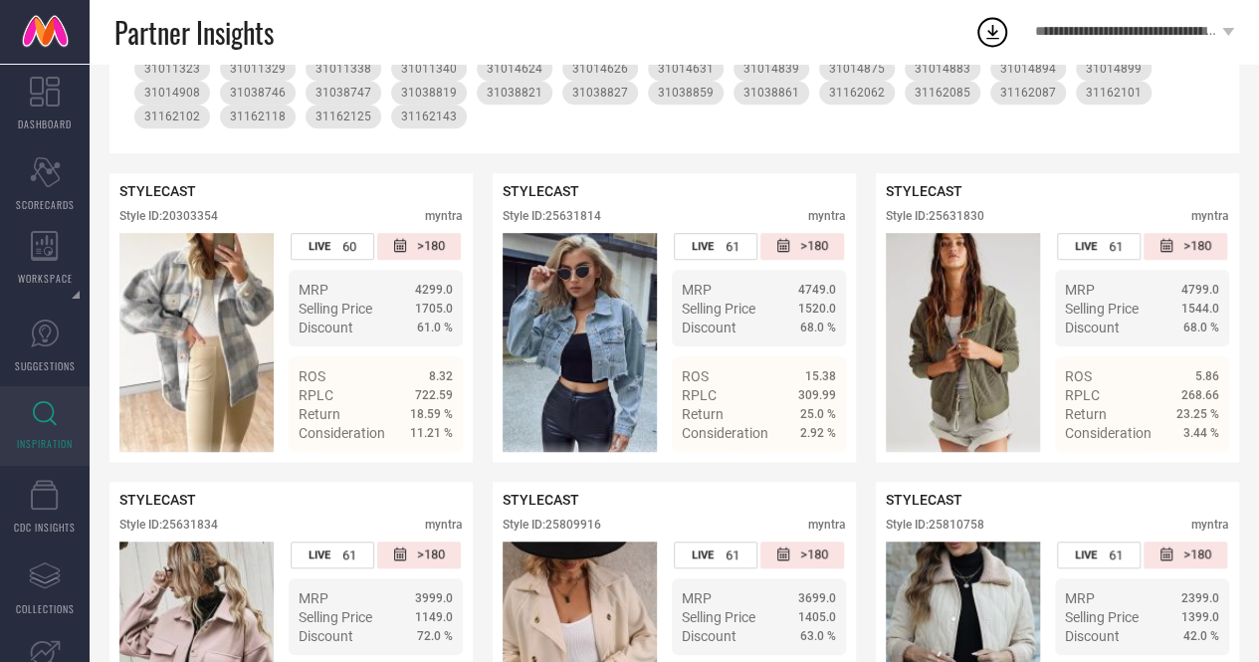
scroll to position [477, 0]
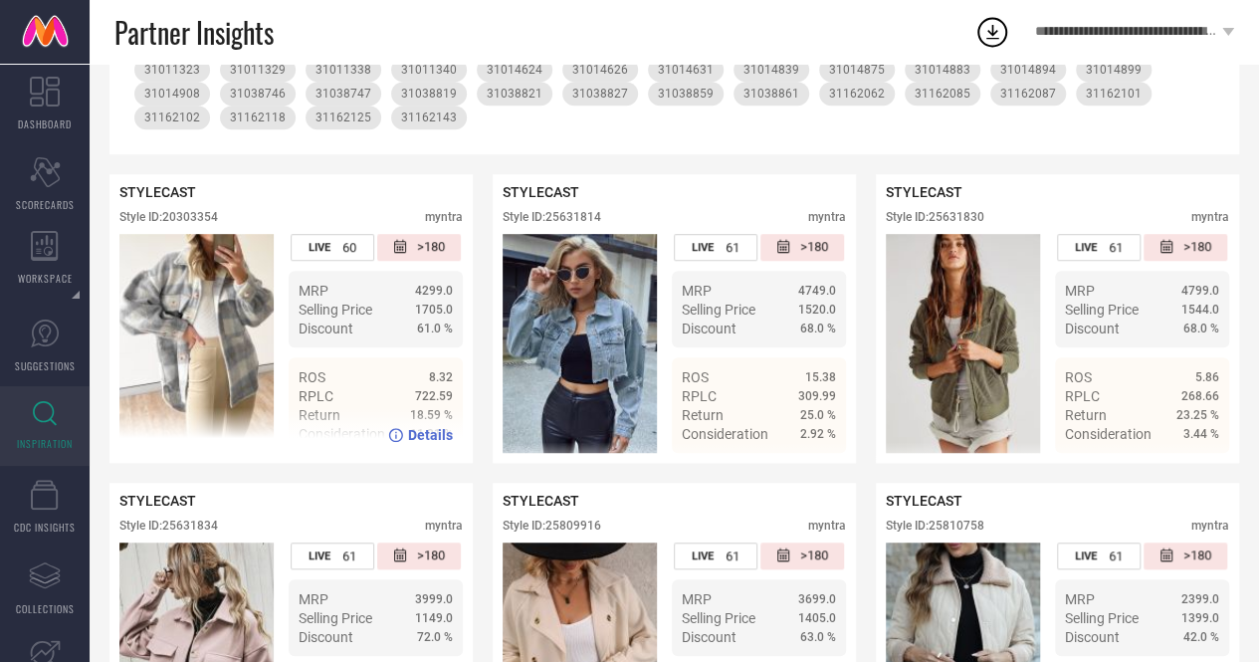
click at [187, 220] on div "Style ID: 20303354" at bounding box center [168, 217] width 99 height 14
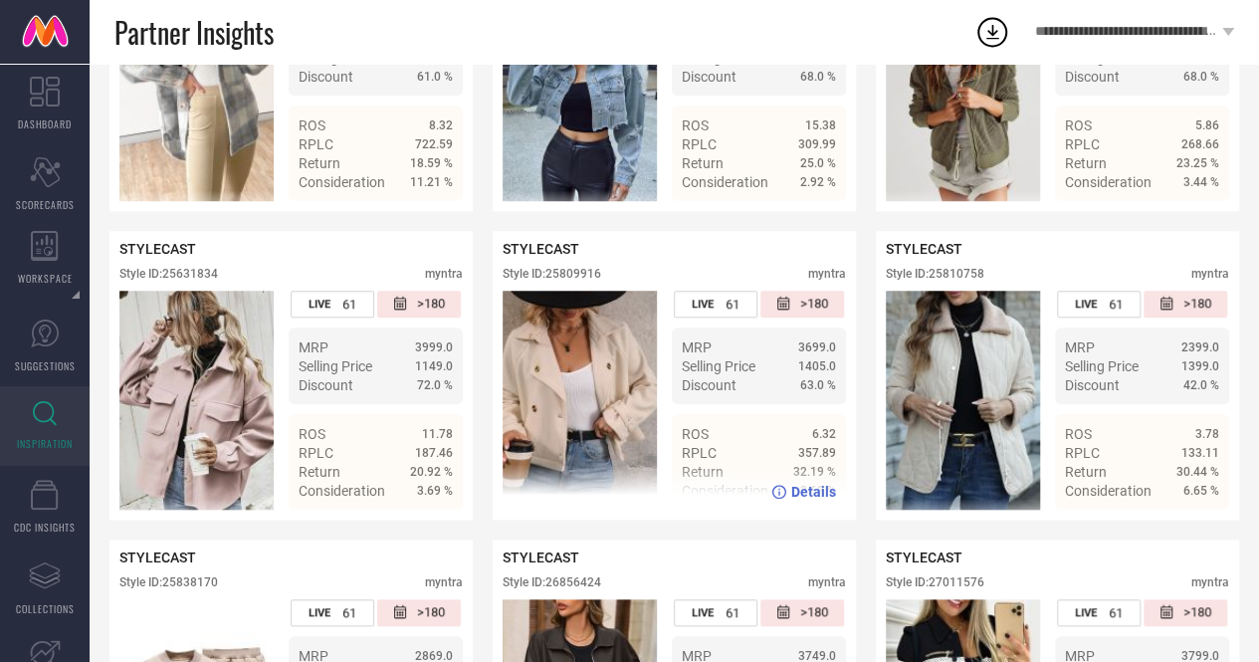
scroll to position [734, 0]
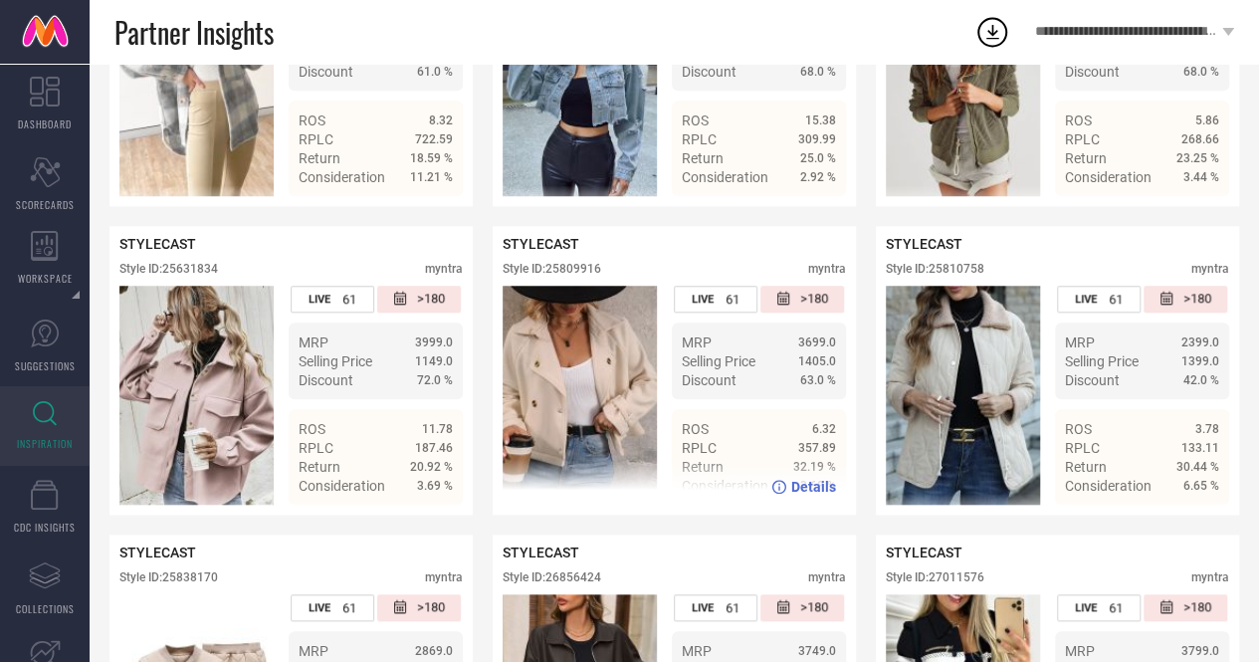
click at [560, 276] on div "Style ID: 25809916" at bounding box center [552, 269] width 99 height 14
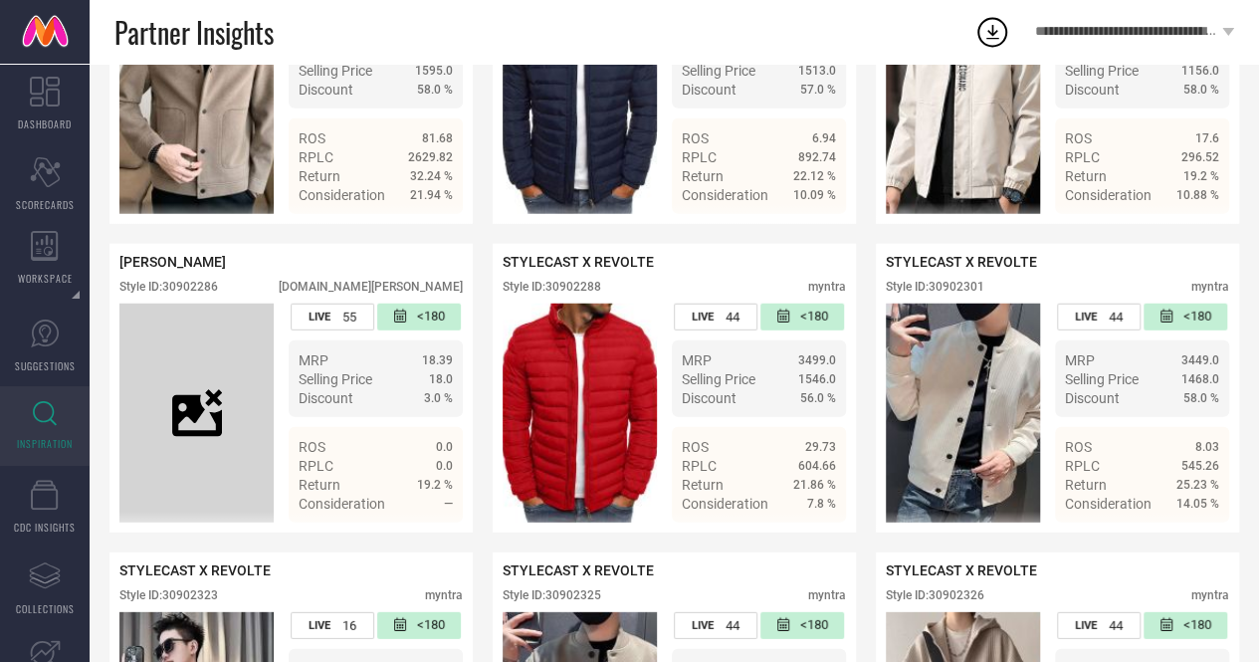
scroll to position [2568, 0]
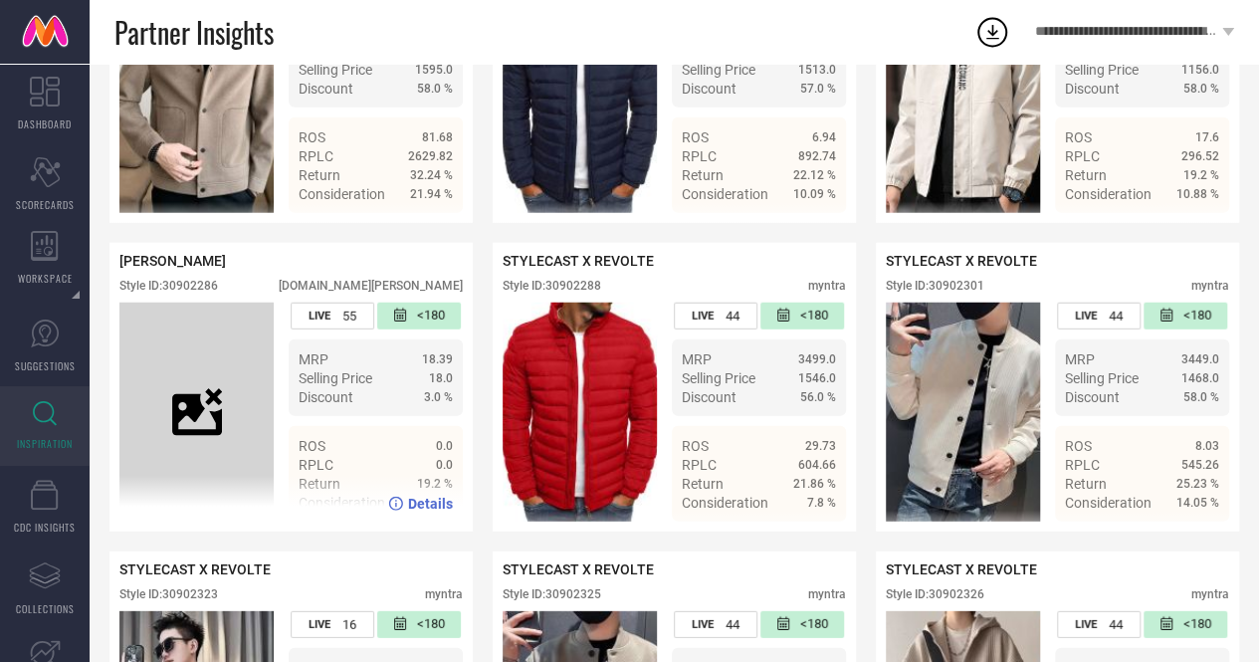
click at [188, 293] on div "Style ID: 30902286" at bounding box center [168, 286] width 99 height 14
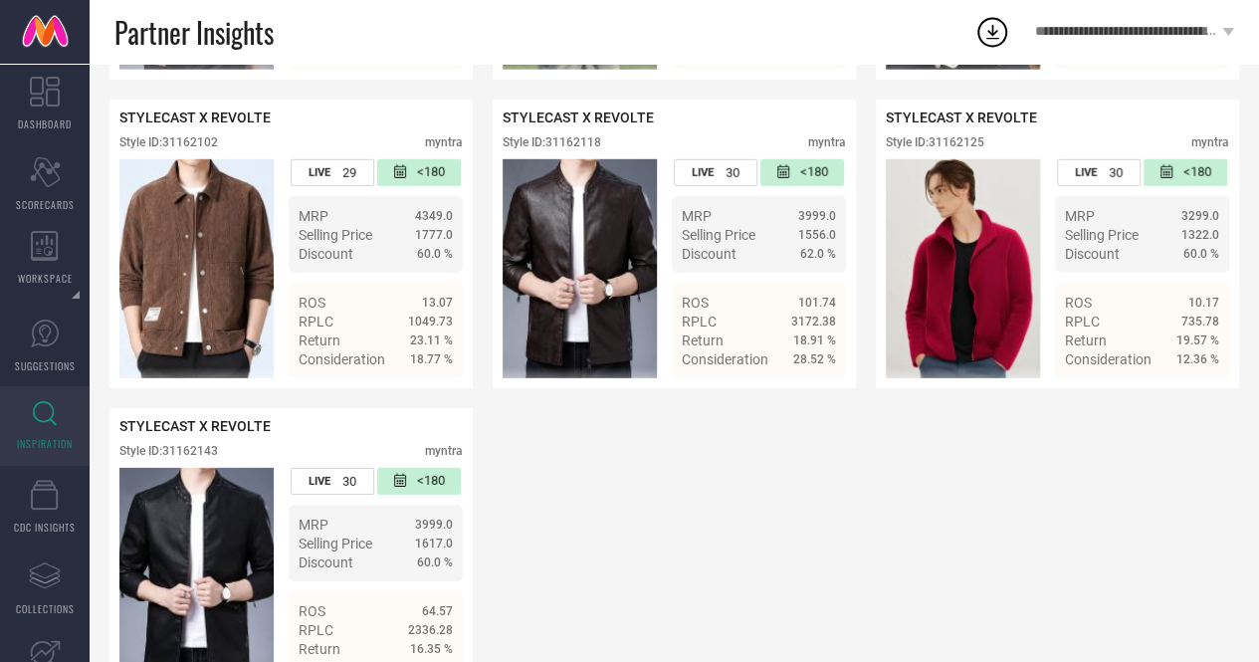
scroll to position [10428, 0]
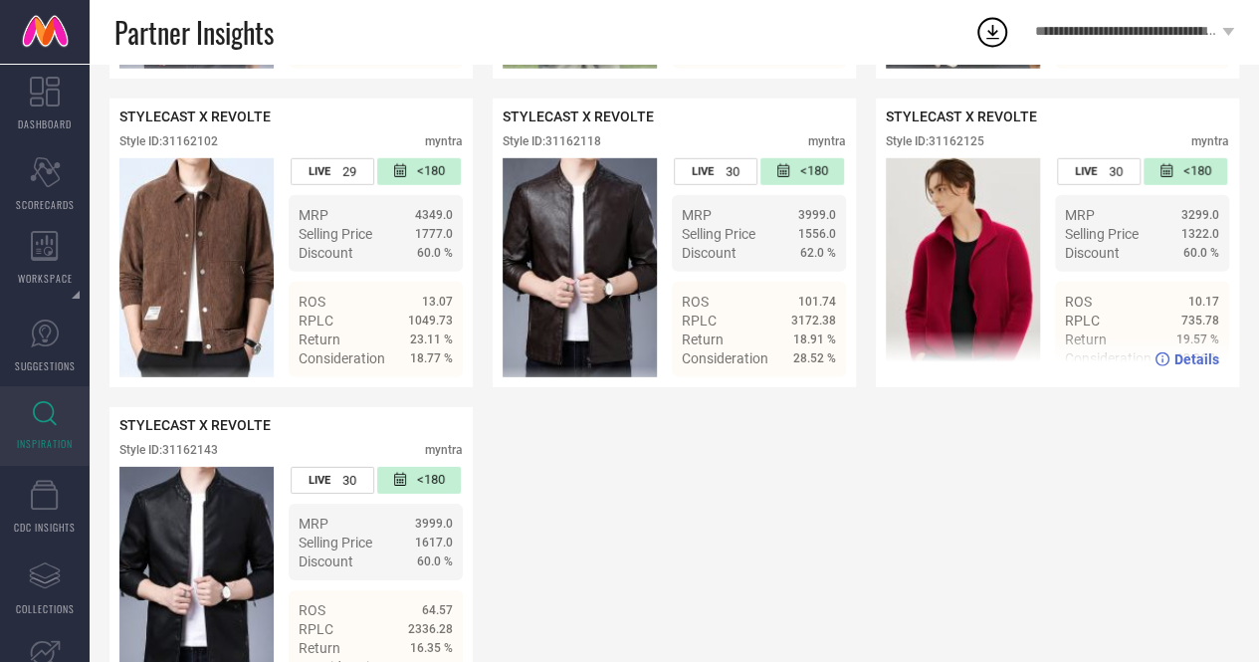
click at [963, 148] on div "Style ID: 31162125" at bounding box center [935, 141] width 99 height 14
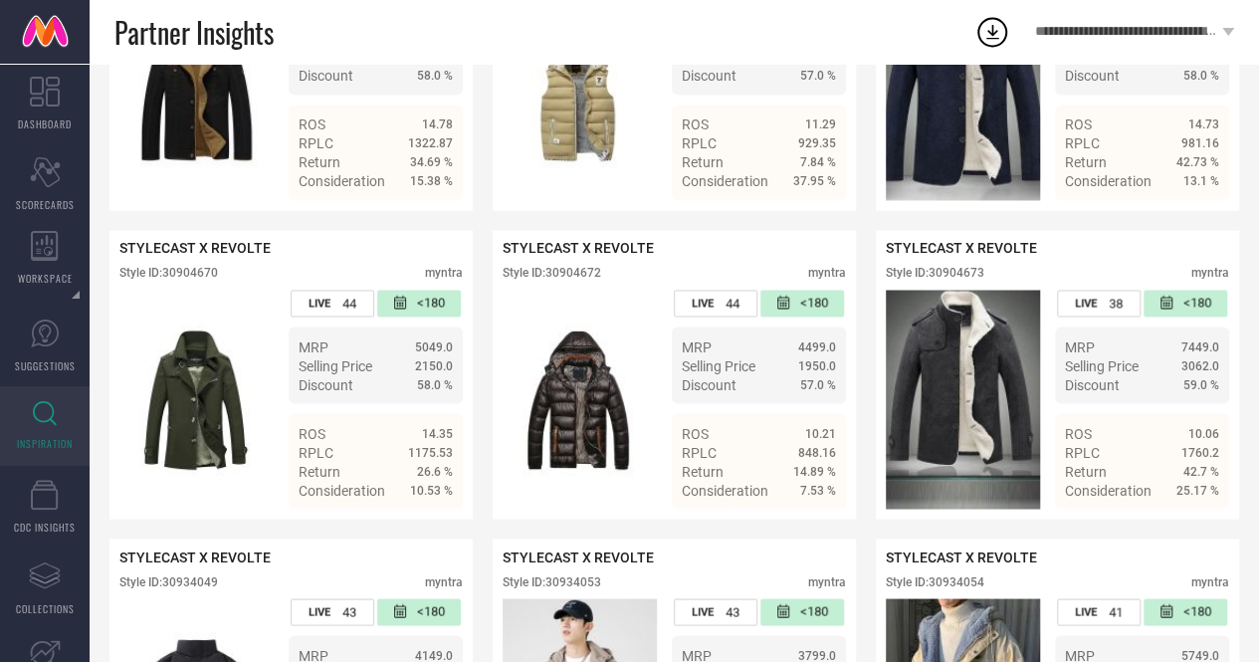
scroll to position [5361, 0]
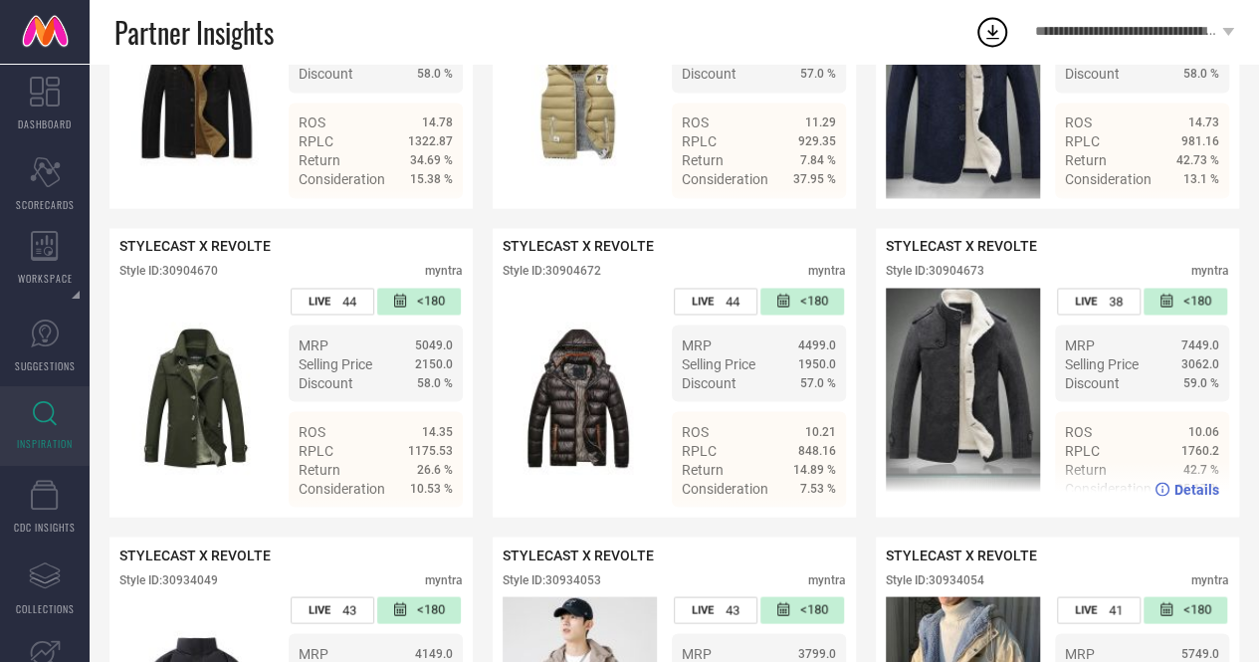
click at [952, 278] on div "Style ID: 30904673" at bounding box center [935, 271] width 99 height 14
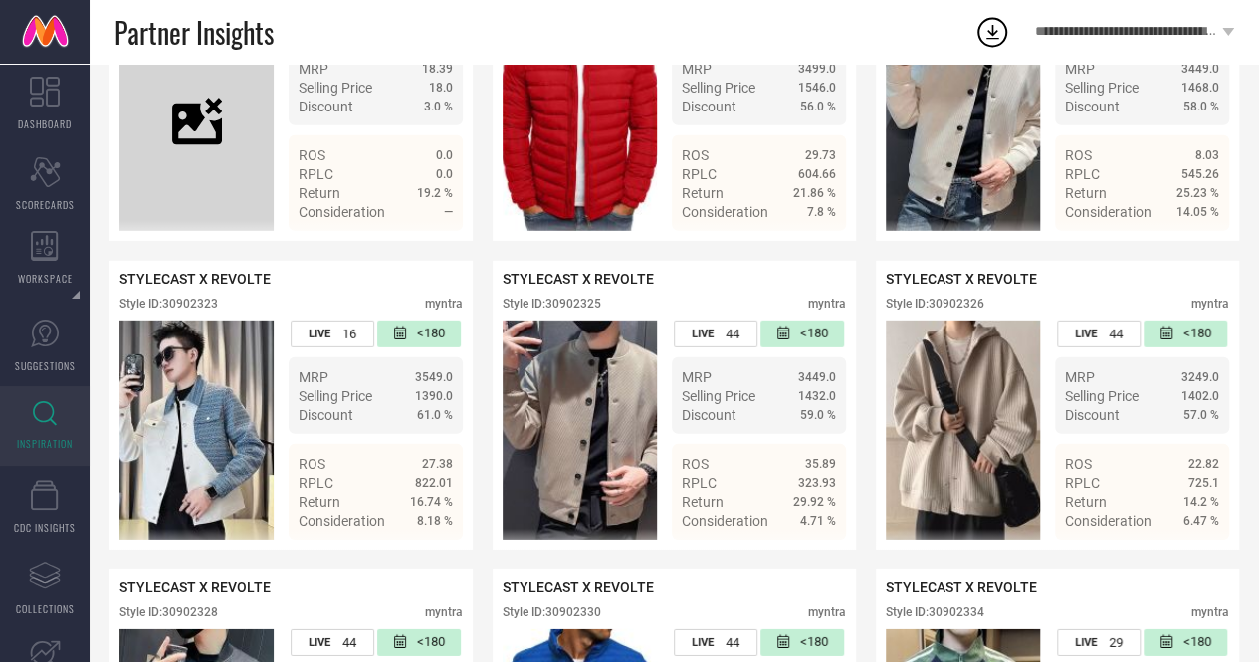
scroll to position [2858, 0]
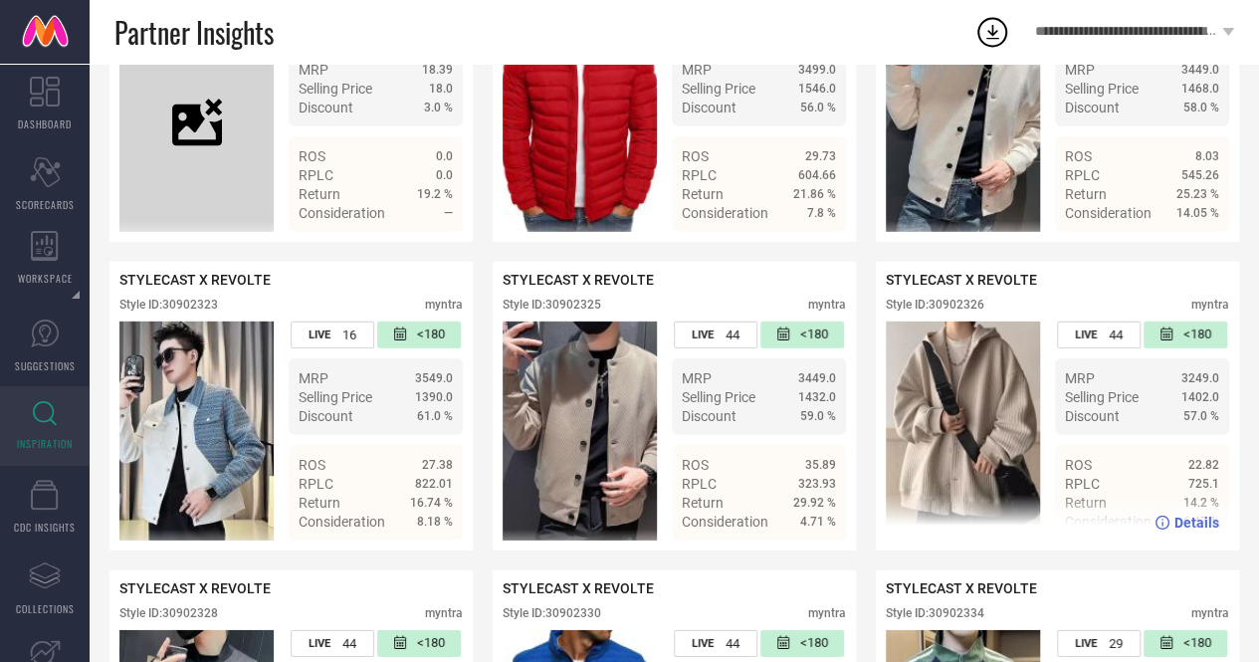
click at [950, 312] on div "Style ID: 30902326" at bounding box center [935, 305] width 99 height 14
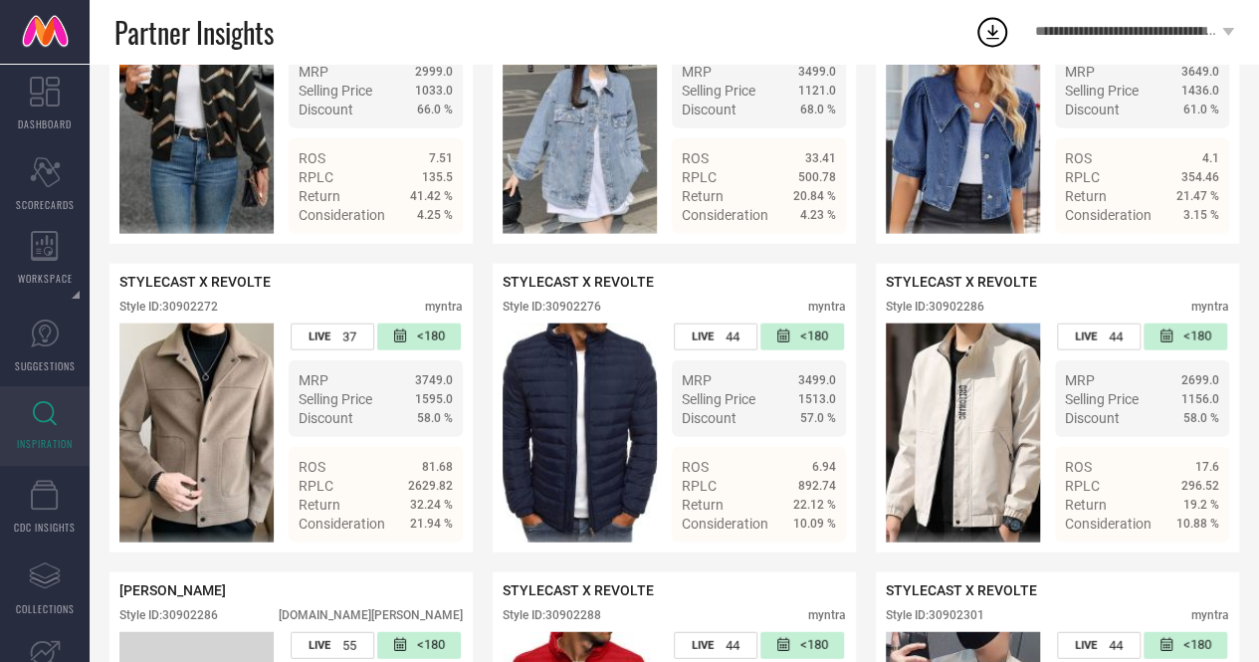
scroll to position [2240, 0]
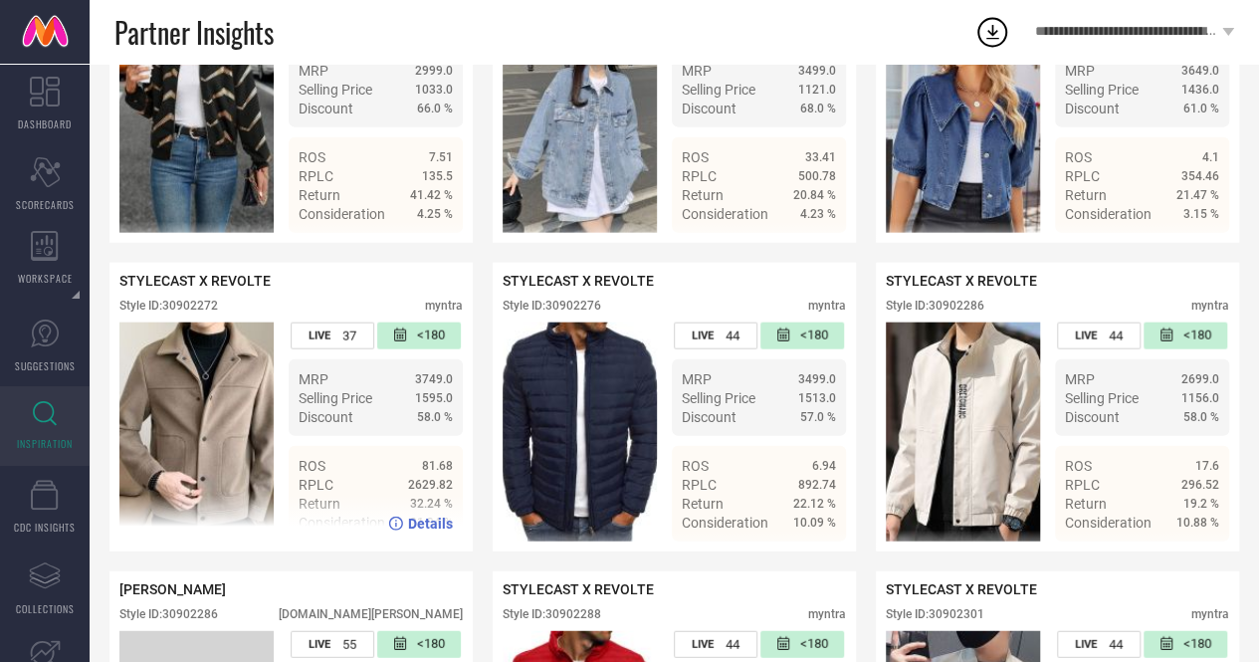
click at [193, 313] on div "Style ID: 30902272" at bounding box center [168, 306] width 99 height 14
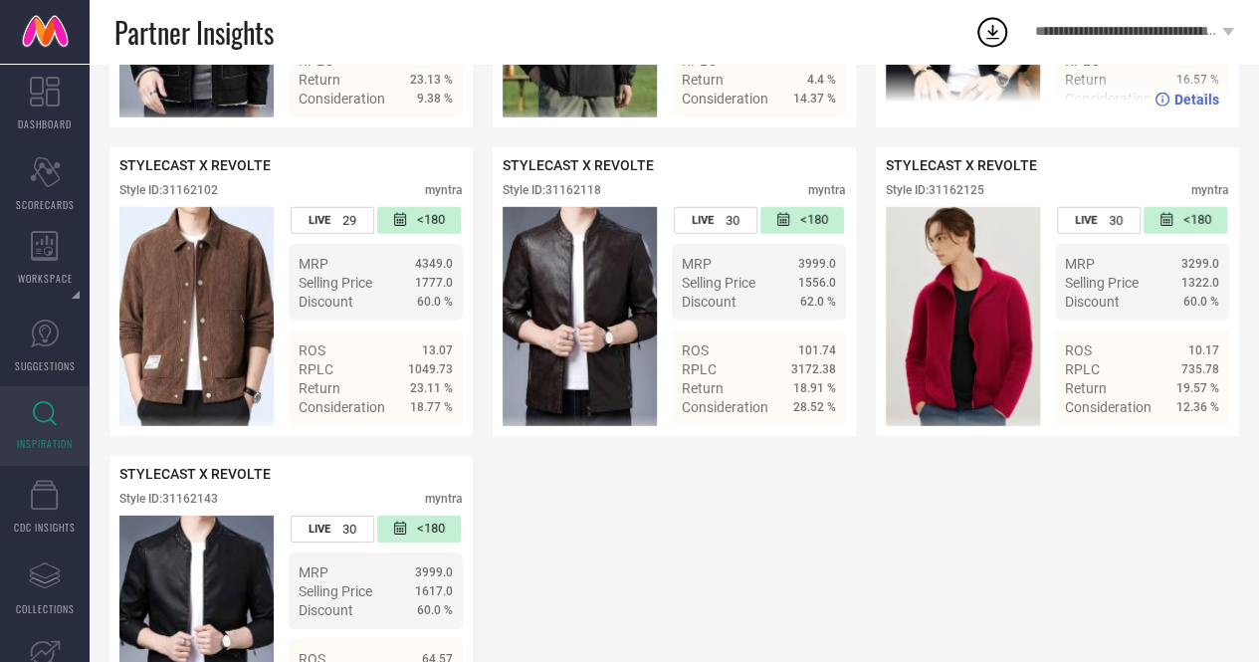
scroll to position [10380, 0]
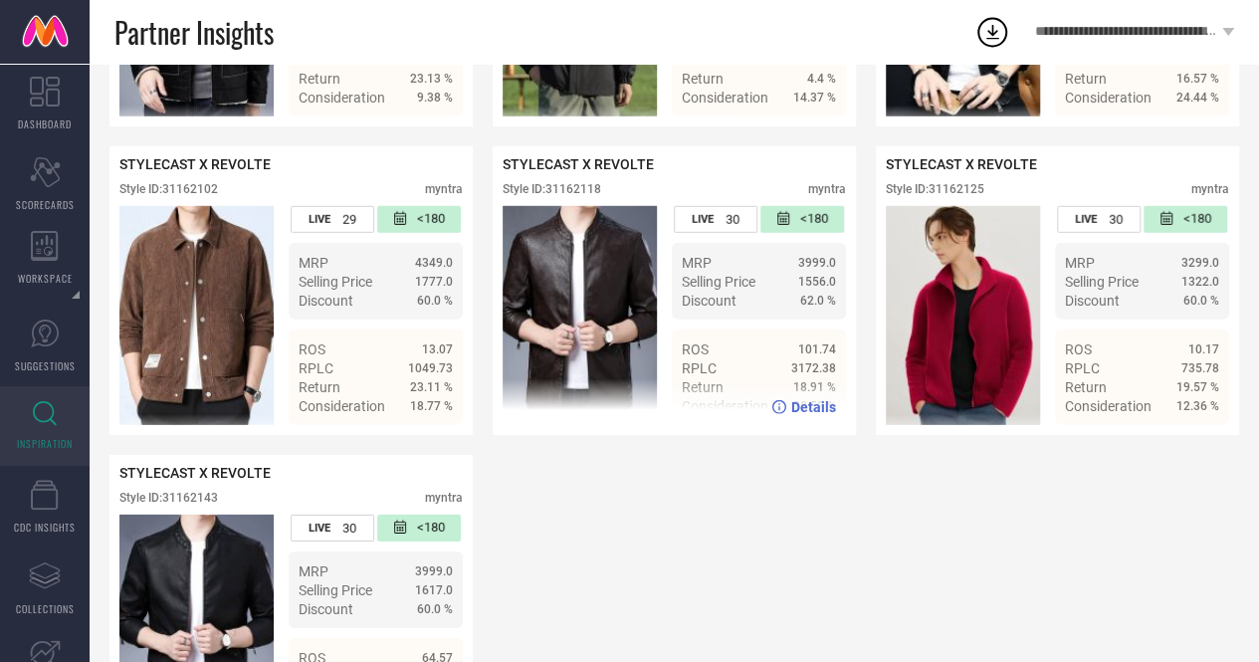
click at [571, 196] on div "Style ID: 31162118" at bounding box center [552, 189] width 99 height 14
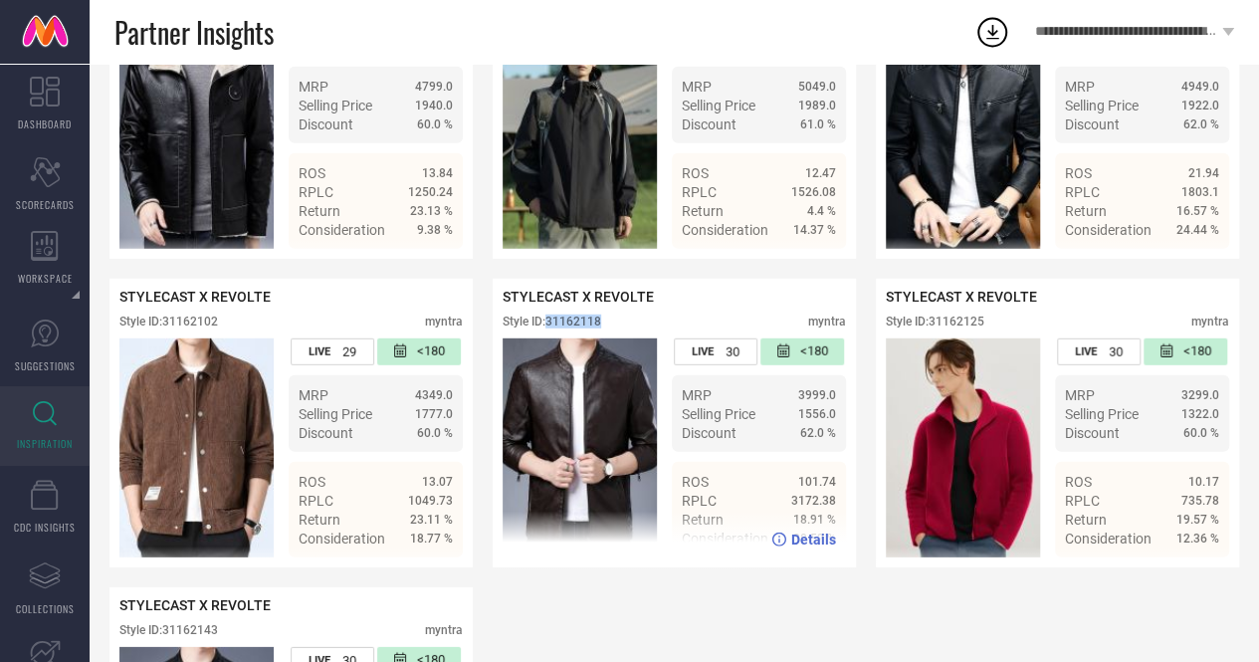
scroll to position [10246, 0]
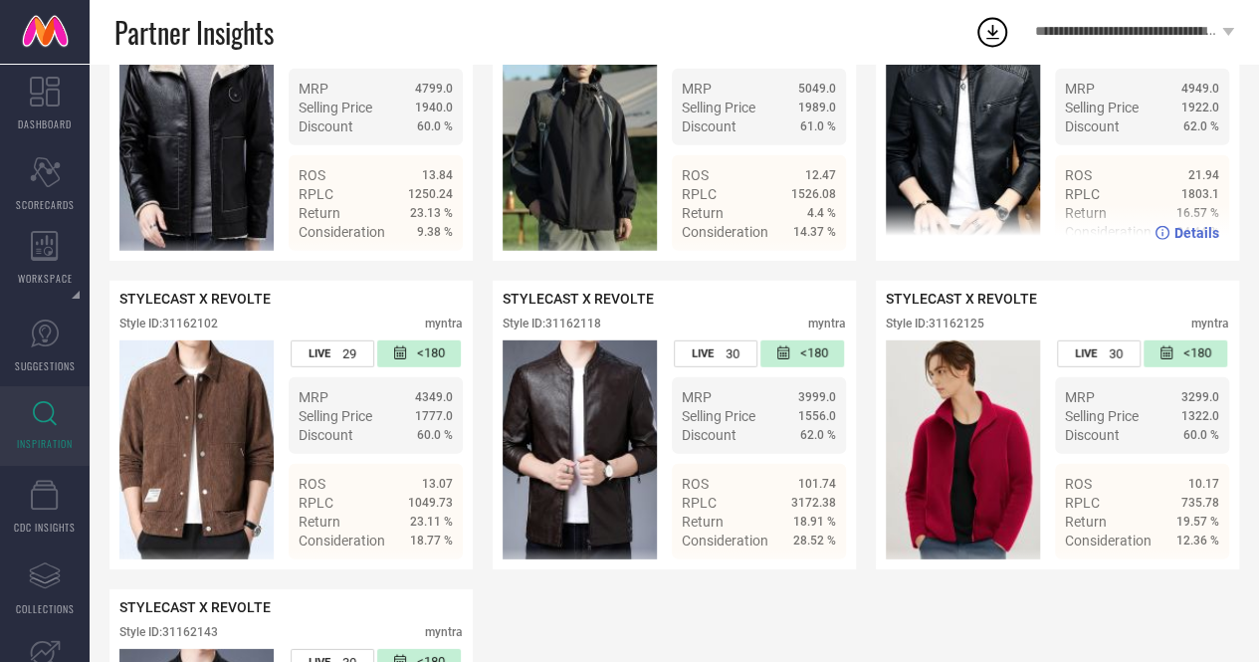
click at [963, 22] on div "Style ID: 31162101" at bounding box center [935, 15] width 99 height 14
